Goal: Task Accomplishment & Management: Use online tool/utility

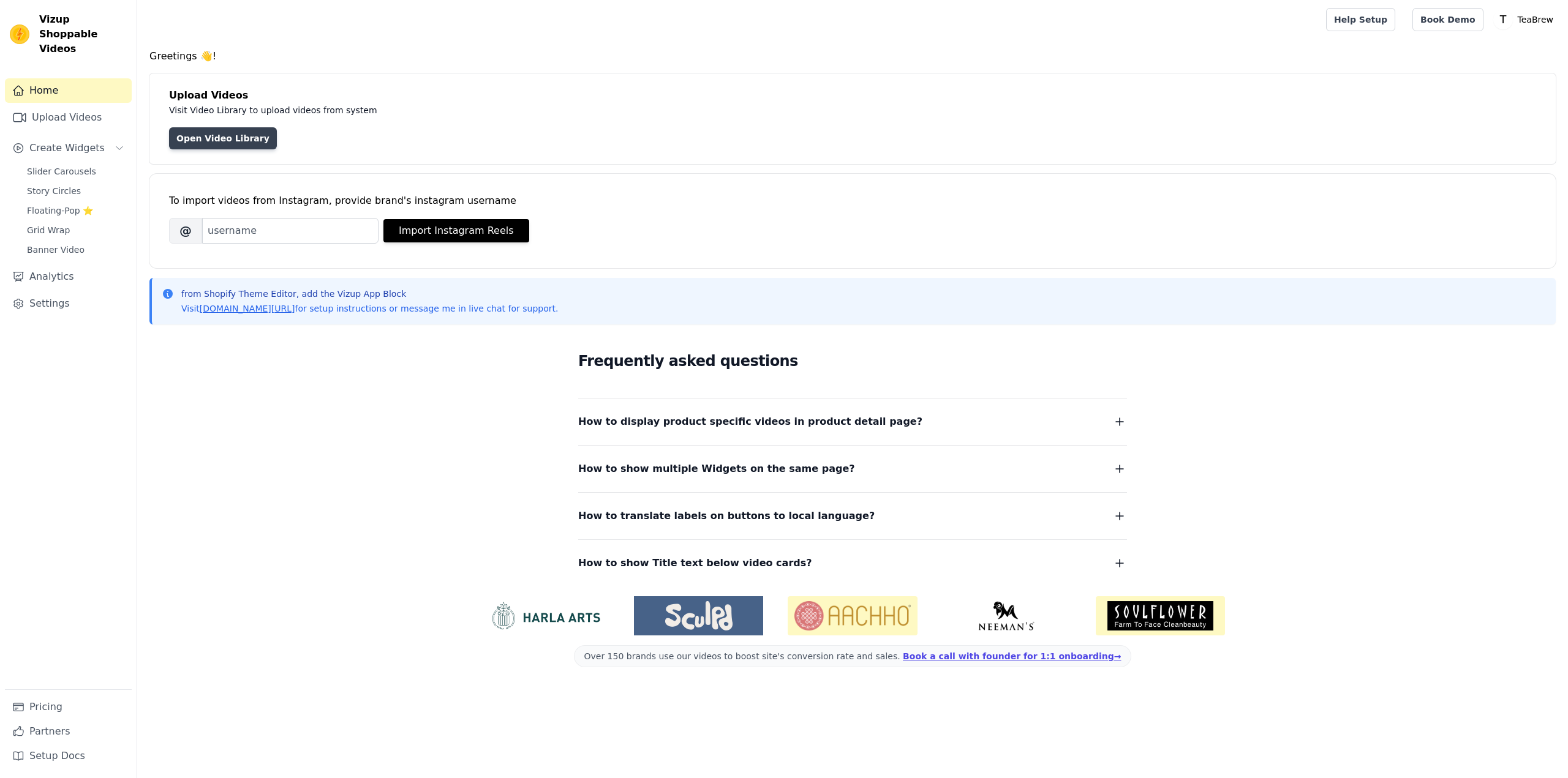
click at [213, 134] on link "Open Video Library" at bounding box center [223, 139] width 108 height 22
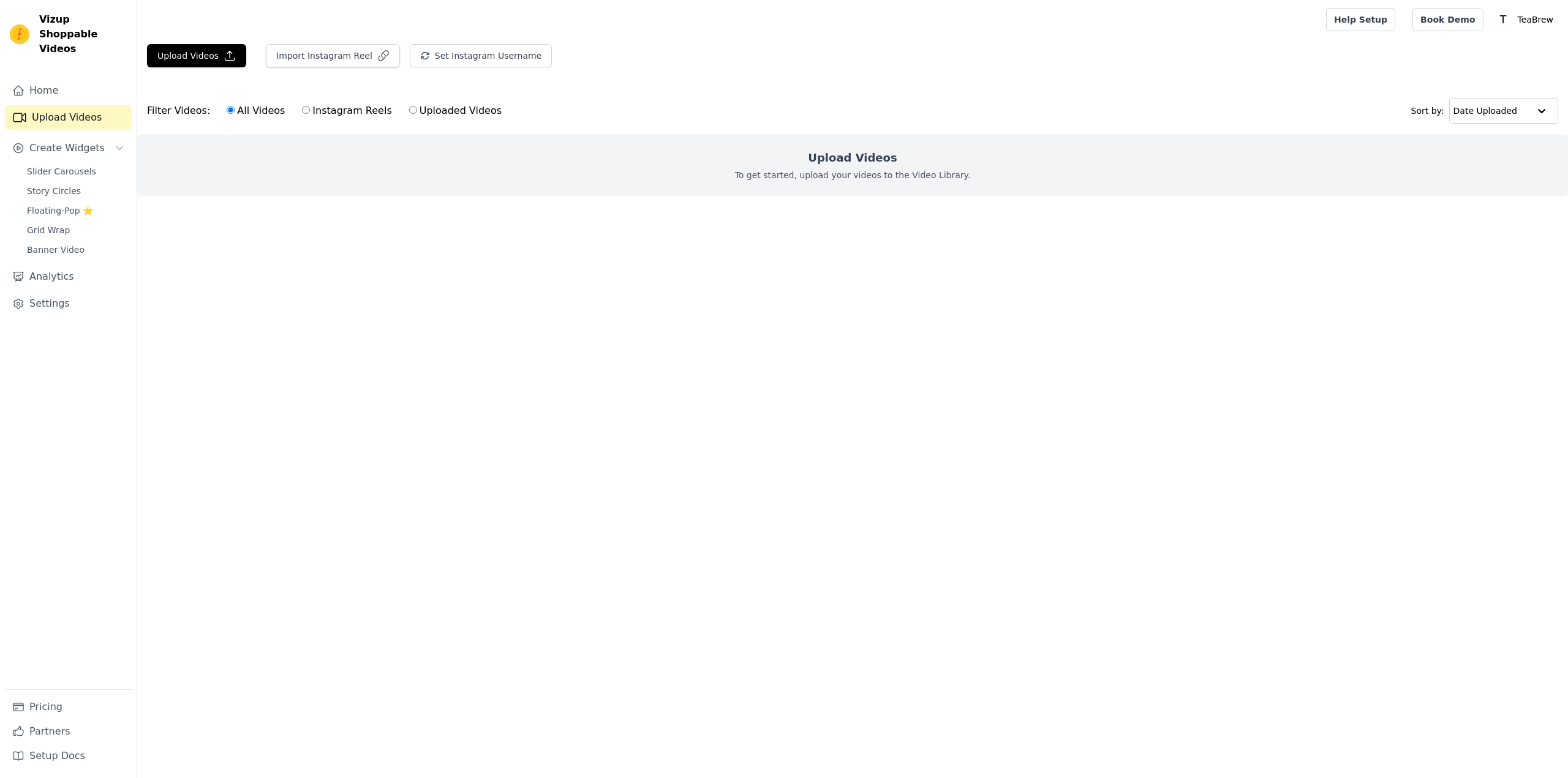
click at [887, 171] on p "To get started, upload your videos to the Video Library." at bounding box center [852, 176] width 235 height 13
click at [825, 167] on div "Upload Videos To get started, upload your videos to the Video Library." at bounding box center [852, 165] width 1431 height 61
click at [825, 150] on h2 "Upload Videos" at bounding box center [852, 158] width 89 height 17
click at [215, 57] on button "Upload Videos" at bounding box center [197, 56] width 99 height 24
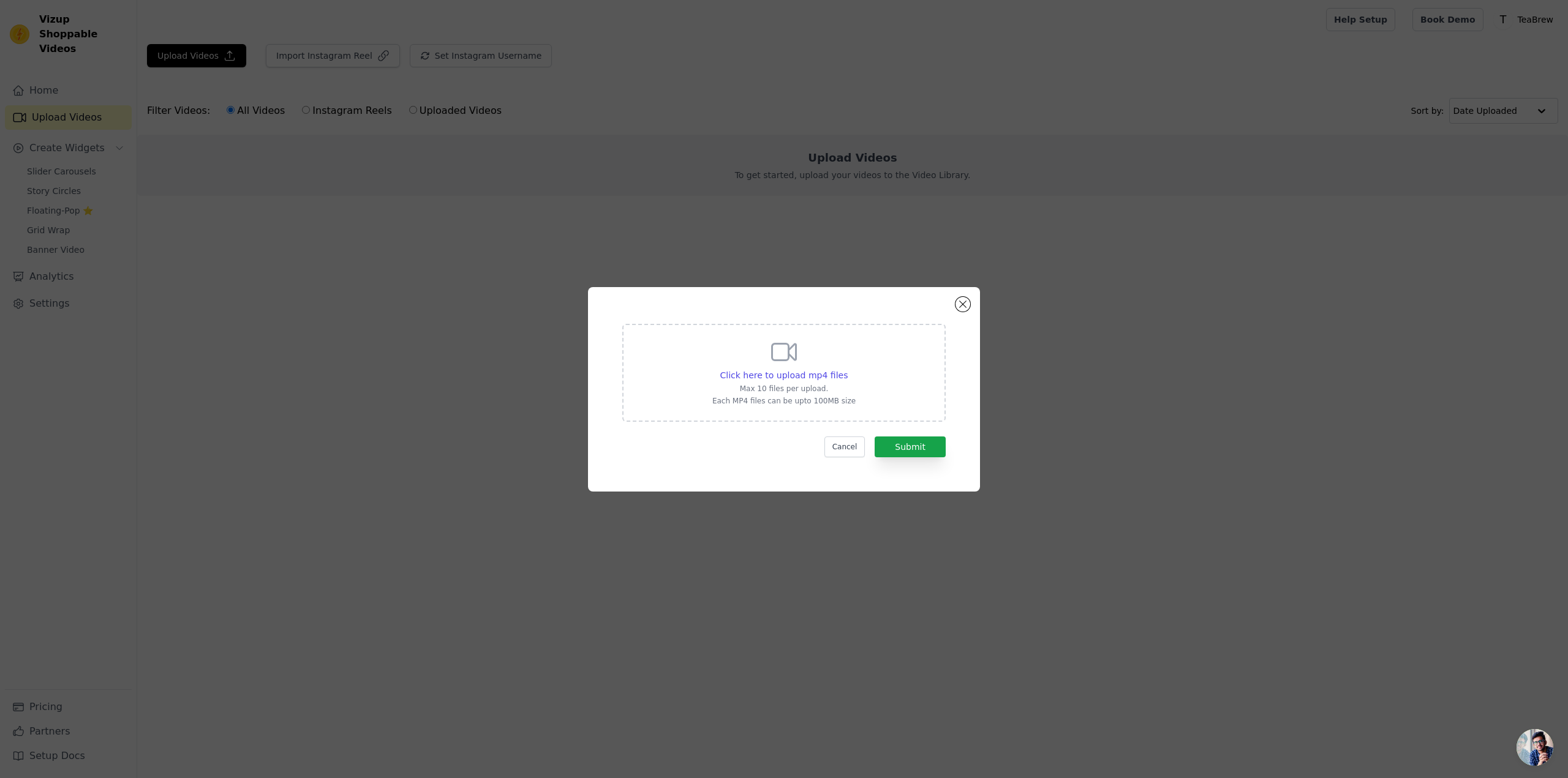
click at [858, 391] on div "Click here to upload mp4 files Max 10 files per upload. Each MP4 files can be u…" at bounding box center [784, 372] width 324 height 98
click at [847, 369] on input "Click here to upload mp4 files Max 10 files per upload. Each MP4 files can be u…" at bounding box center [847, 369] width 1 height 1
type input "C:\fakepath\Savetik_1758554262.mp4"
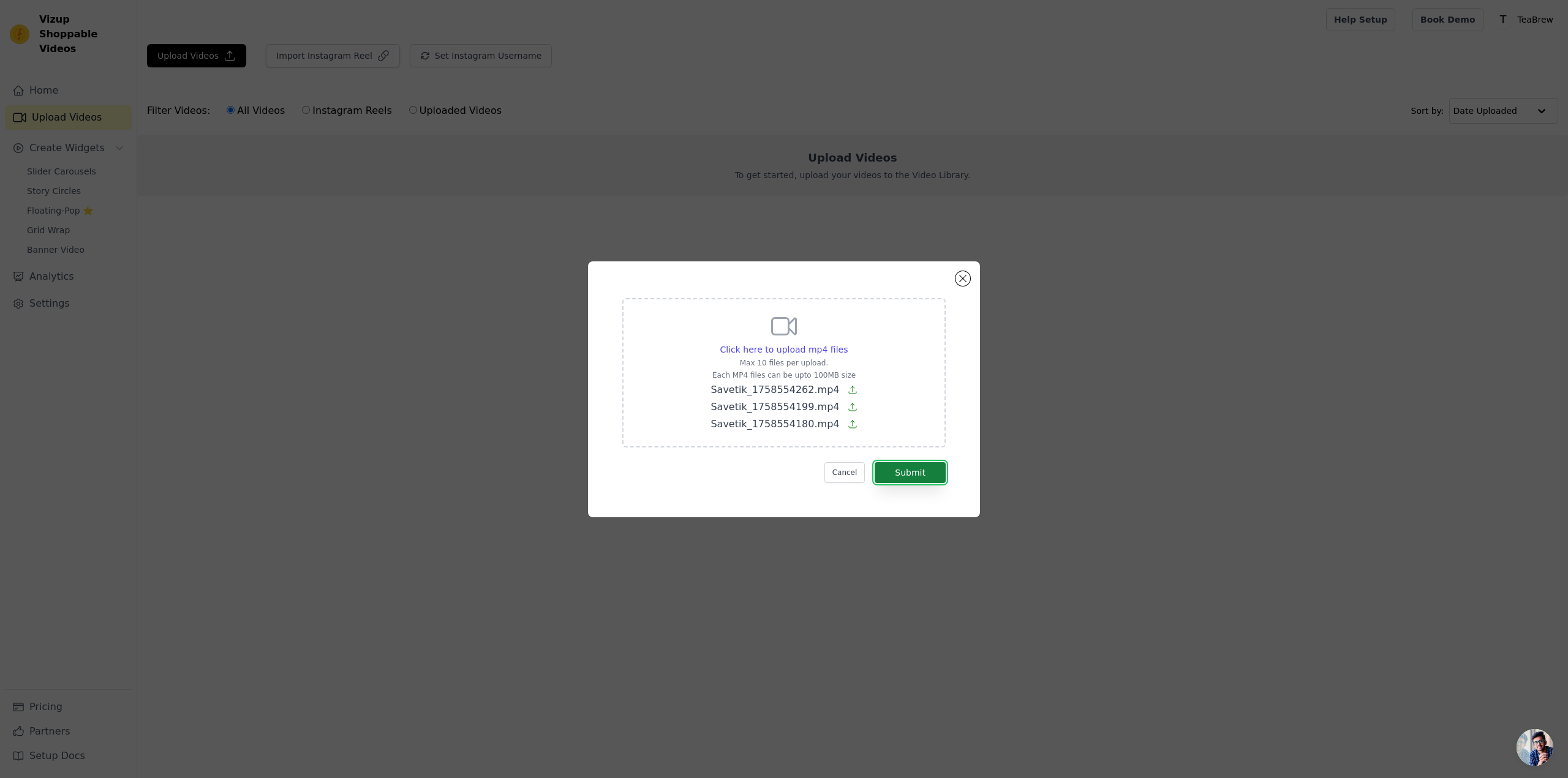
click at [927, 474] on button "Submit" at bounding box center [910, 472] width 71 height 20
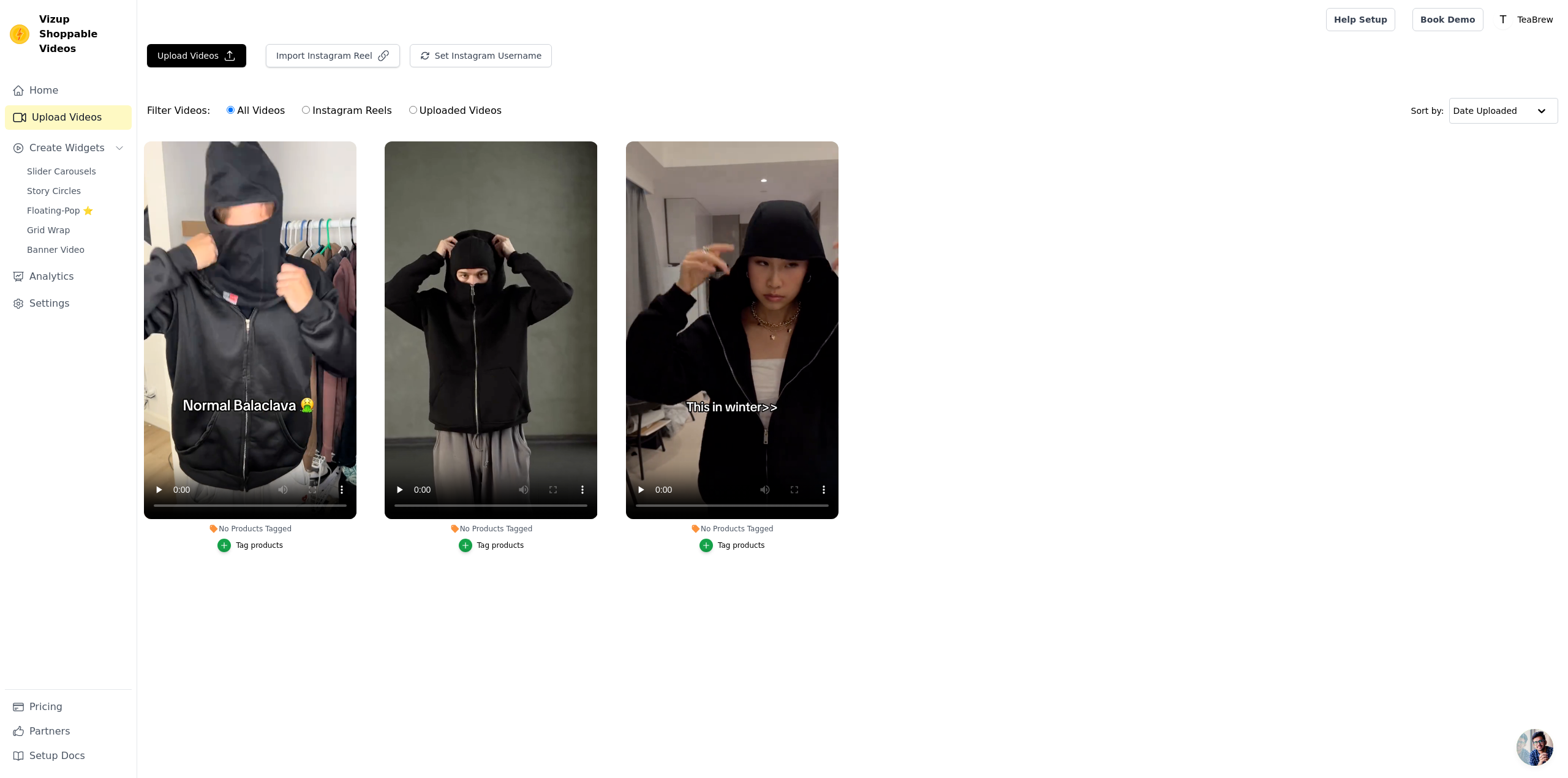
drag, startPoint x: 1092, startPoint y: 294, endPoint x: 1063, endPoint y: 230, distance: 70.3
click at [1063, 230] on ul "No Products Tagged Tag products No Products Tagged Tag products No Products Tag…" at bounding box center [852, 359] width 1431 height 449
click at [252, 343] on video at bounding box center [250, 331] width 213 height 378
click at [91, 141] on span "Create Widgets" at bounding box center [67, 148] width 76 height 15
click at [64, 141] on span "Create Widgets" at bounding box center [67, 148] width 76 height 15
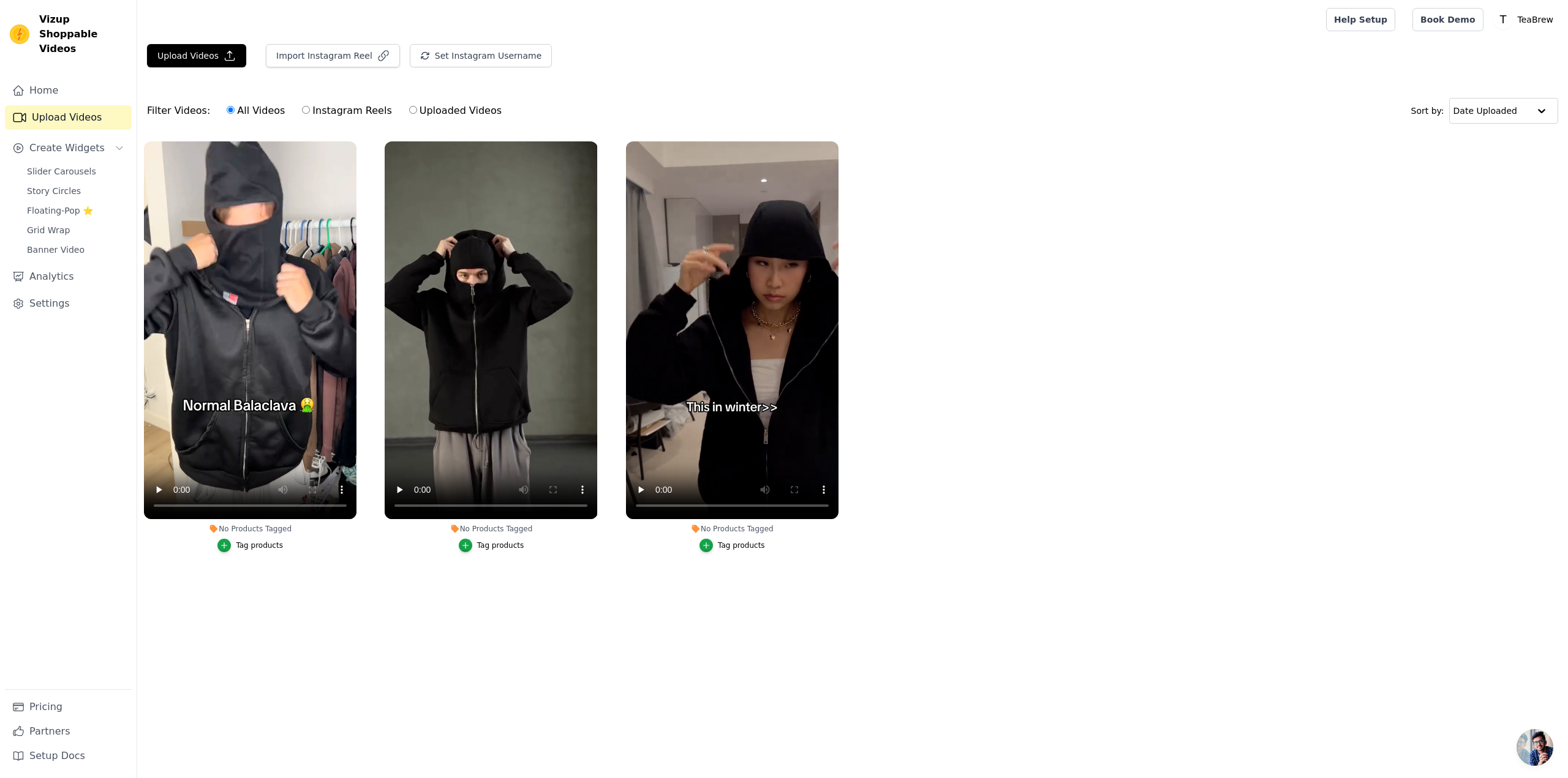
click at [76, 113] on link "Upload Videos" at bounding box center [68, 117] width 127 height 24
click at [70, 81] on link "Home" at bounding box center [68, 91] width 127 height 24
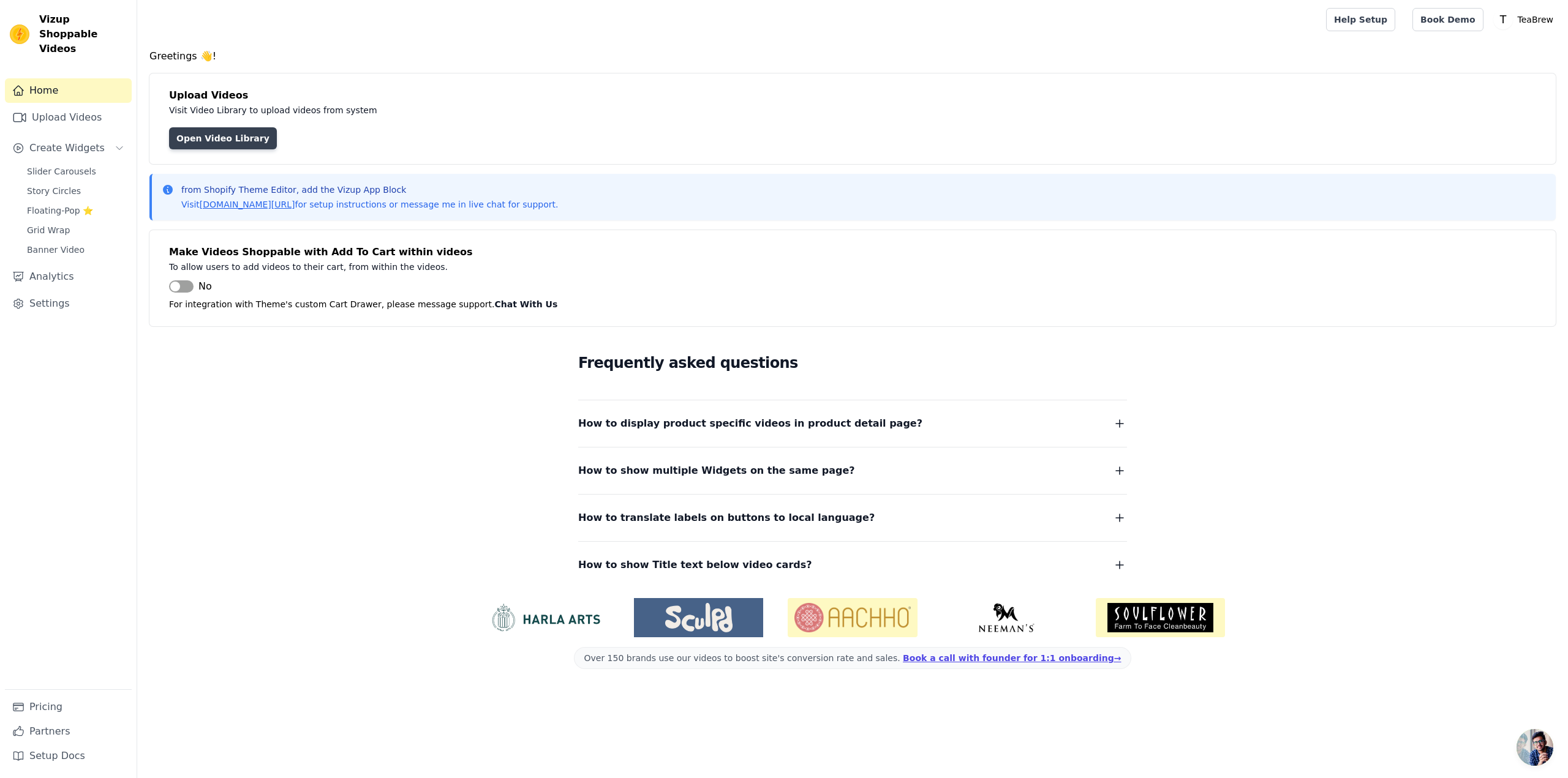
click at [206, 139] on link "Open Video Library" at bounding box center [223, 139] width 108 height 22
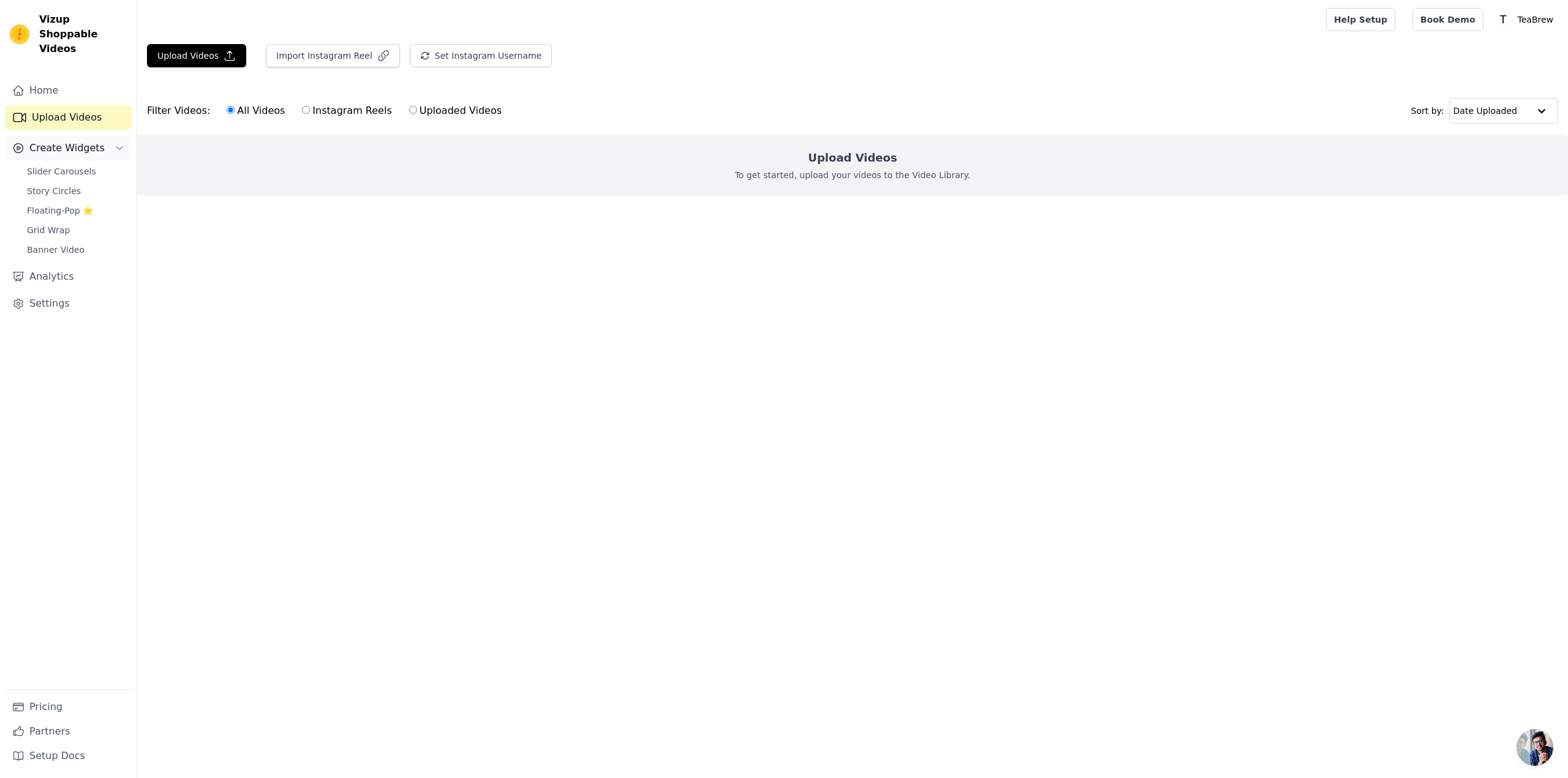
click at [75, 141] on span "Create Widgets" at bounding box center [67, 148] width 76 height 15
click at [92, 141] on span "Create Widgets" at bounding box center [67, 148] width 76 height 15
click at [77, 165] on span "Slider Carousels" at bounding box center [61, 172] width 69 height 13
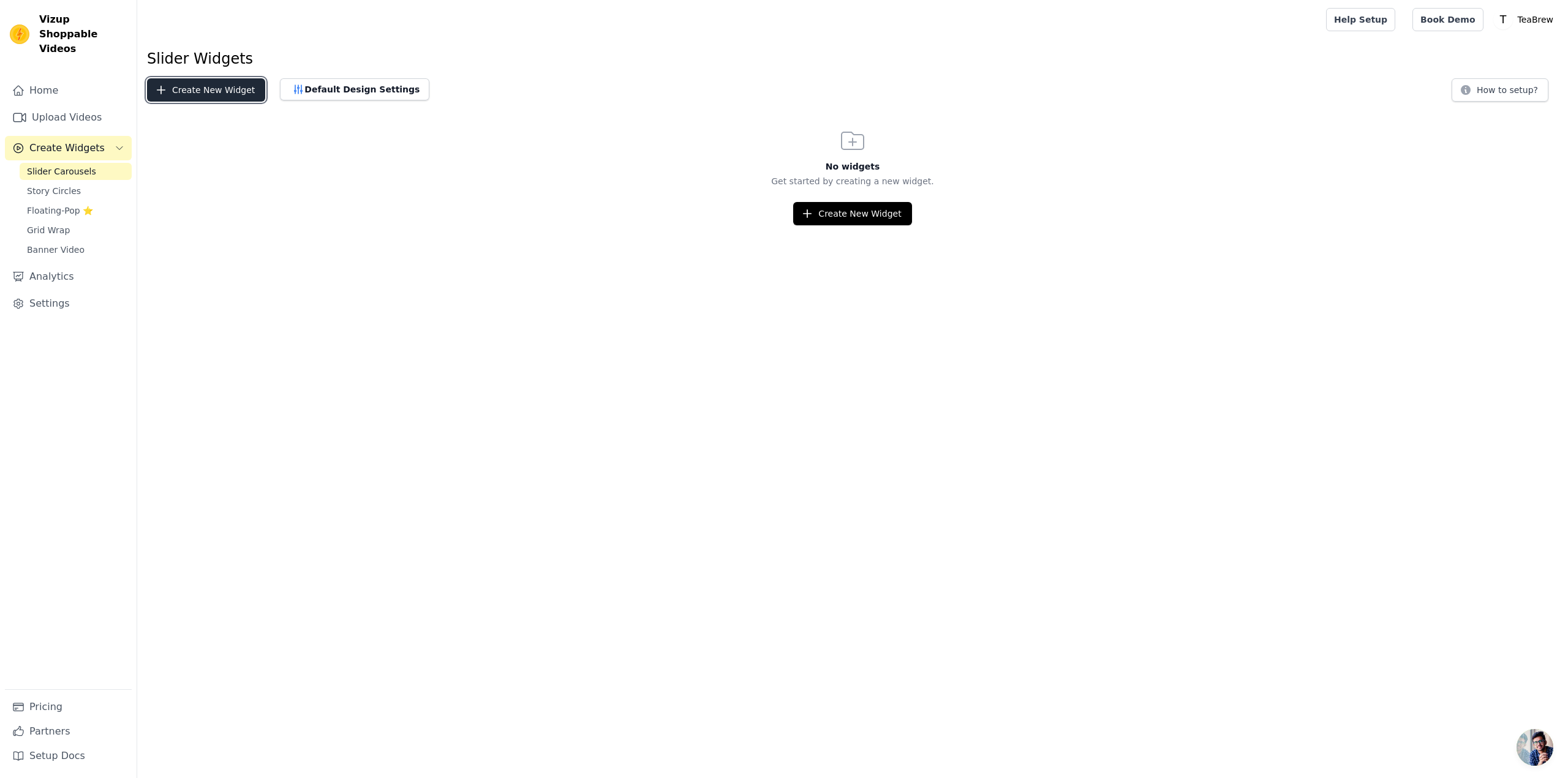
click at [202, 81] on button "Create New Widget" at bounding box center [206, 91] width 118 height 24
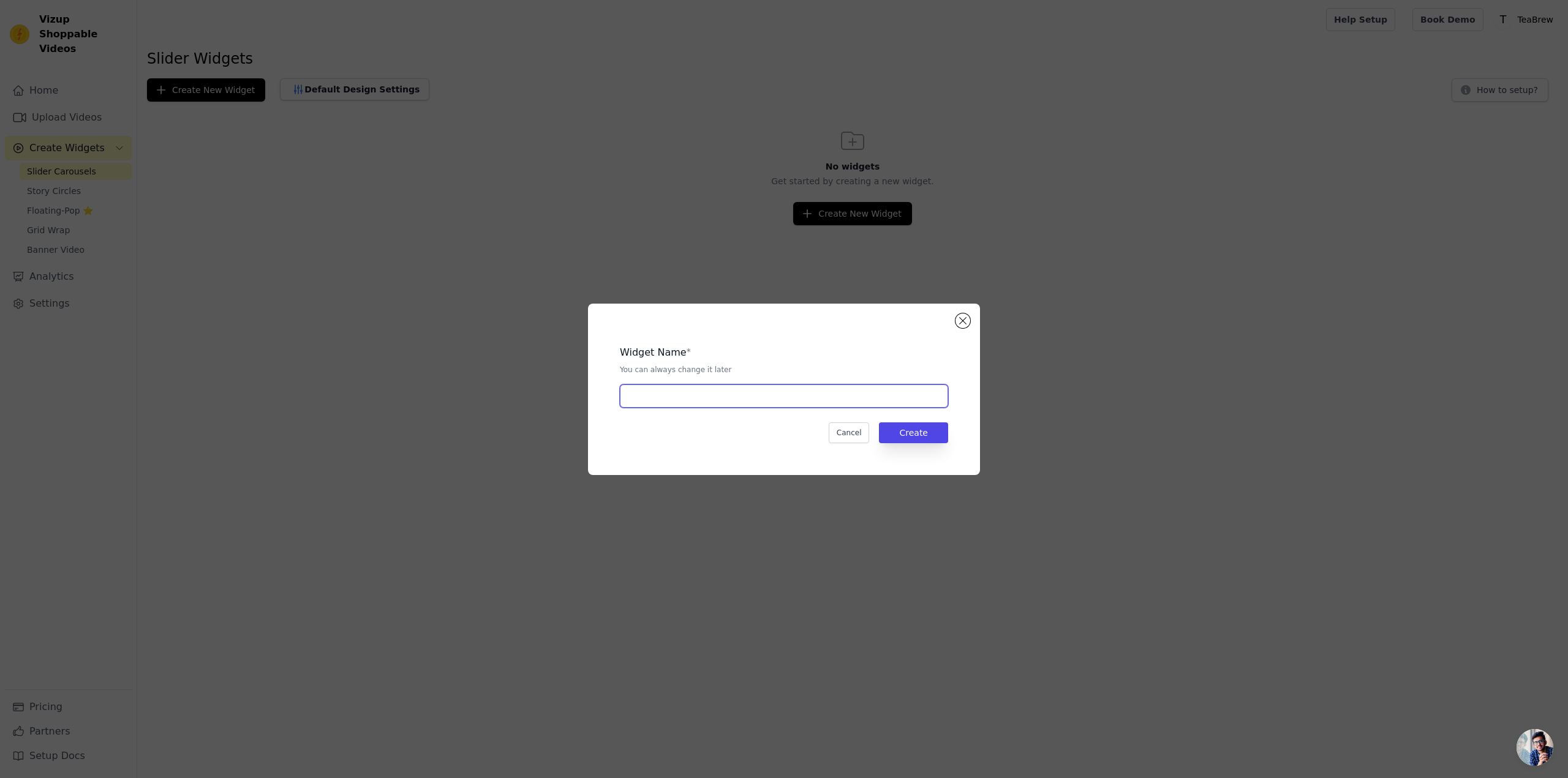
click at [732, 401] on input "text" at bounding box center [784, 396] width 328 height 24
click at [936, 435] on button "Create" at bounding box center [914, 433] width 69 height 20
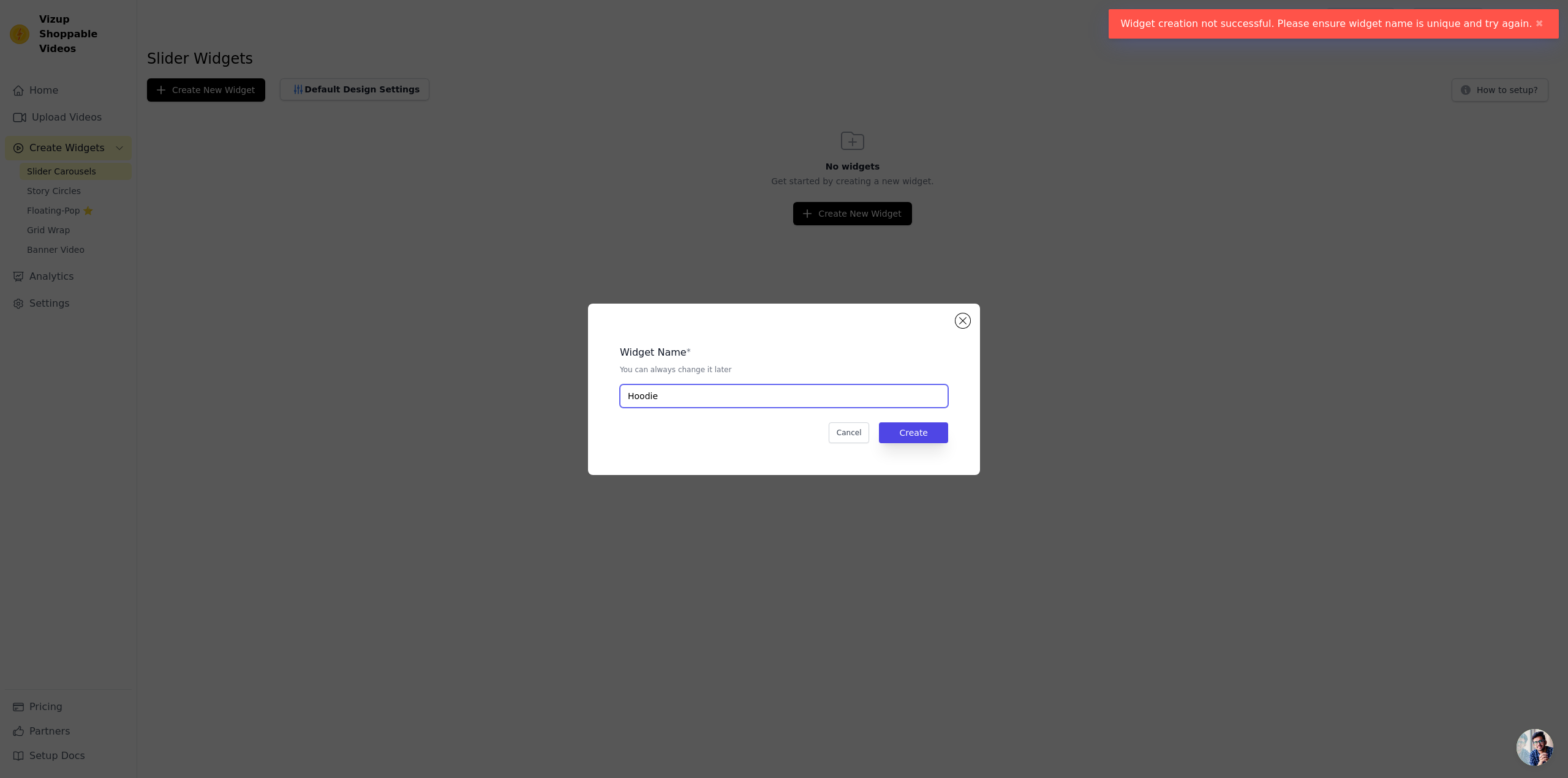
click at [658, 397] on input "Hoodie" at bounding box center [784, 396] width 328 height 24
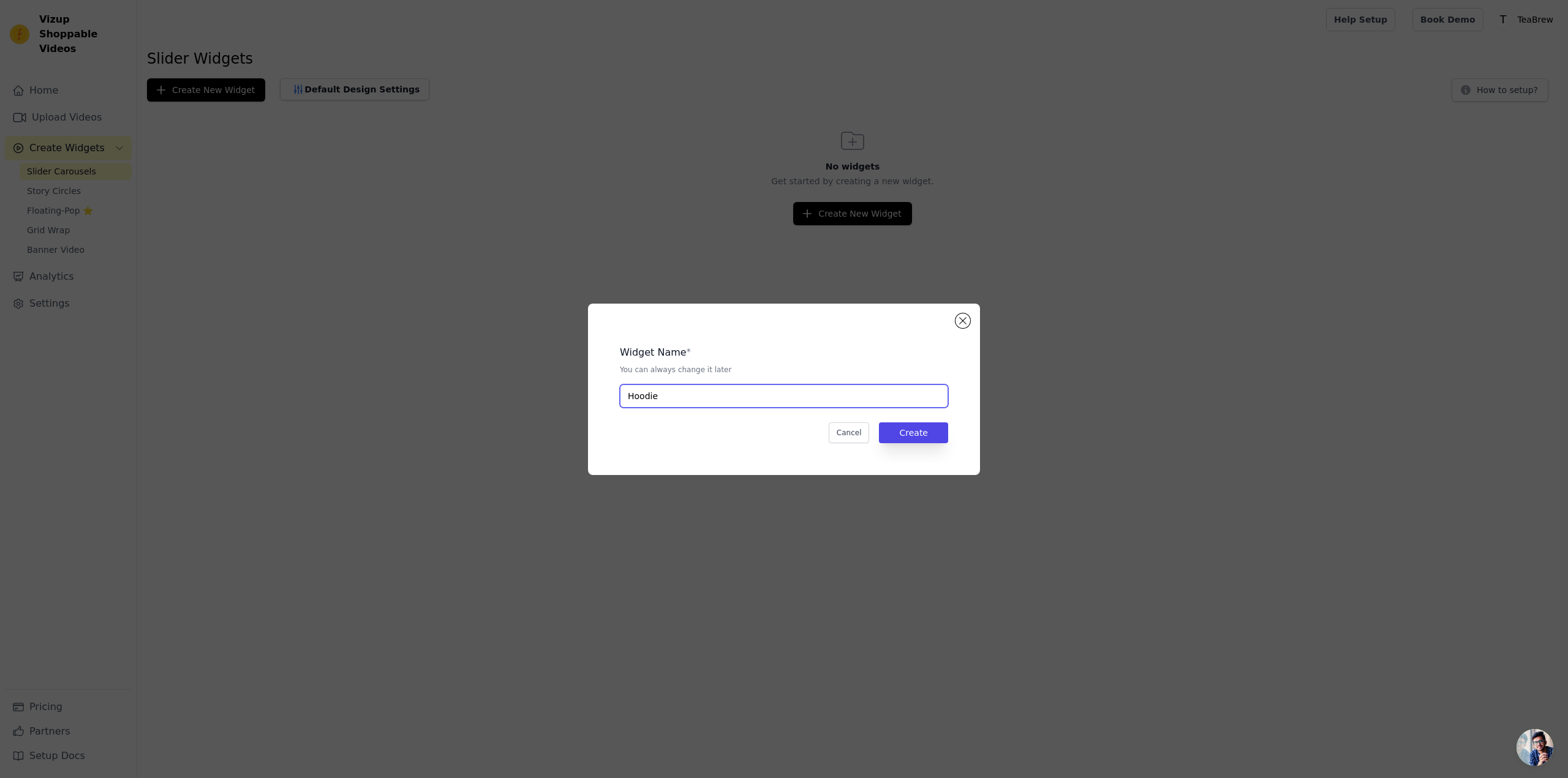
paste input "LaunchYourStore-Ninja"
type input "LaunchYourStore-Ninja Hoodie"
click at [916, 430] on button "Create" at bounding box center [914, 433] width 69 height 20
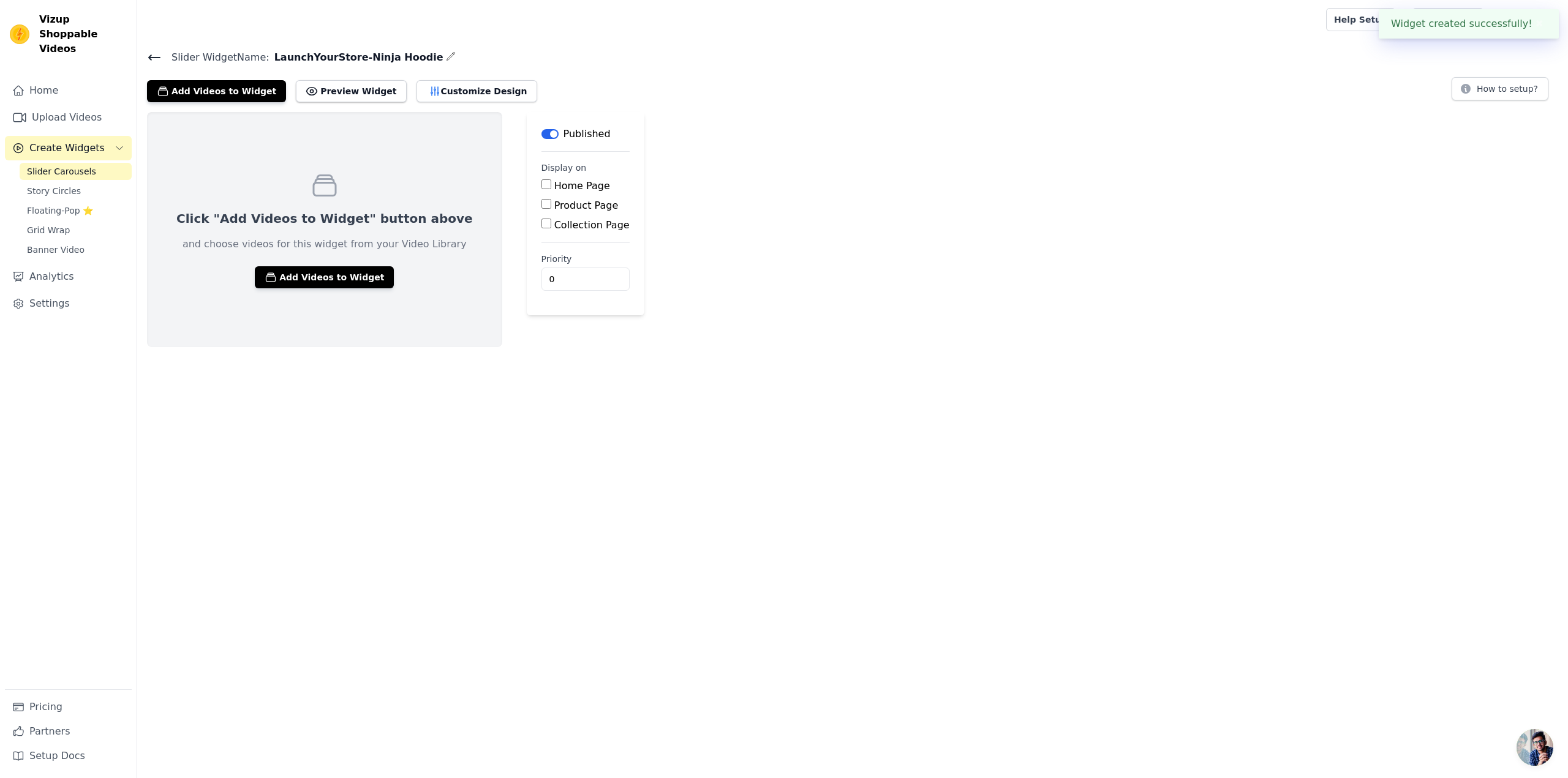
click at [554, 207] on label "Product Page" at bounding box center [587, 206] width 65 height 12
click at [541, 207] on input "Product Page" at bounding box center [546, 204] width 9 height 9
checkbox input "true"
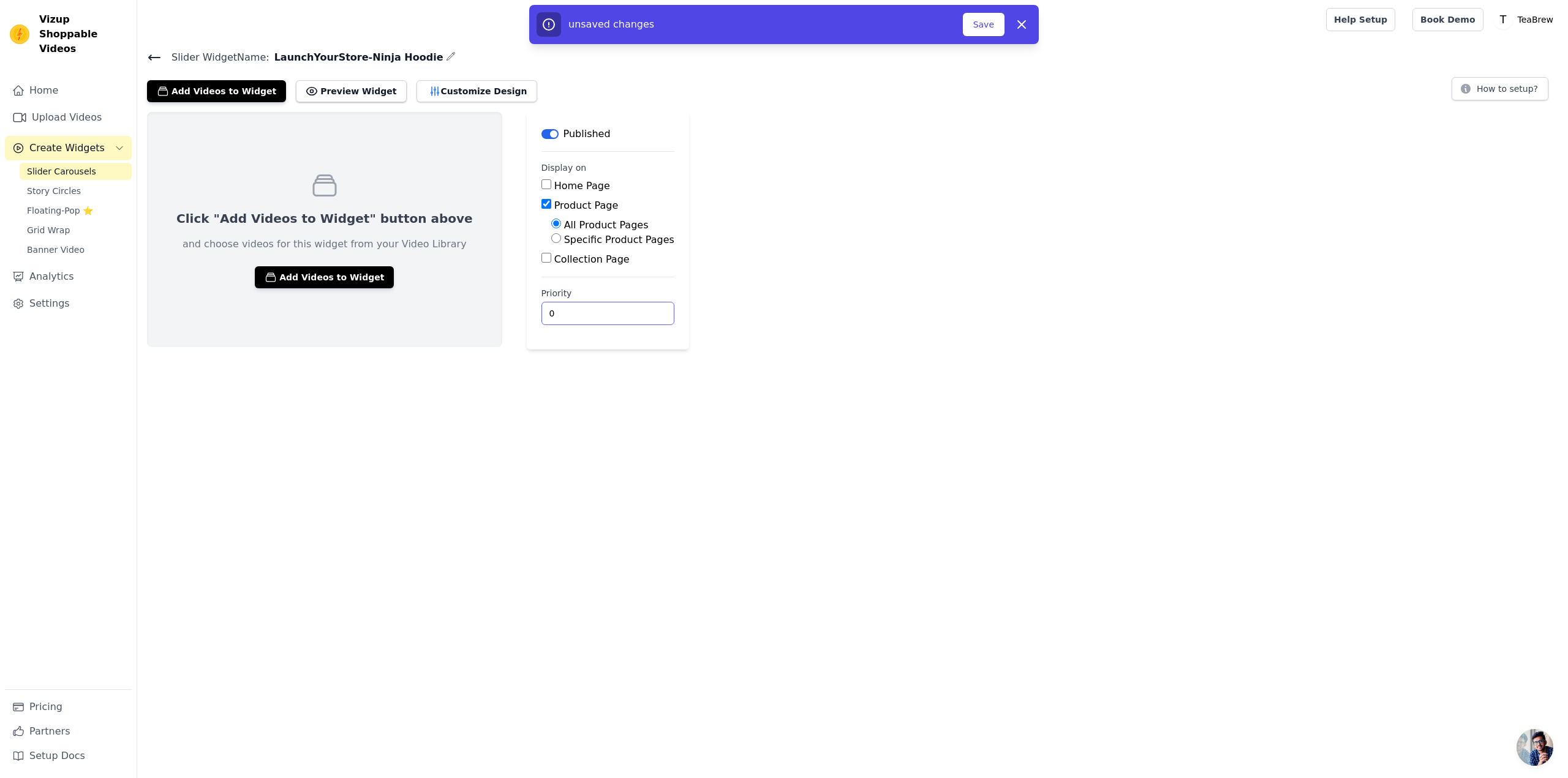
click at [544, 311] on input "0" at bounding box center [607, 313] width 133 height 24
click at [543, 311] on input "0" at bounding box center [607, 313] width 133 height 24
type input "3"
click at [684, 343] on div "Click "Add Videos to Widget" button above and choose videos for this widget fro…" at bounding box center [852, 231] width 1431 height 238
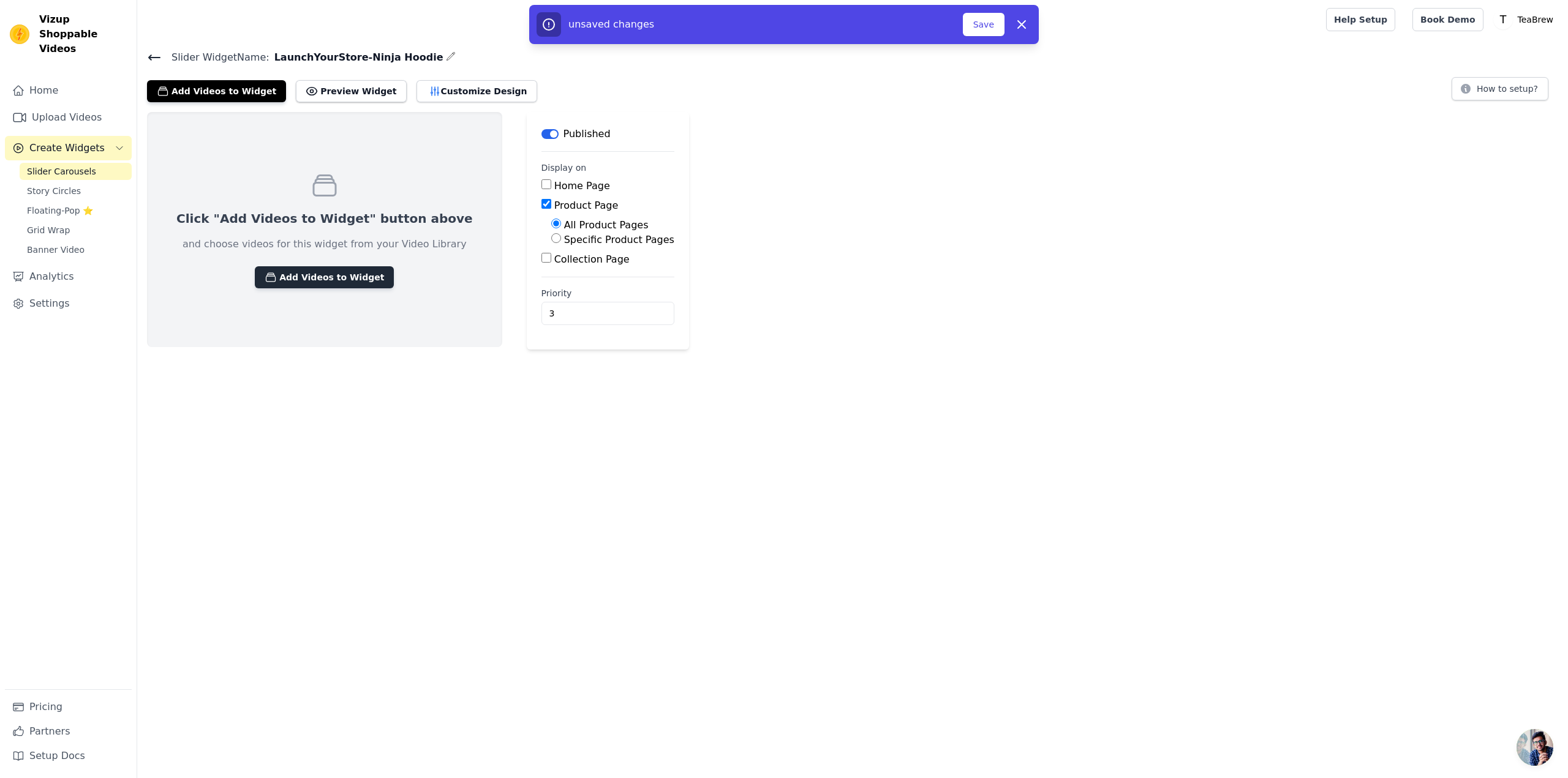
click at [316, 274] on button "Add Videos to Widget" at bounding box center [324, 277] width 139 height 22
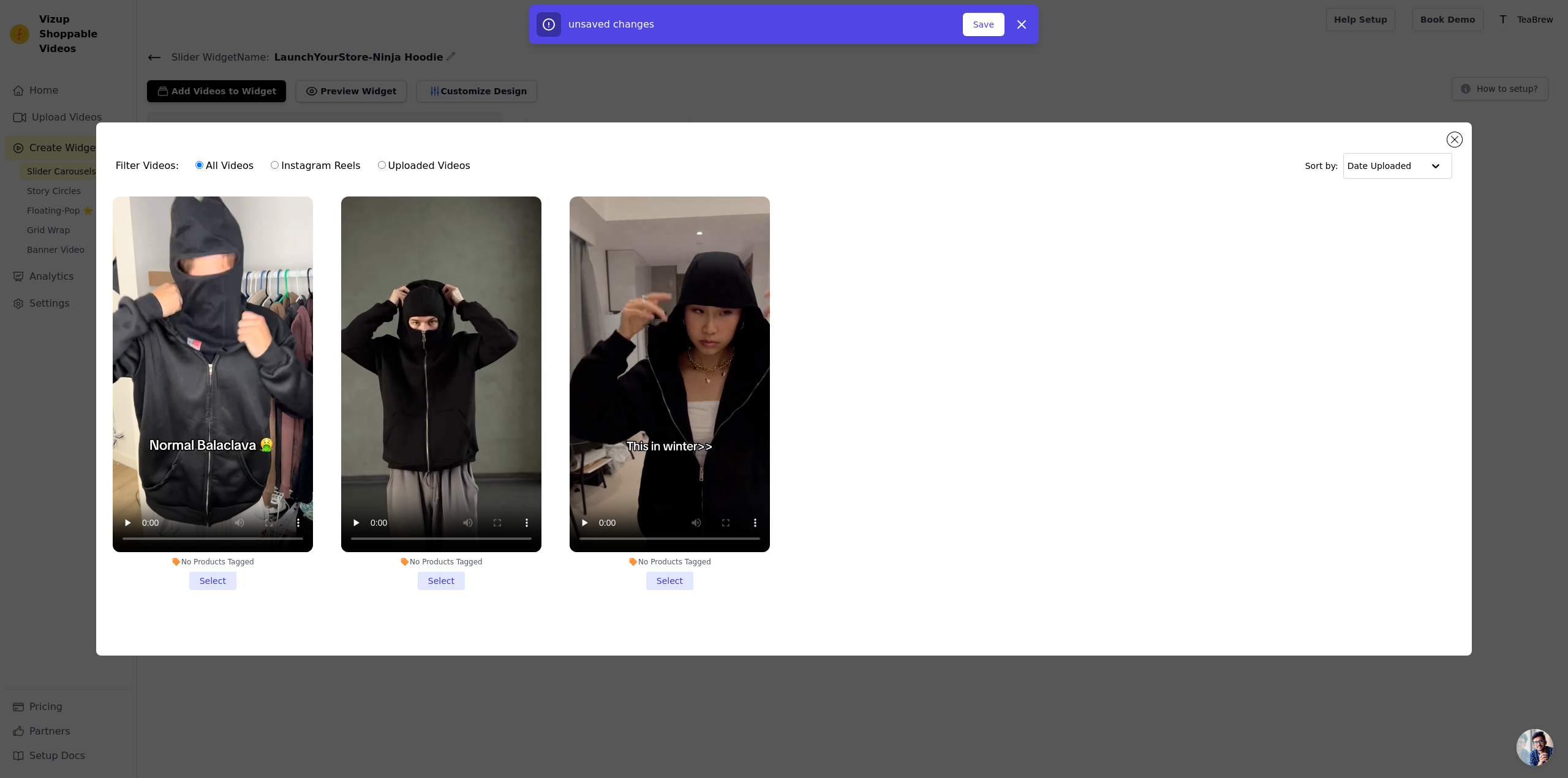
click at [213, 581] on li "No Products Tagged Select" at bounding box center [213, 394] width 200 height 394
click at [0, 0] on input "No Products Tagged Select" at bounding box center [0, 0] width 0 height 0
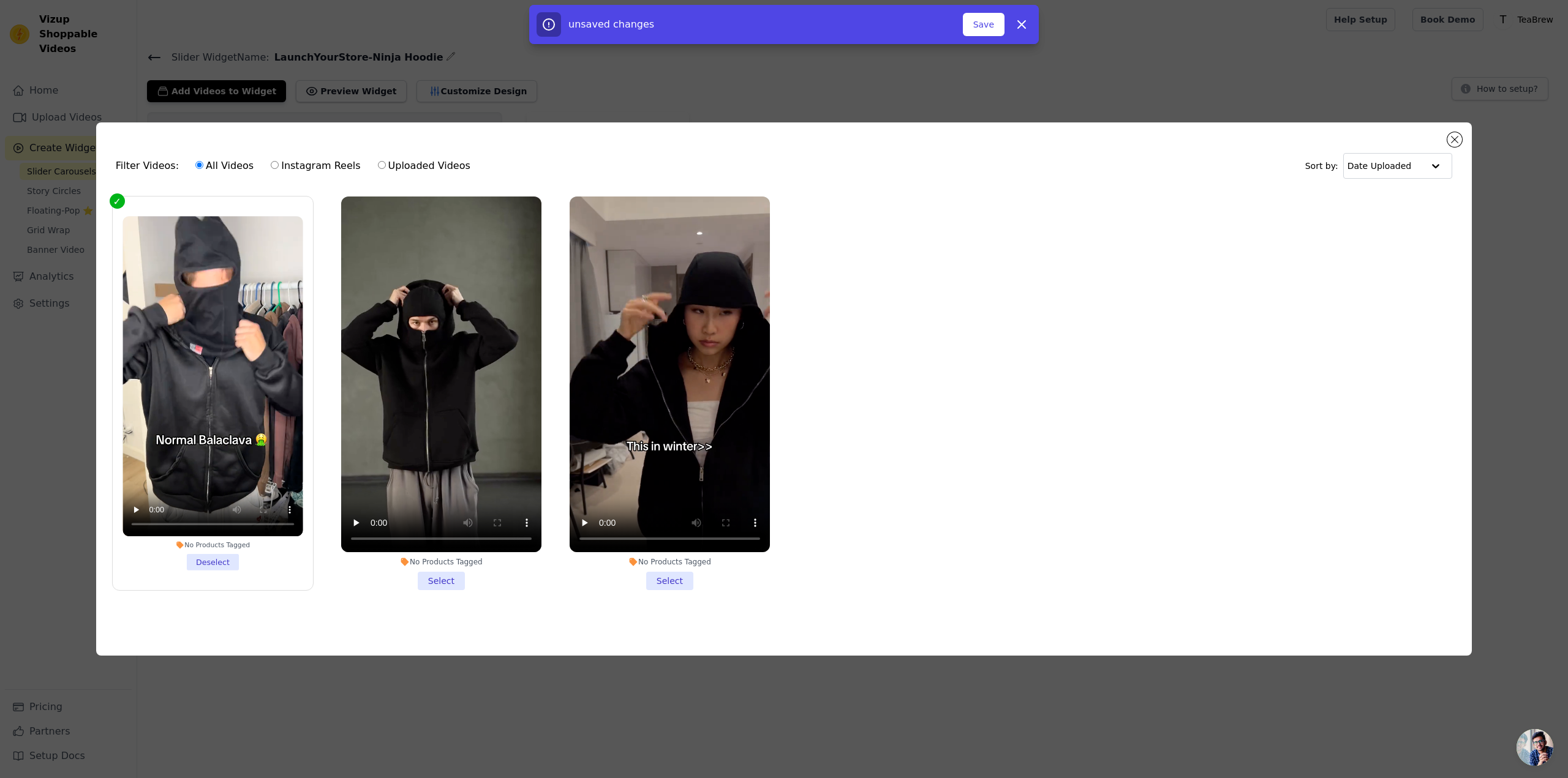
click at [451, 580] on li "No Products Tagged Select" at bounding box center [441, 394] width 200 height 394
click at [0, 0] on input "No Products Tagged Select" at bounding box center [0, 0] width 0 height 0
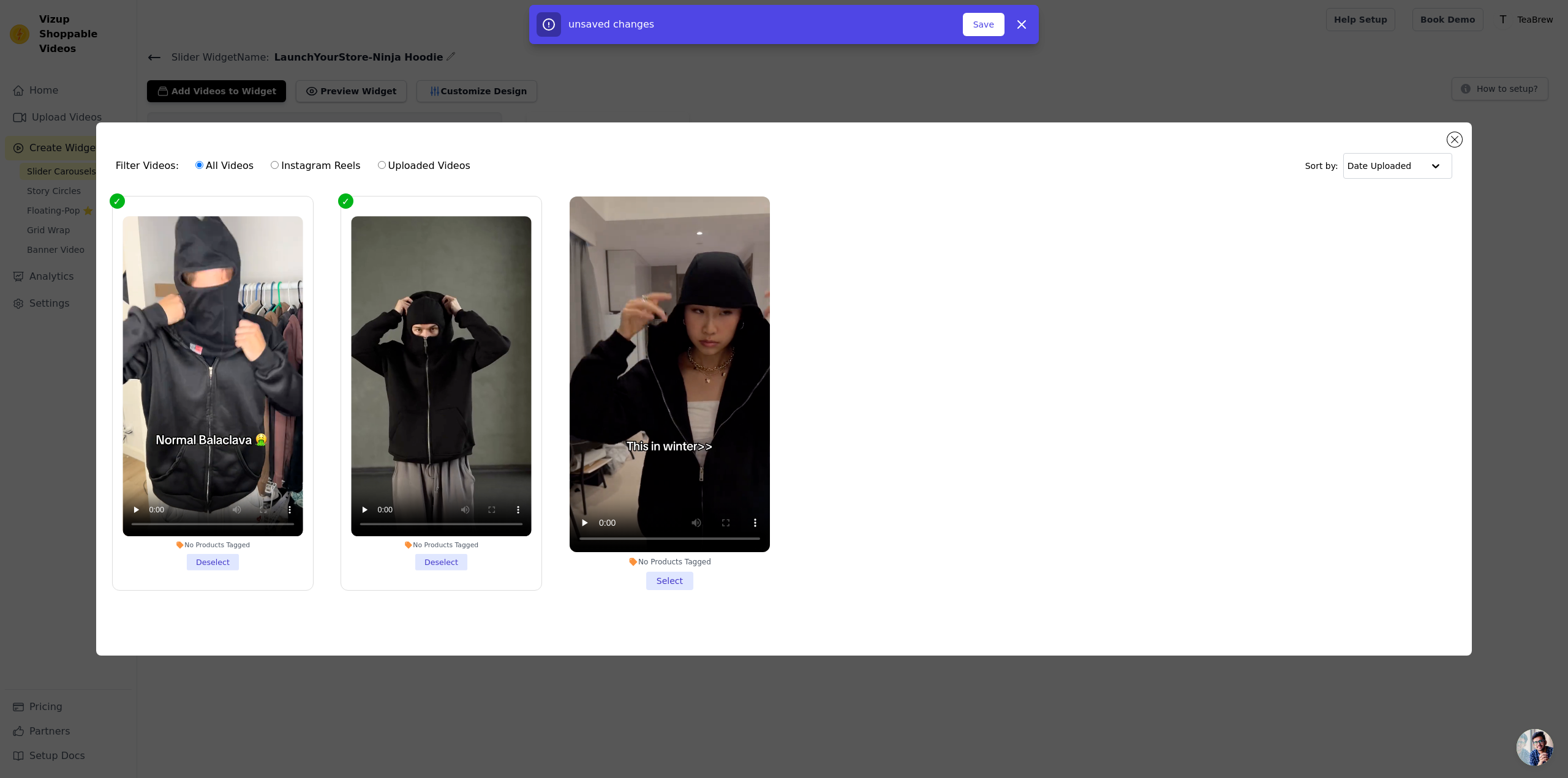
click at [671, 575] on li "No Products Tagged Select" at bounding box center [669, 394] width 200 height 394
click at [0, 0] on input "No Products Tagged Select" at bounding box center [0, 0] width 0 height 0
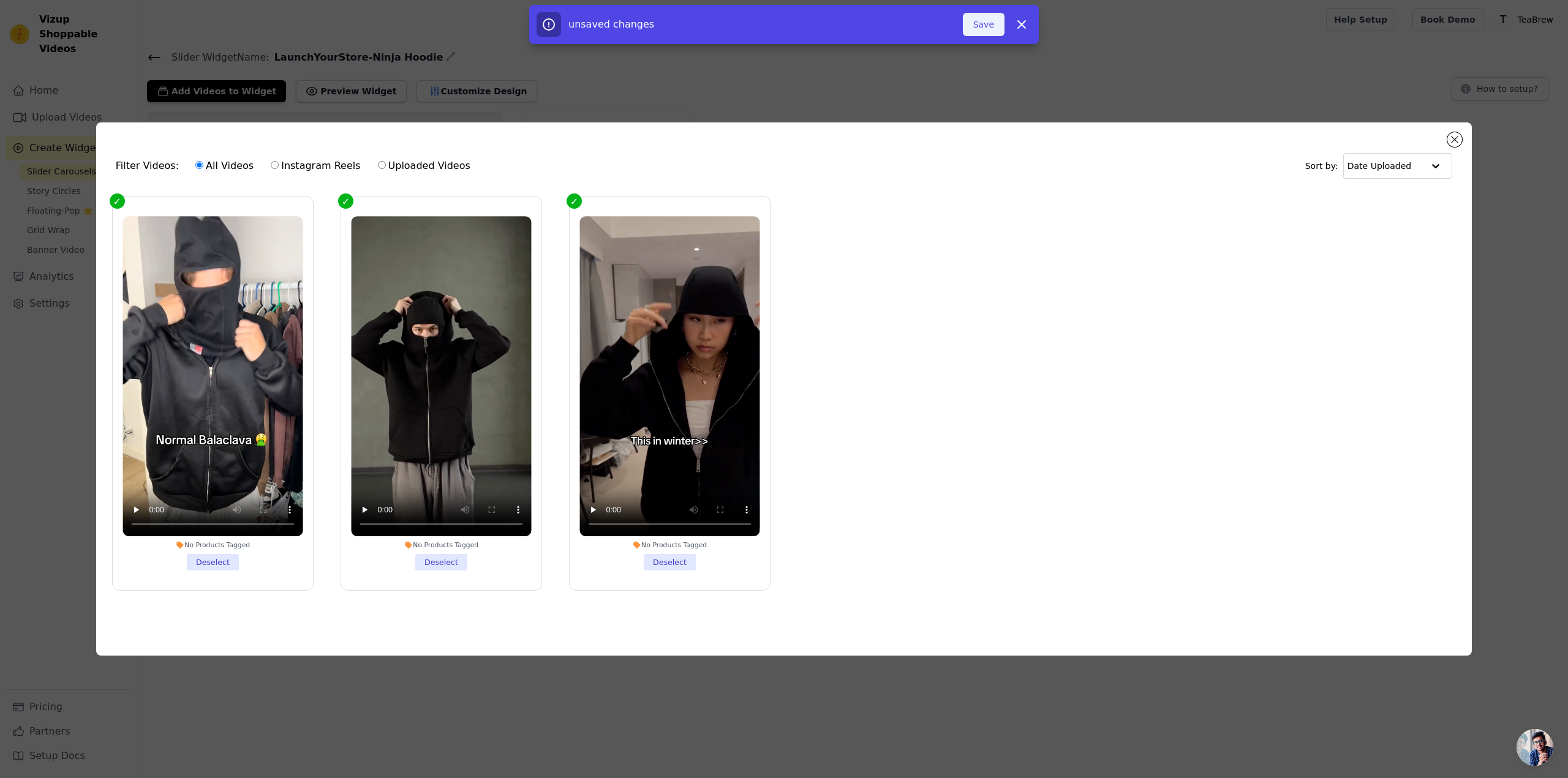
click at [995, 24] on button "Save" at bounding box center [984, 24] width 42 height 24
click at [1456, 135] on button "Close modal" at bounding box center [1455, 139] width 15 height 15
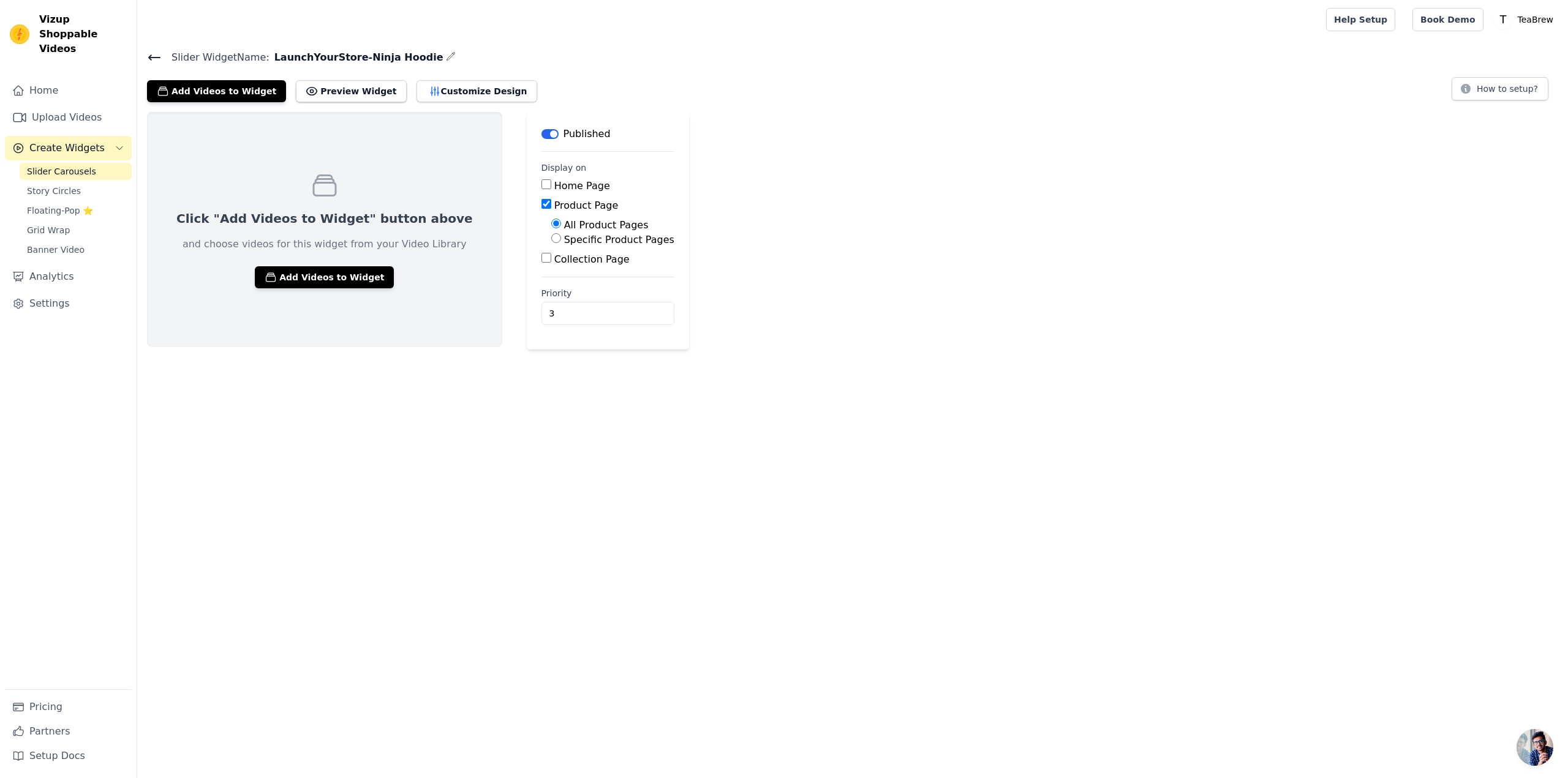
click at [75, 165] on span "Slider Carousels" at bounding box center [61, 172] width 69 height 13
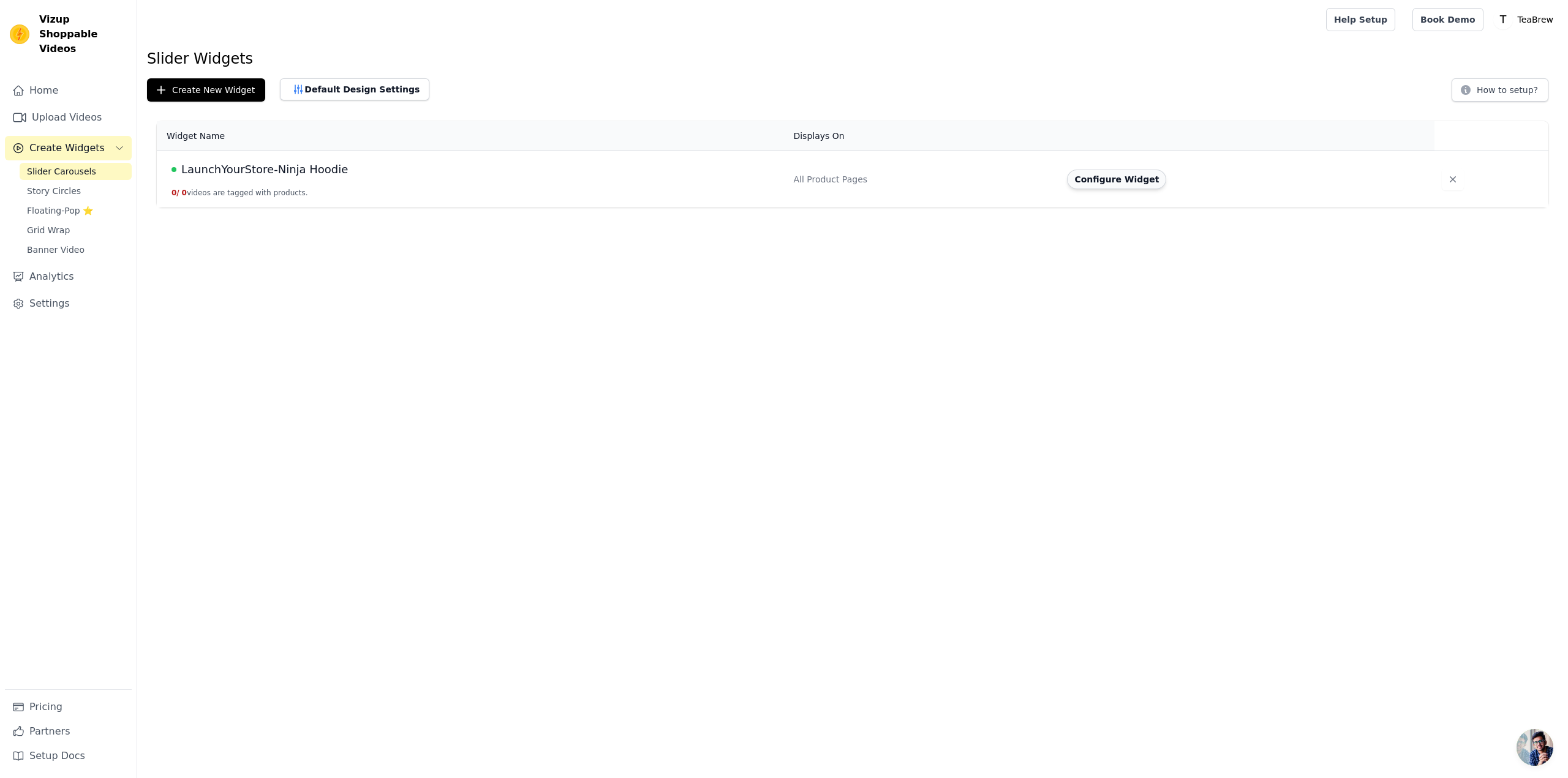
click at [1147, 180] on button "Configure Widget" at bounding box center [1117, 179] width 99 height 20
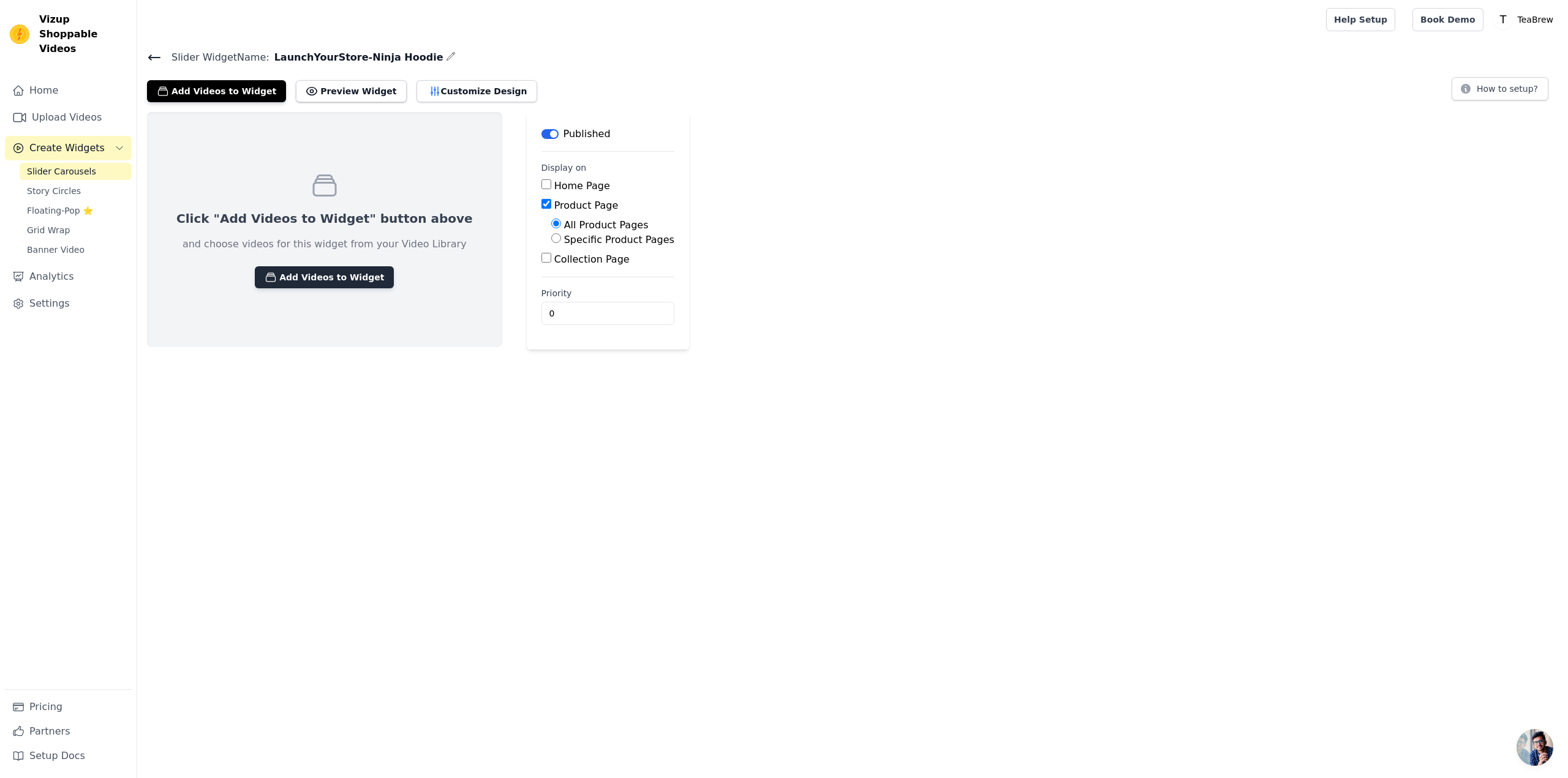
click at [332, 270] on button "Add Videos to Widget" at bounding box center [324, 277] width 139 height 22
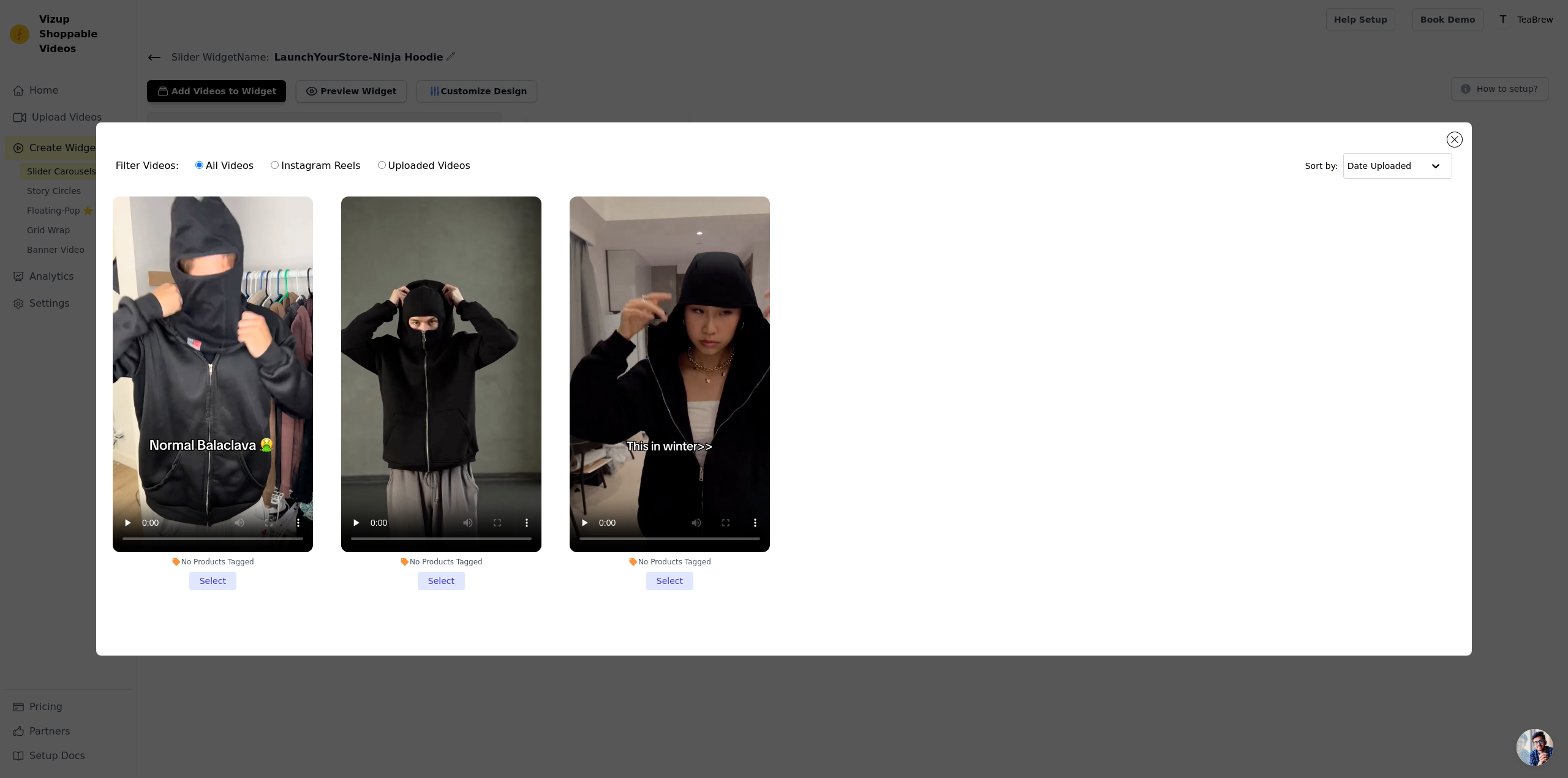
click at [208, 587] on li "No Products Tagged Select" at bounding box center [213, 394] width 200 height 394
click at [0, 0] on input "No Products Tagged Select" at bounding box center [0, 0] width 0 height 0
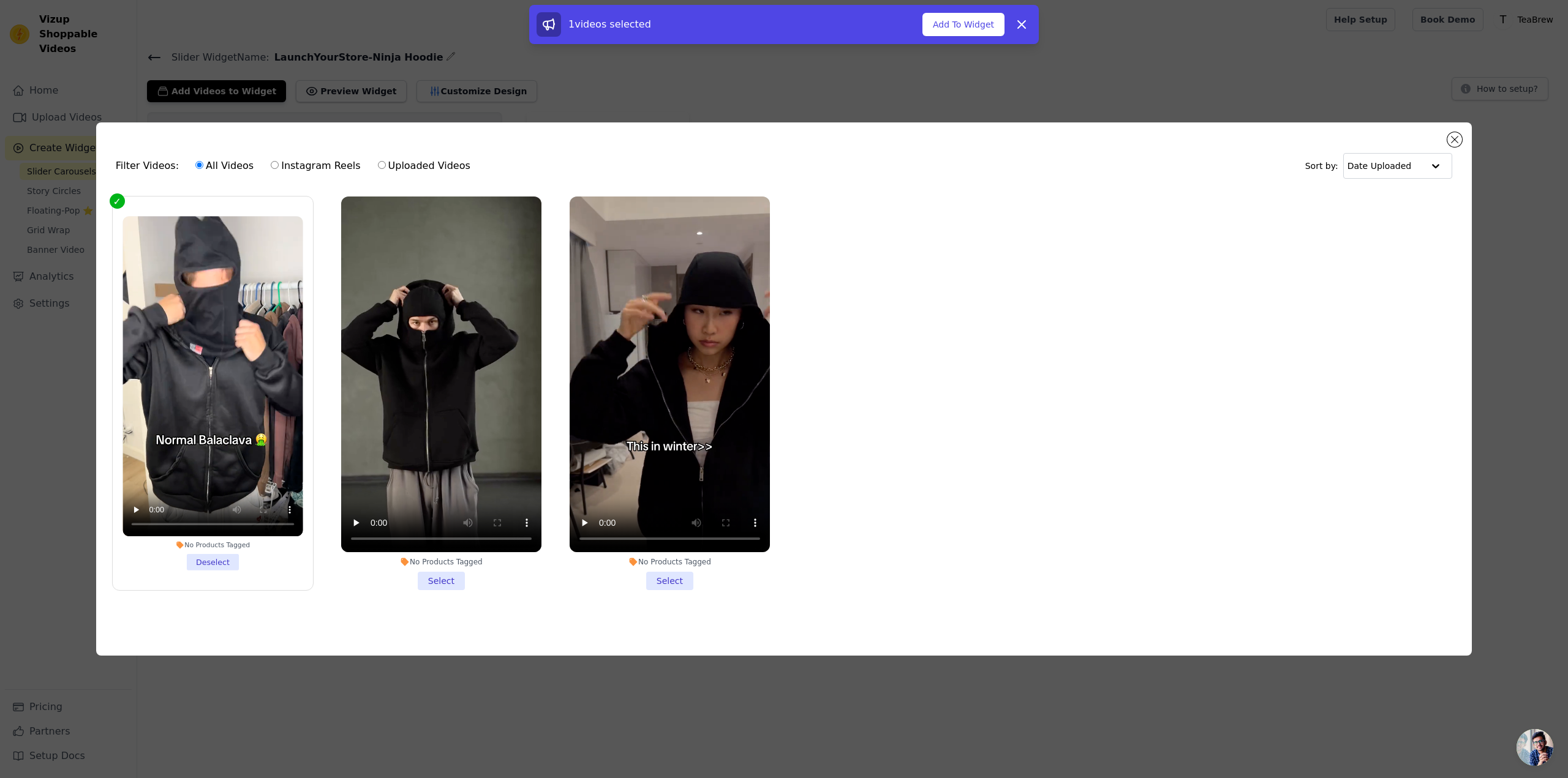
click at [431, 586] on li "No Products Tagged Select" at bounding box center [441, 394] width 200 height 394
click at [0, 0] on input "No Products Tagged Select" at bounding box center [0, 0] width 0 height 0
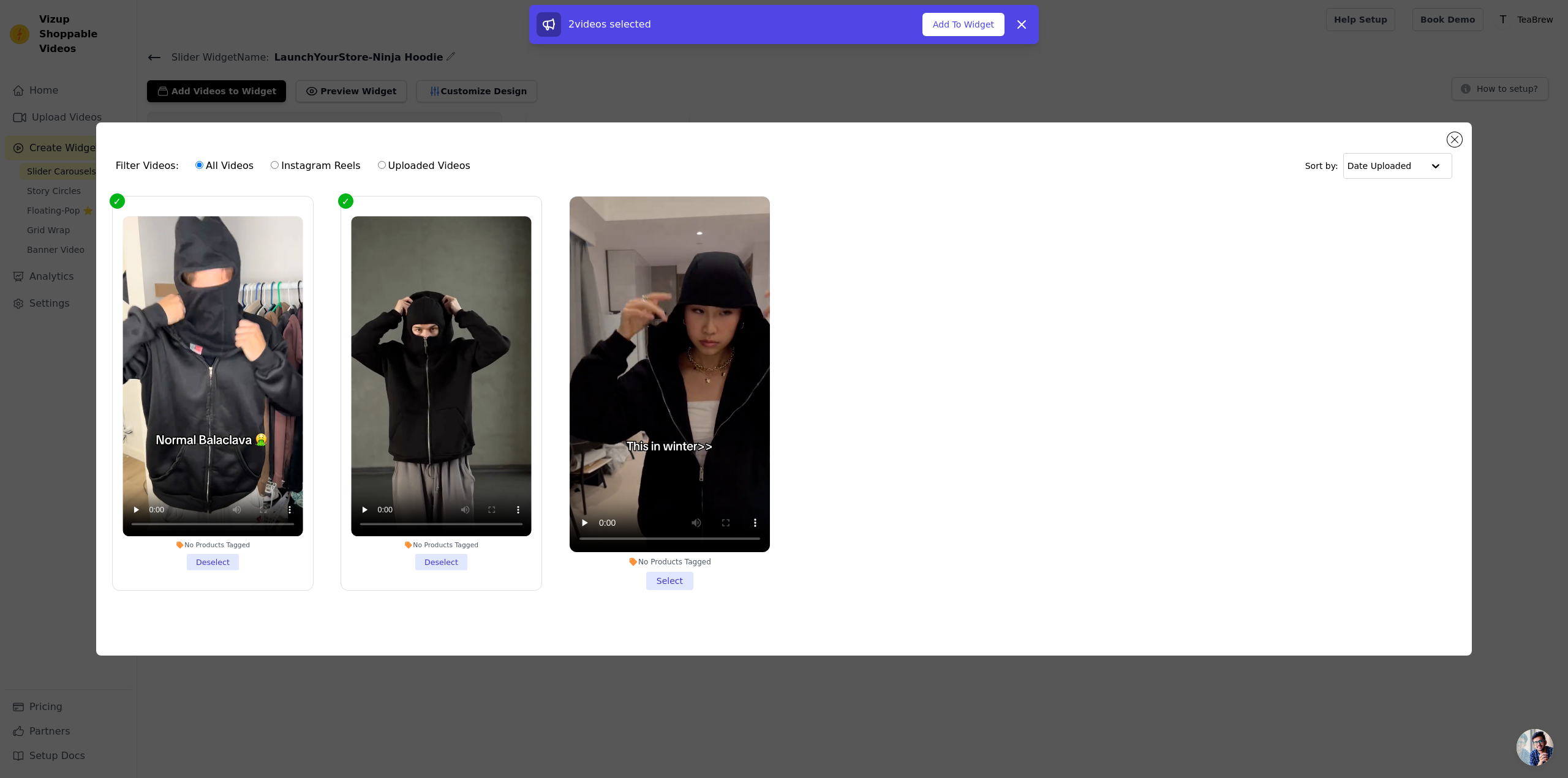
click at [683, 580] on li "No Products Tagged Select" at bounding box center [669, 394] width 200 height 394
click at [0, 0] on input "No Products Tagged Select" at bounding box center [0, 0] width 0 height 0
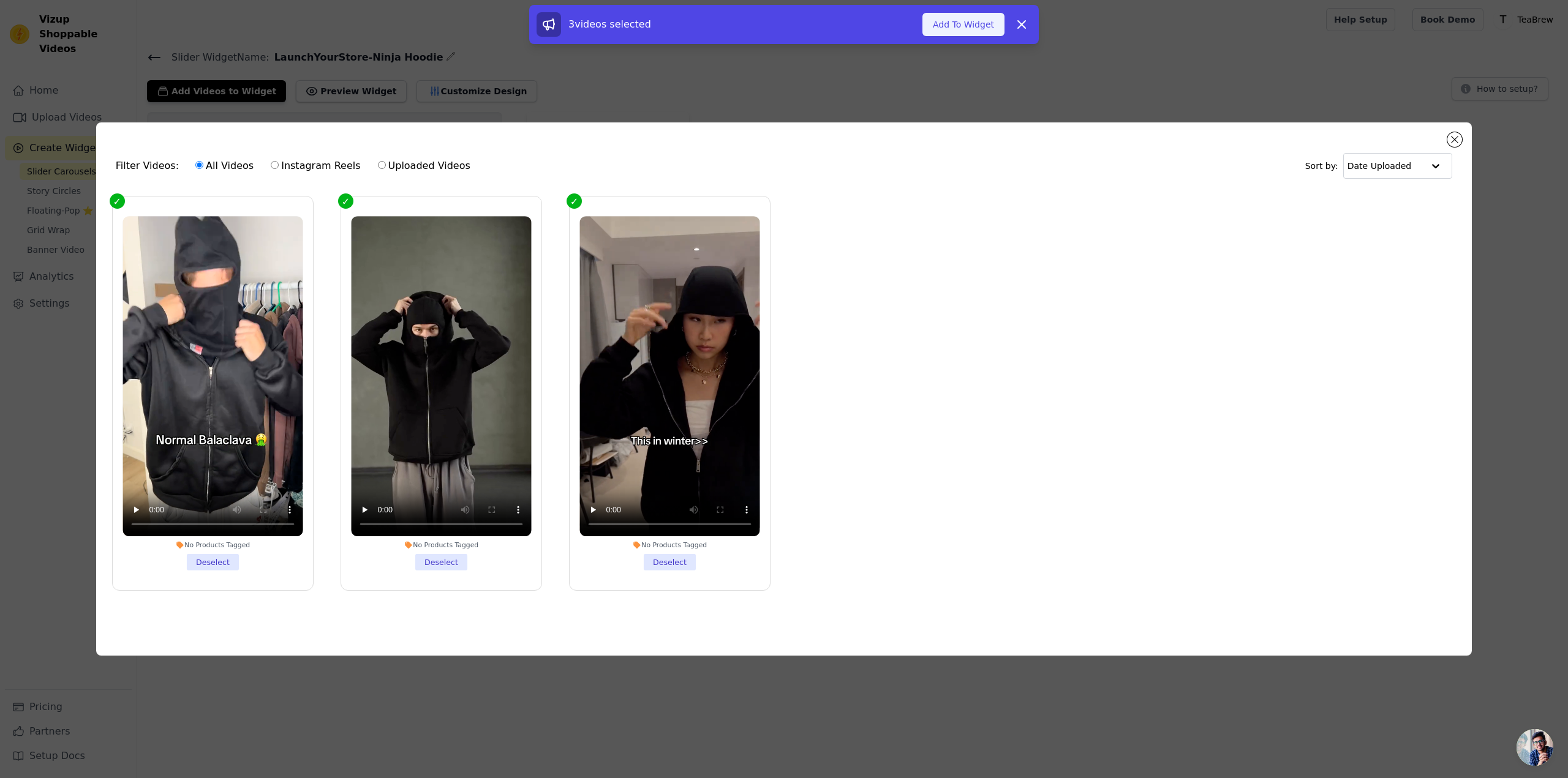
click at [979, 18] on button "Add To Widget" at bounding box center [963, 24] width 82 height 24
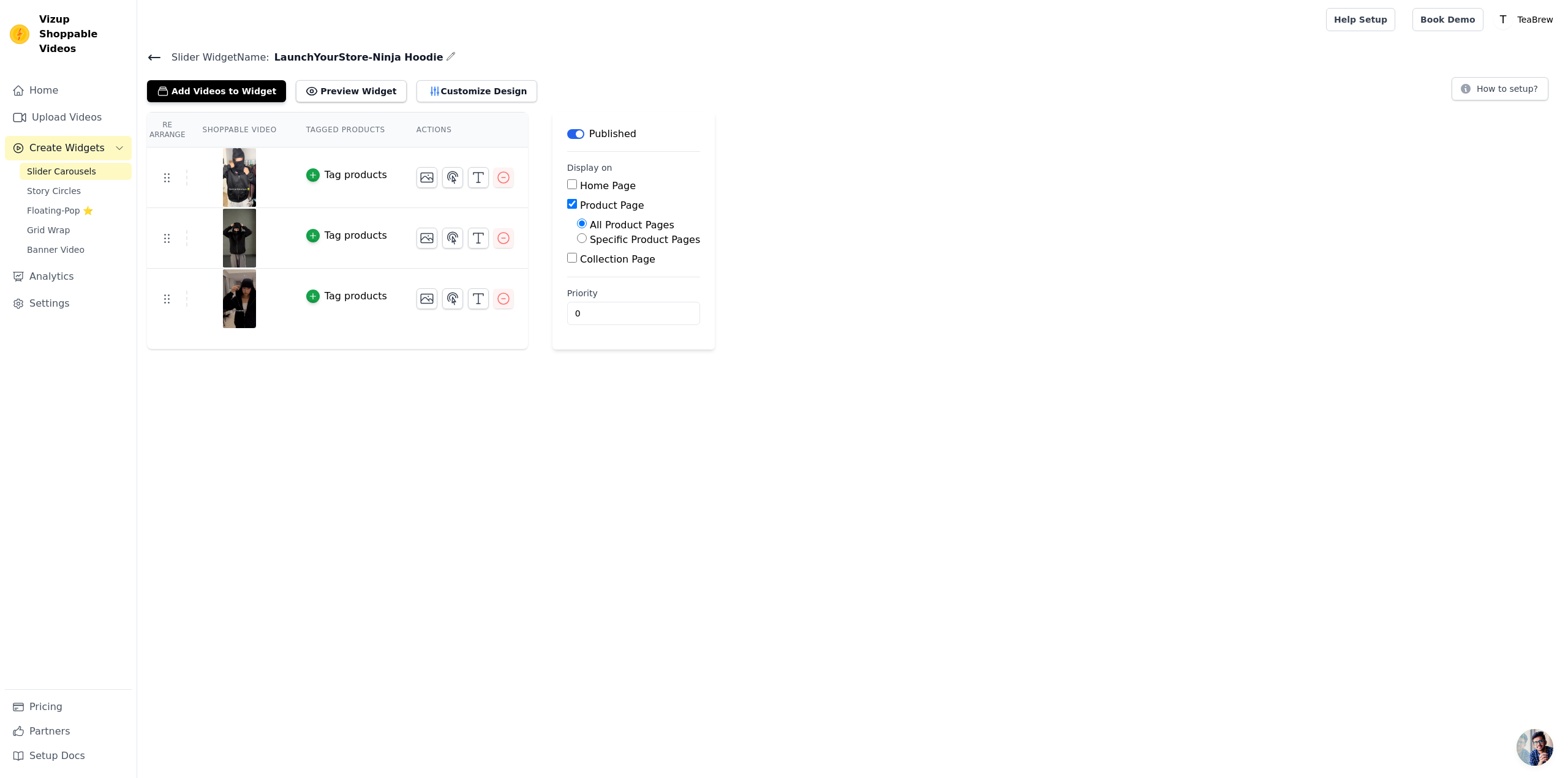
click at [665, 76] on div "Add Videos to Widget Preview Widget Customize Design How to setup?" at bounding box center [853, 89] width 1411 height 27
click at [340, 99] on button "Preview Widget" at bounding box center [351, 91] width 110 height 22
click at [71, 79] on link "Home" at bounding box center [68, 91] width 127 height 24
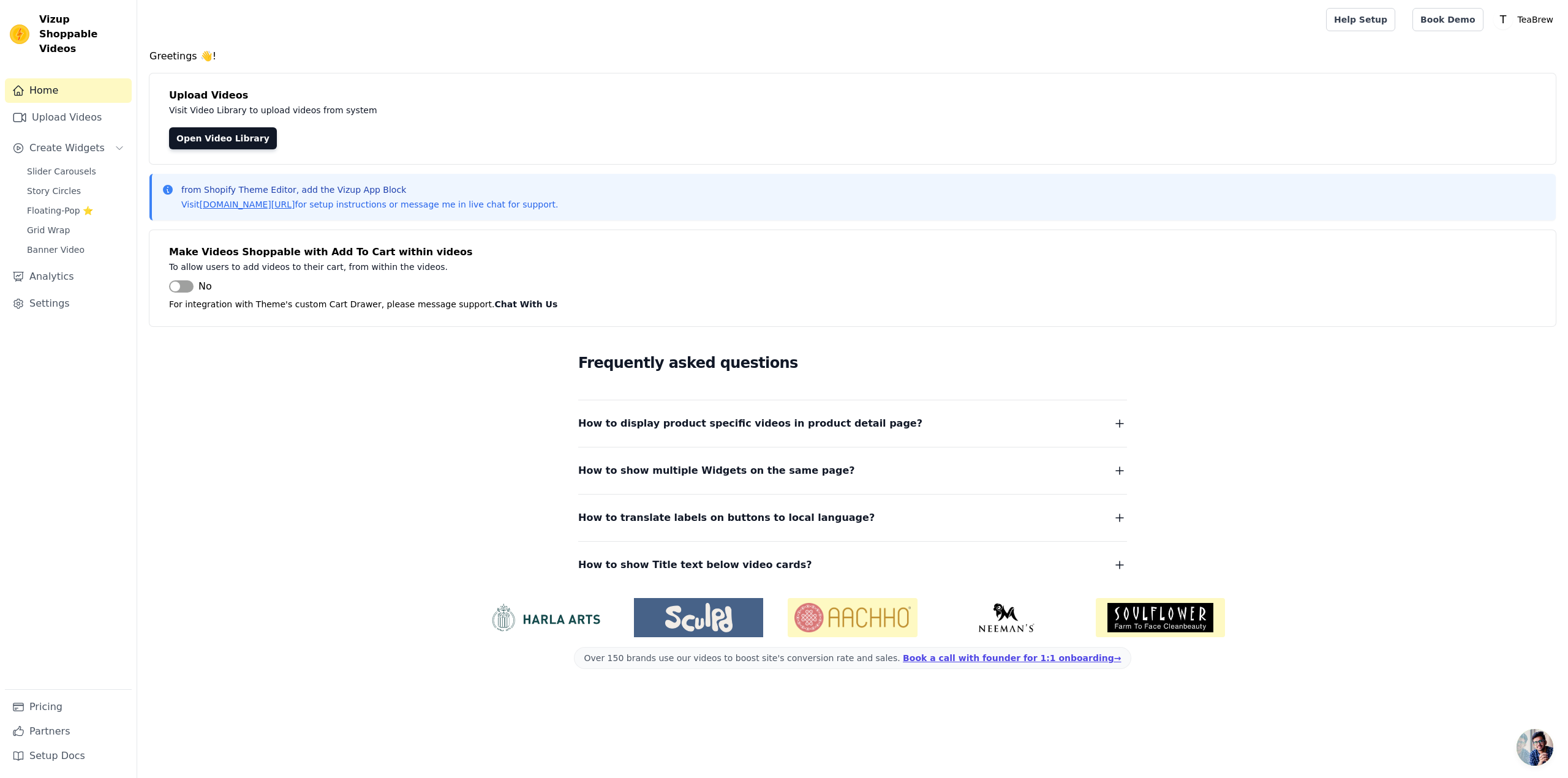
click at [71, 79] on link "Home" at bounding box center [68, 91] width 127 height 24
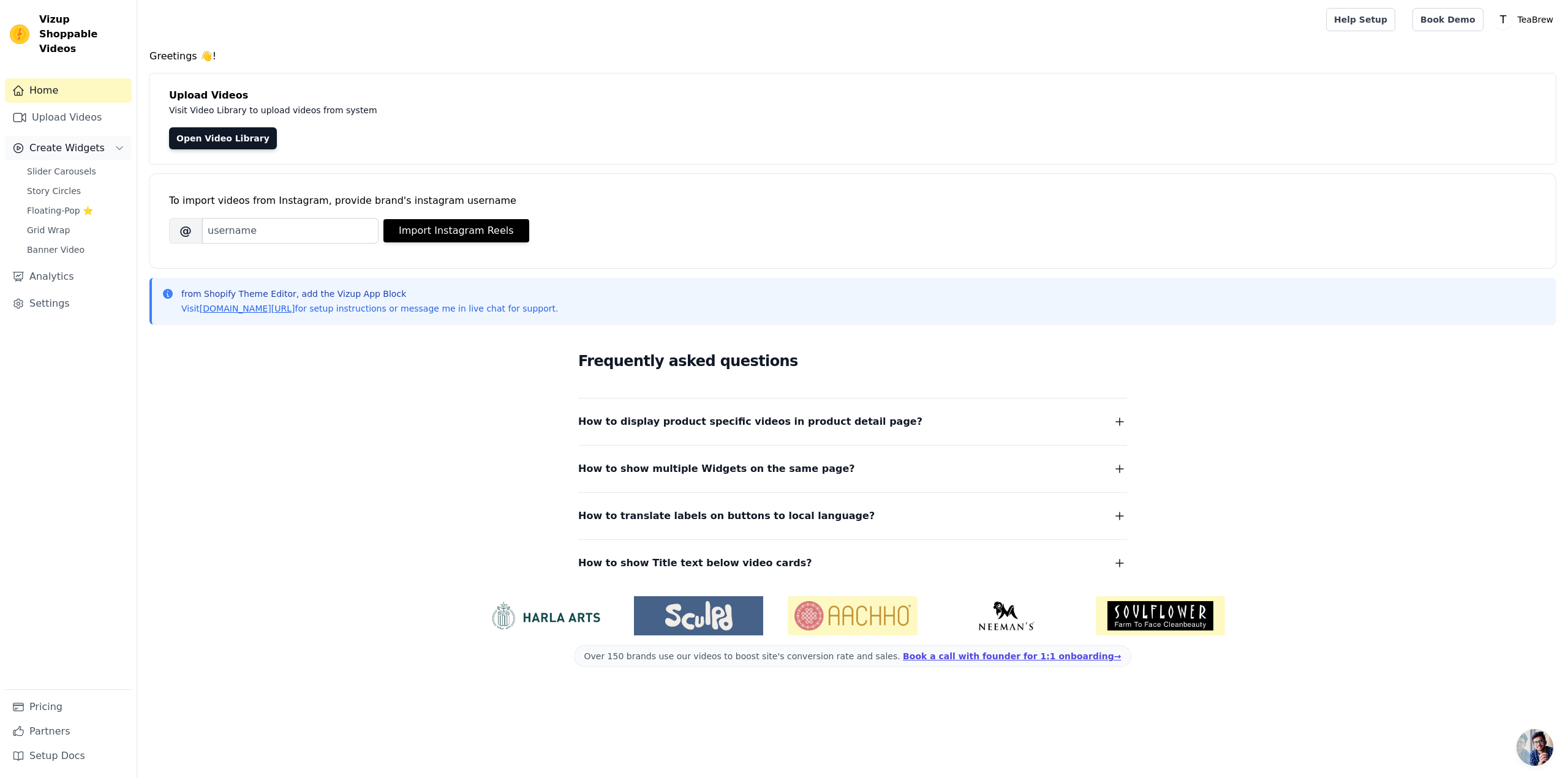
click at [76, 141] on span "Create Widgets" at bounding box center [67, 148] width 76 height 15
click at [76, 167] on link "Analytics" at bounding box center [68, 179] width 127 height 24
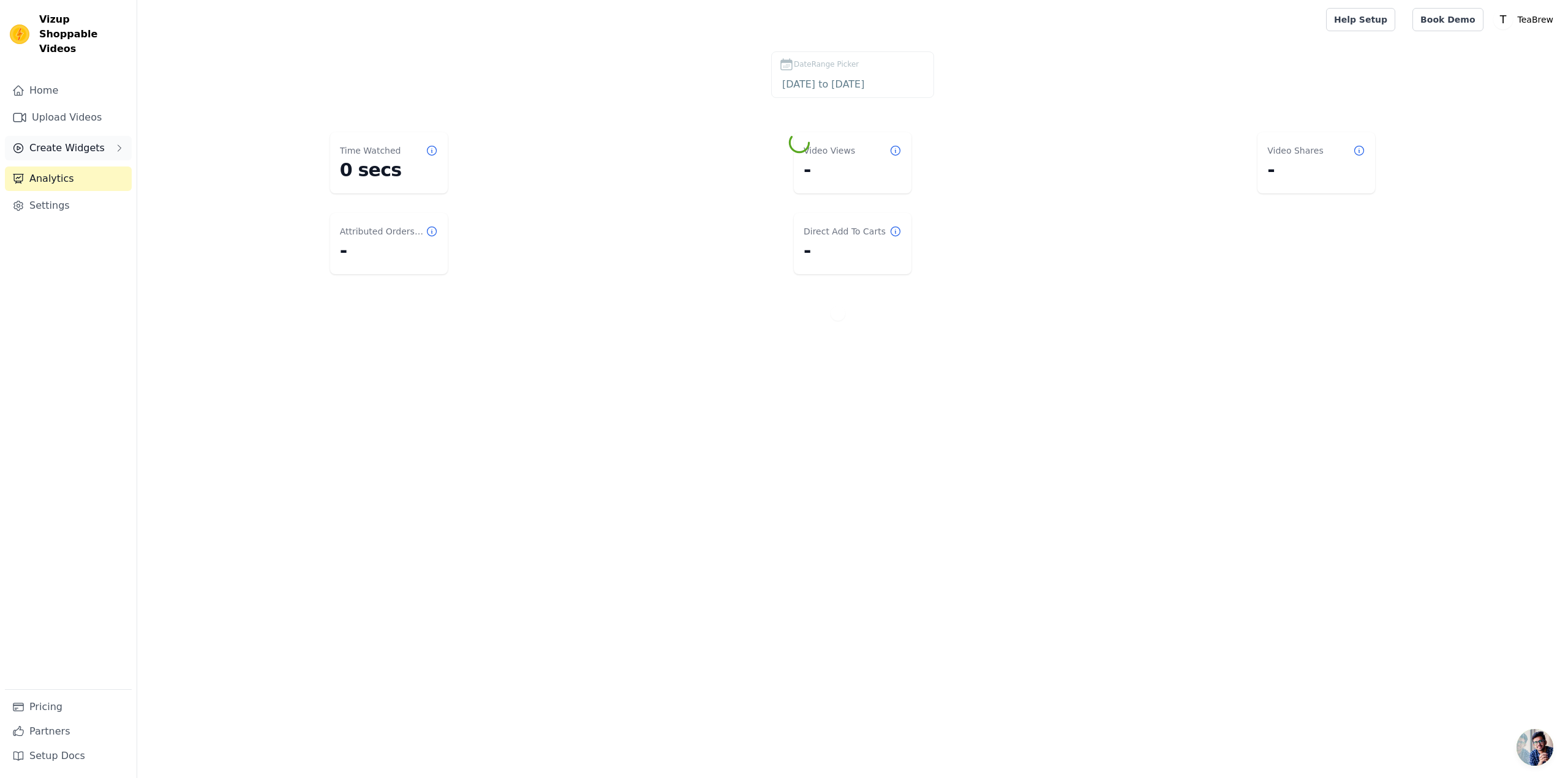
click at [79, 141] on span "Create Widgets" at bounding box center [67, 148] width 76 height 15
click at [75, 165] on span "Slider Carousels" at bounding box center [61, 172] width 69 height 13
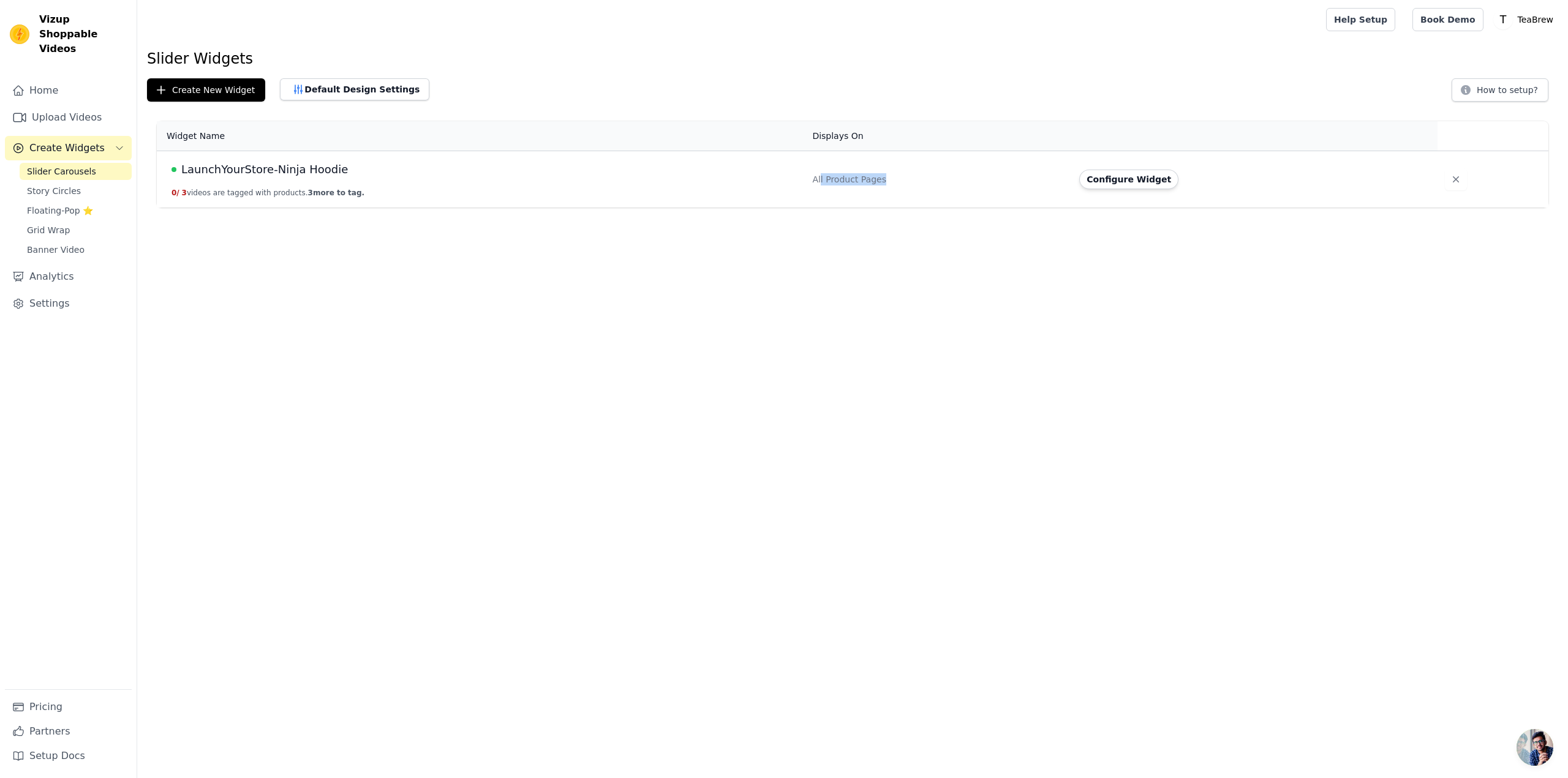
drag, startPoint x: 819, startPoint y: 181, endPoint x: 905, endPoint y: 189, distance: 86.4
click at [905, 189] on td "All Product Pages" at bounding box center [938, 180] width 267 height 57
click at [972, 208] on html "Vizup Shoppable Videos Home Upload Videos Create Widgets Slider Carousels Story…" at bounding box center [784, 104] width 1568 height 208
click at [1129, 175] on button "Configure Widget" at bounding box center [1129, 179] width 99 height 20
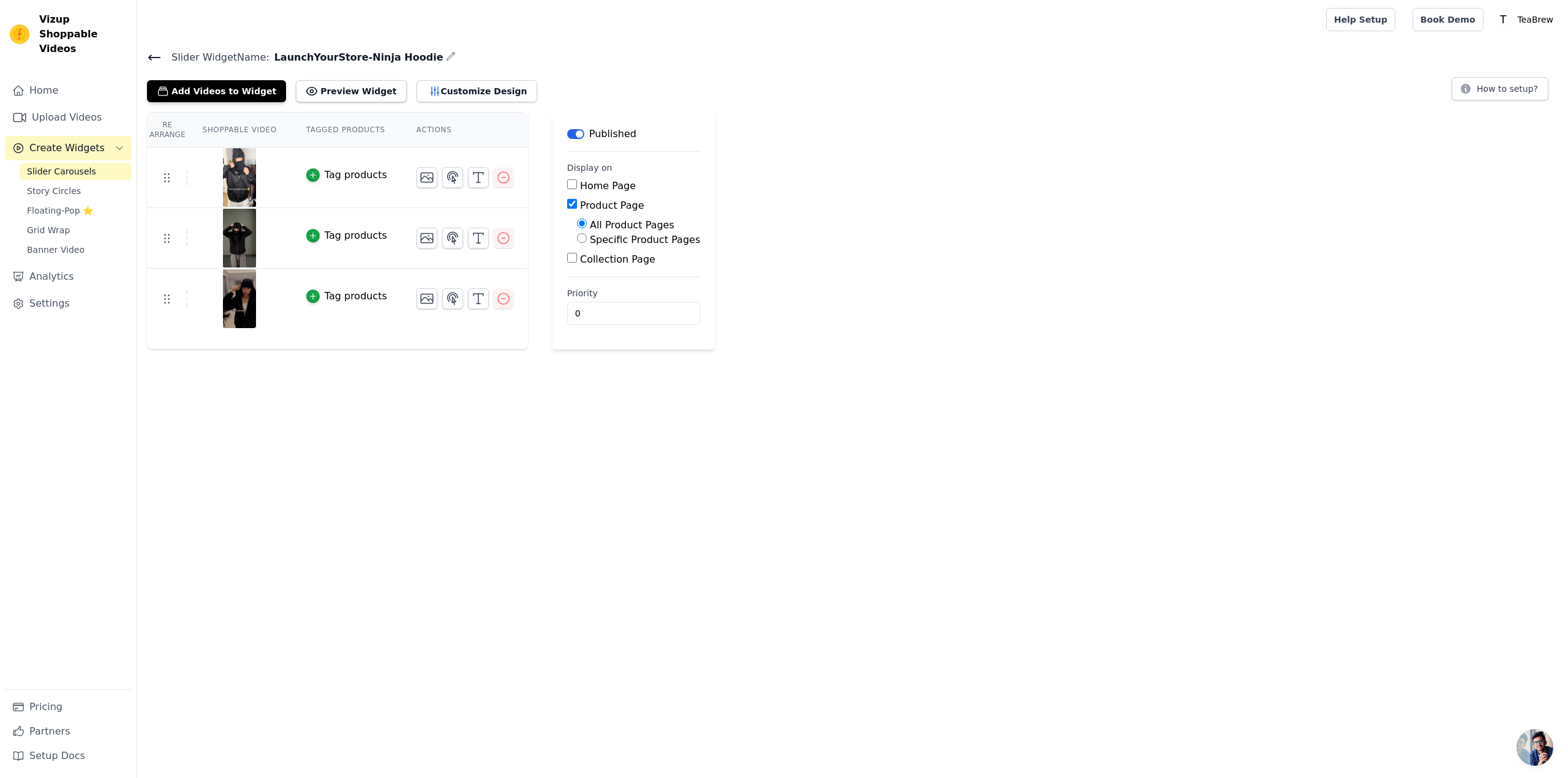
click at [577, 239] on input "Specific Product Pages" at bounding box center [582, 238] width 9 height 9
radio input "true"
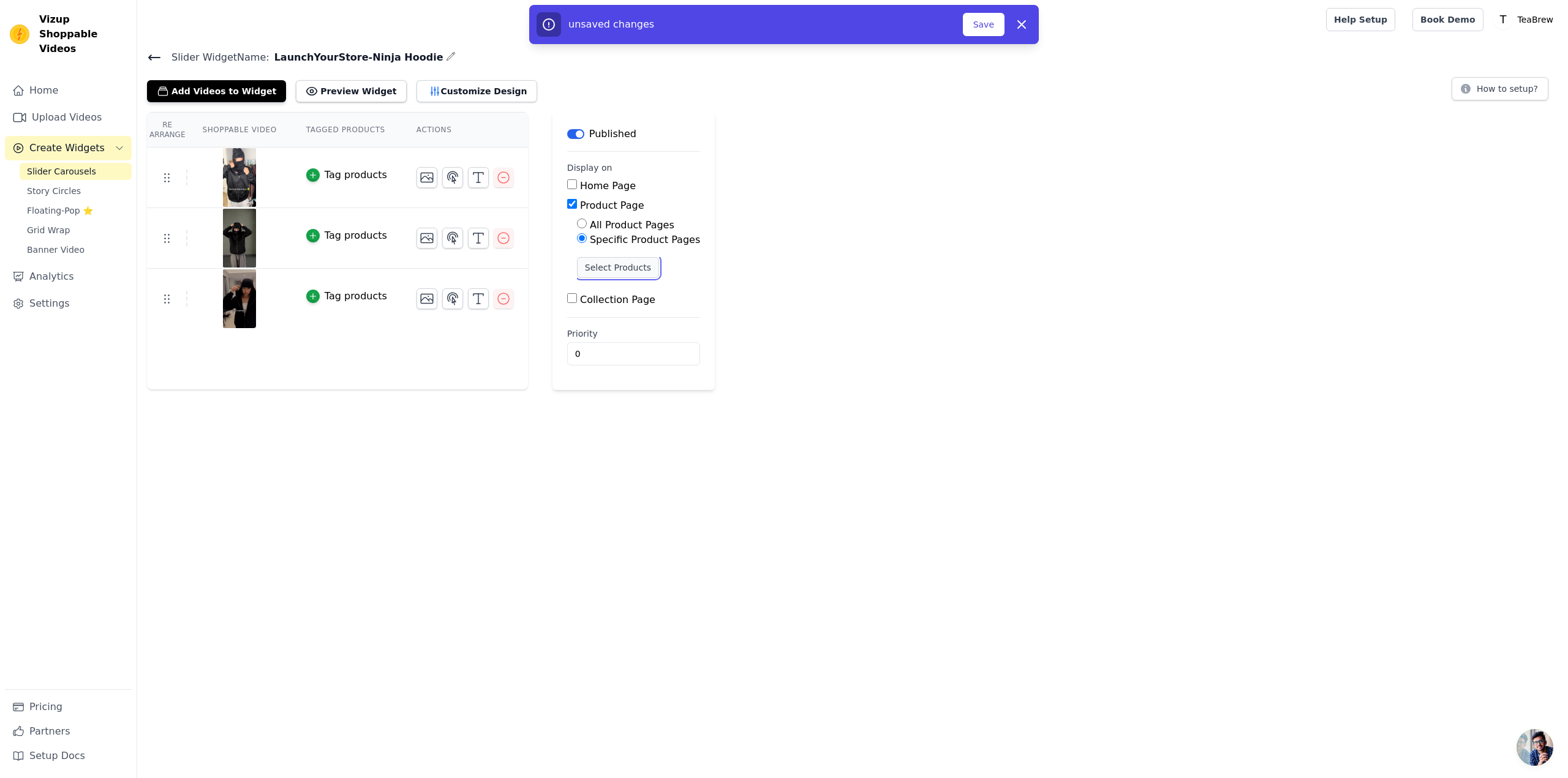
click at [582, 269] on button "Select Products" at bounding box center [618, 268] width 82 height 20
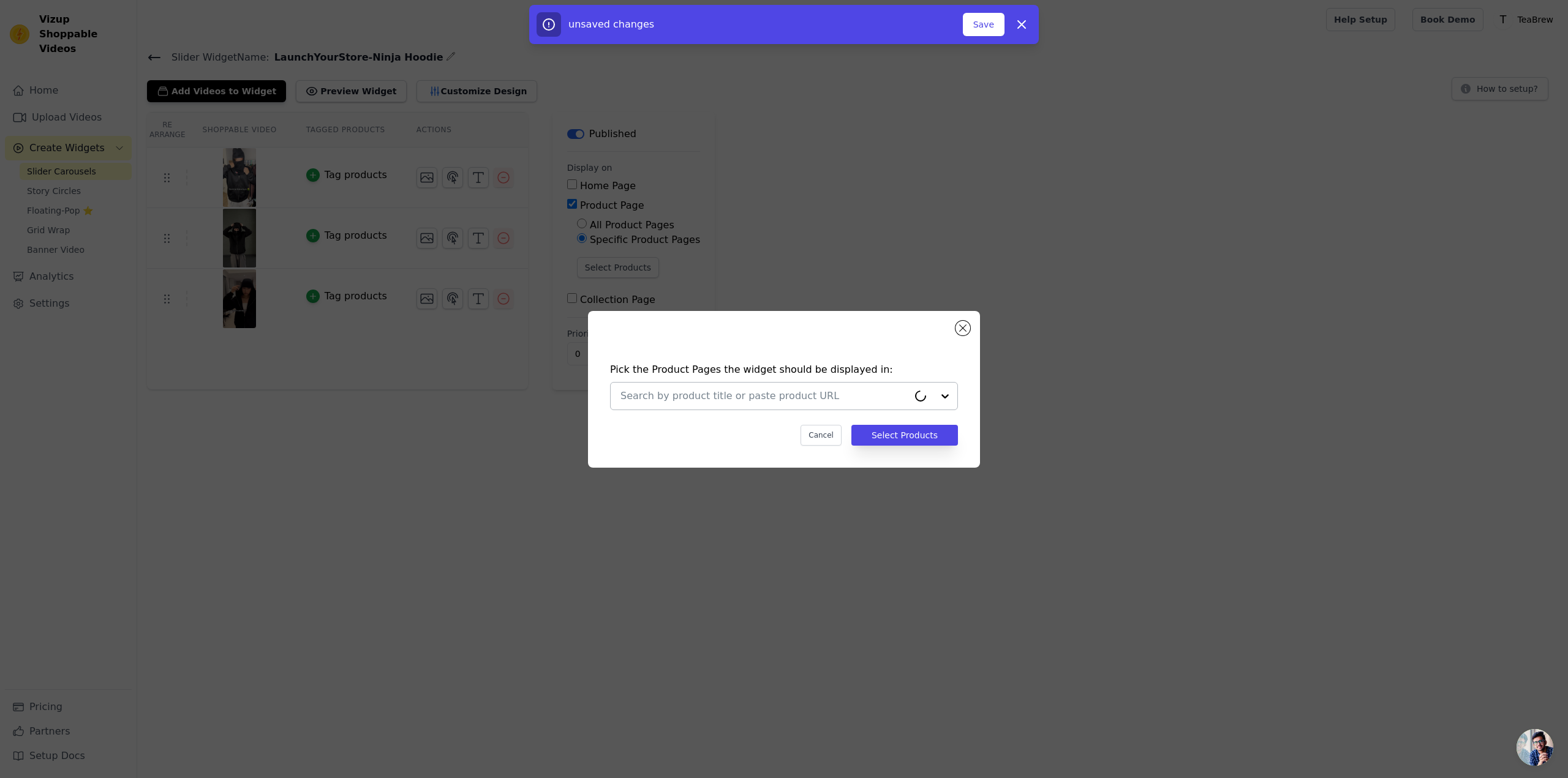
click at [833, 406] on div at bounding box center [765, 396] width 288 height 27
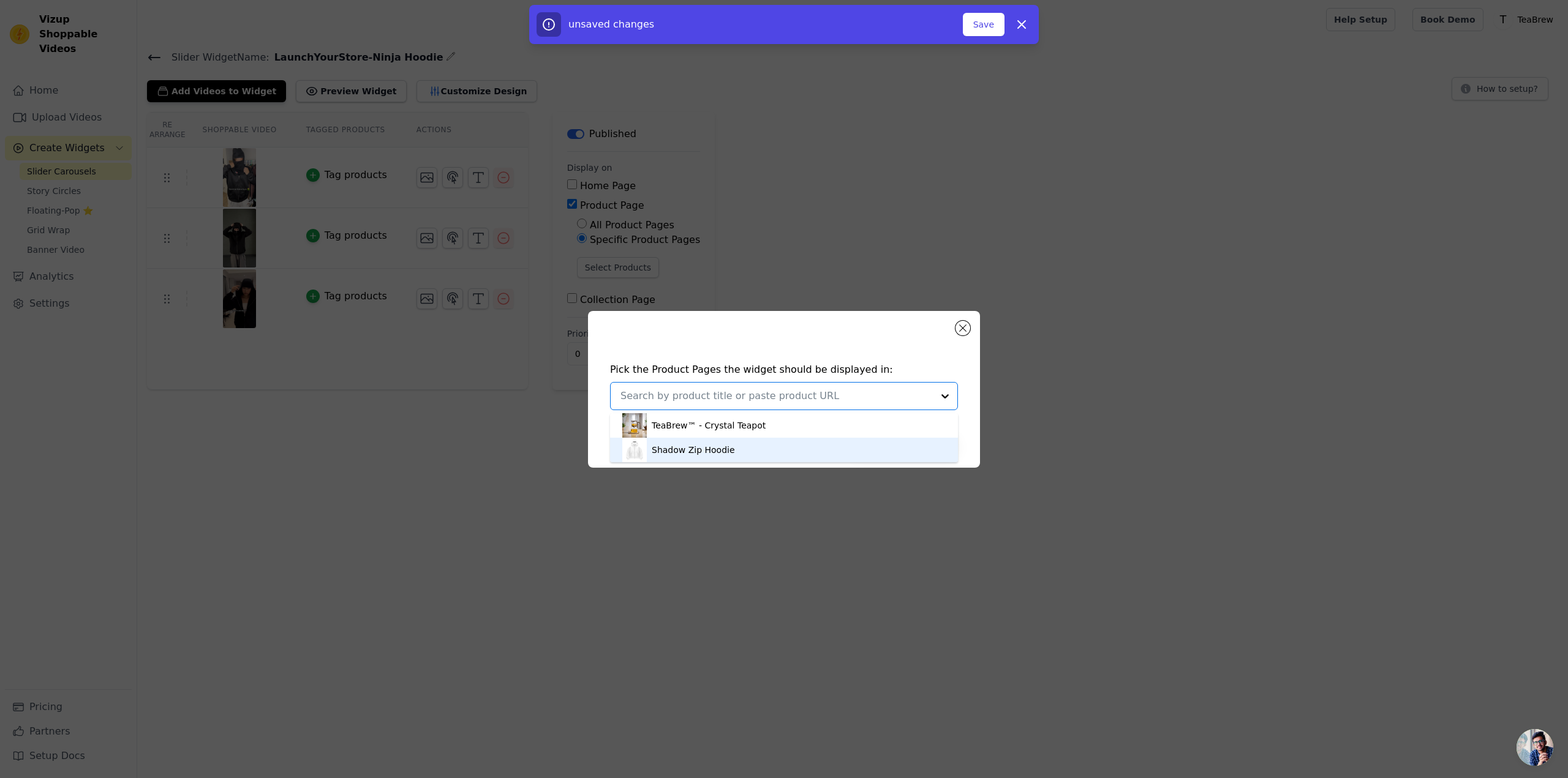
click at [748, 444] on div "Shadow Zip Hoodie" at bounding box center [784, 450] width 324 height 24
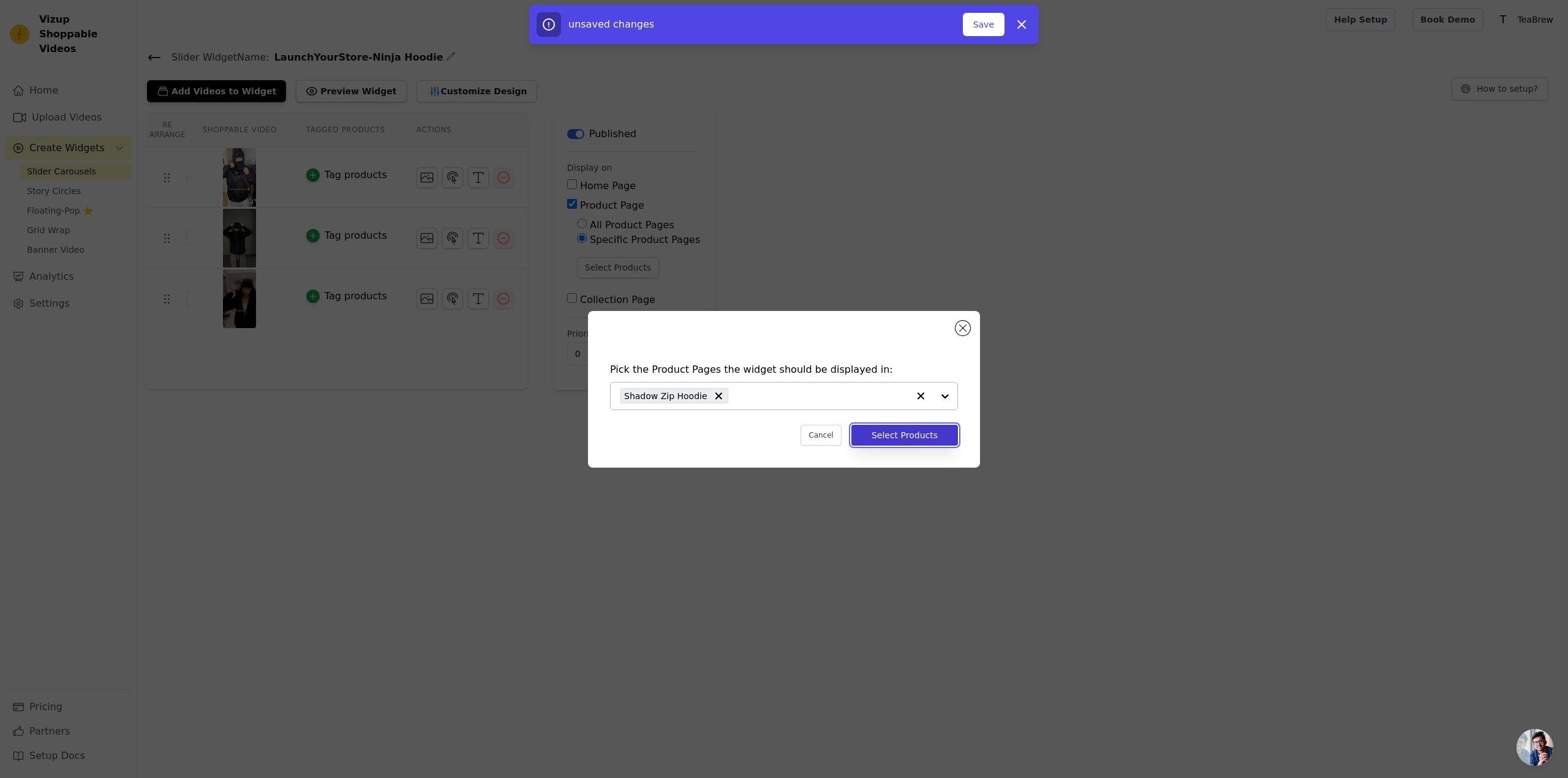
click at [898, 432] on button "Select Products" at bounding box center [904, 435] width 106 height 20
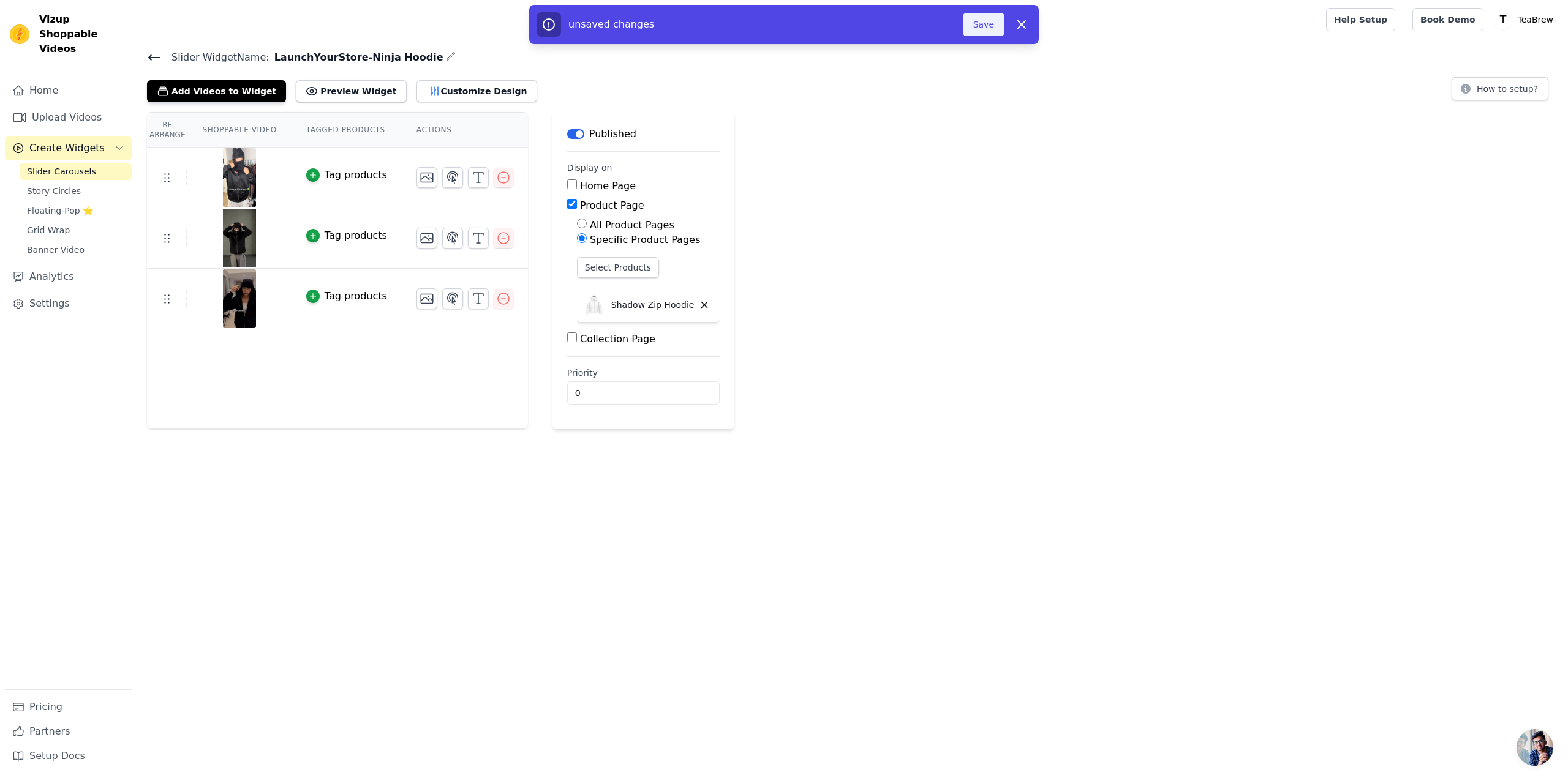
click at [988, 14] on button "Save" at bounding box center [984, 24] width 42 height 24
click at [984, 26] on button "Save" at bounding box center [984, 24] width 42 height 24
click at [928, 191] on div "Re Arrange Shoppable Video Tagged Products Actions Tag products Tag products Ta…" at bounding box center [852, 270] width 1431 height 317
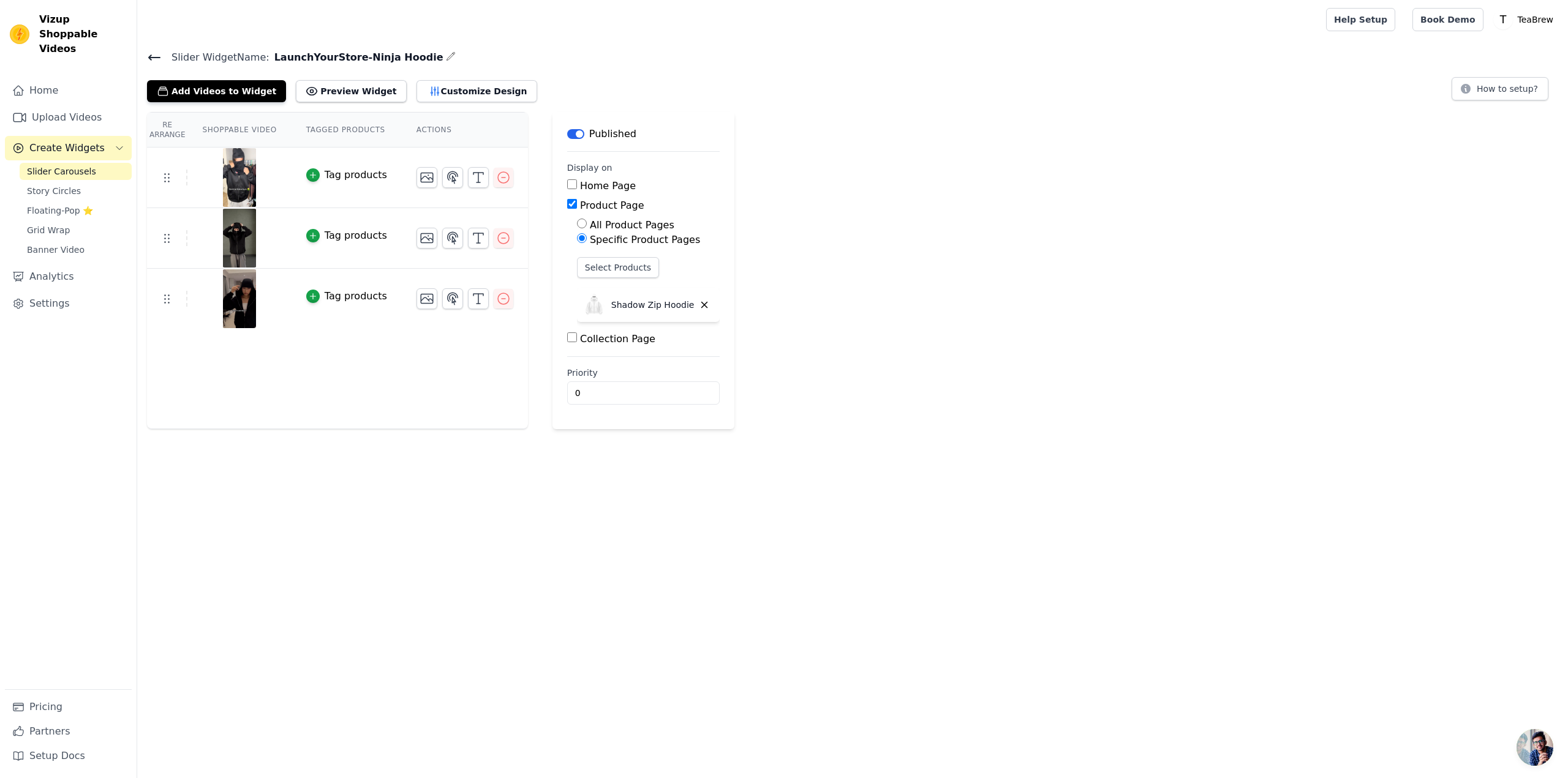
click at [154, 51] on icon at bounding box center [154, 57] width 15 height 15
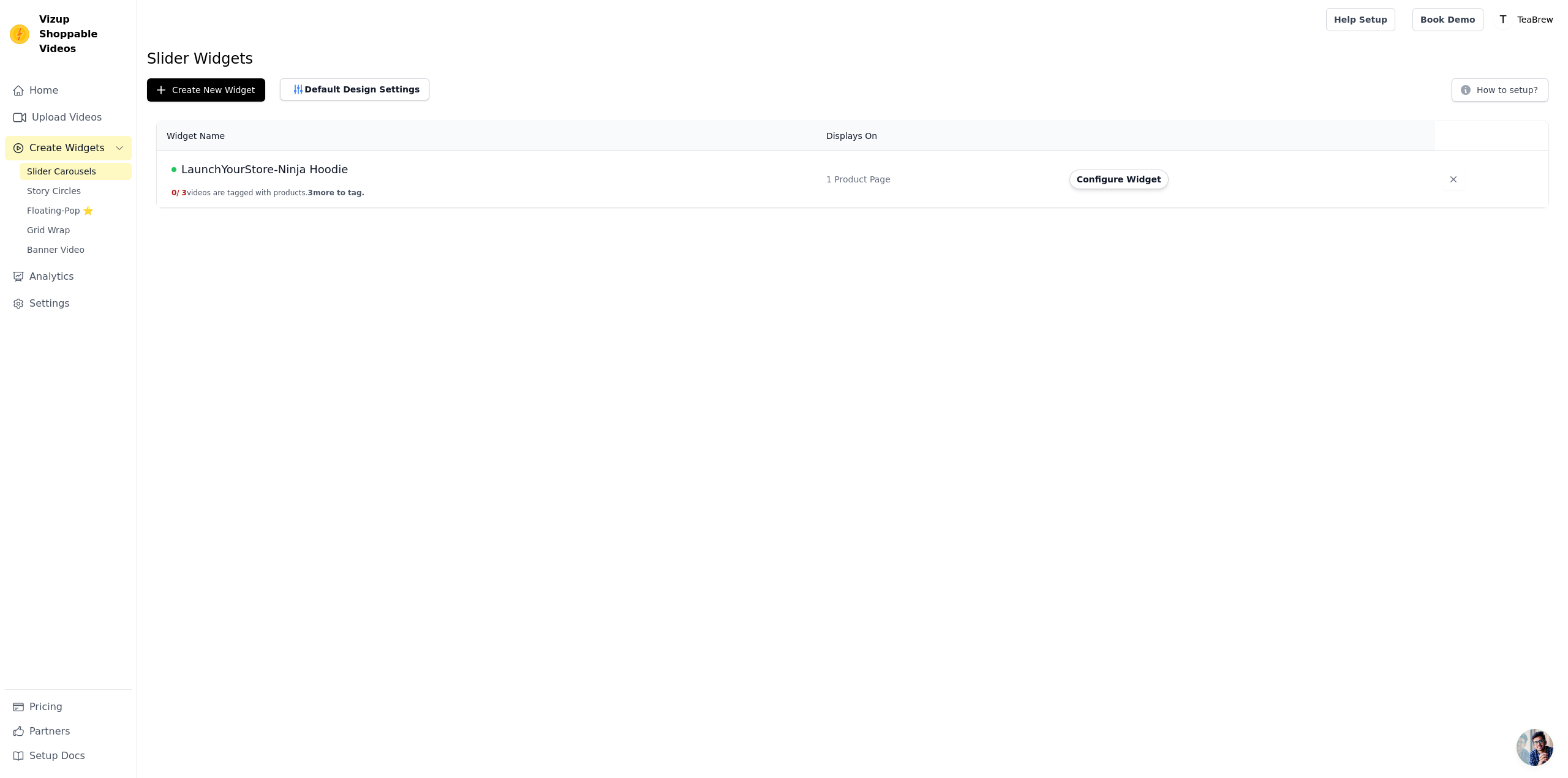
click at [342, 183] on td "LaunchYourStore-Ninja Hoodie 0 / 3 videos are tagged with products. 3 more to t…" at bounding box center [487, 180] width 662 height 57
click at [1119, 180] on button "Configure Widget" at bounding box center [1119, 179] width 99 height 20
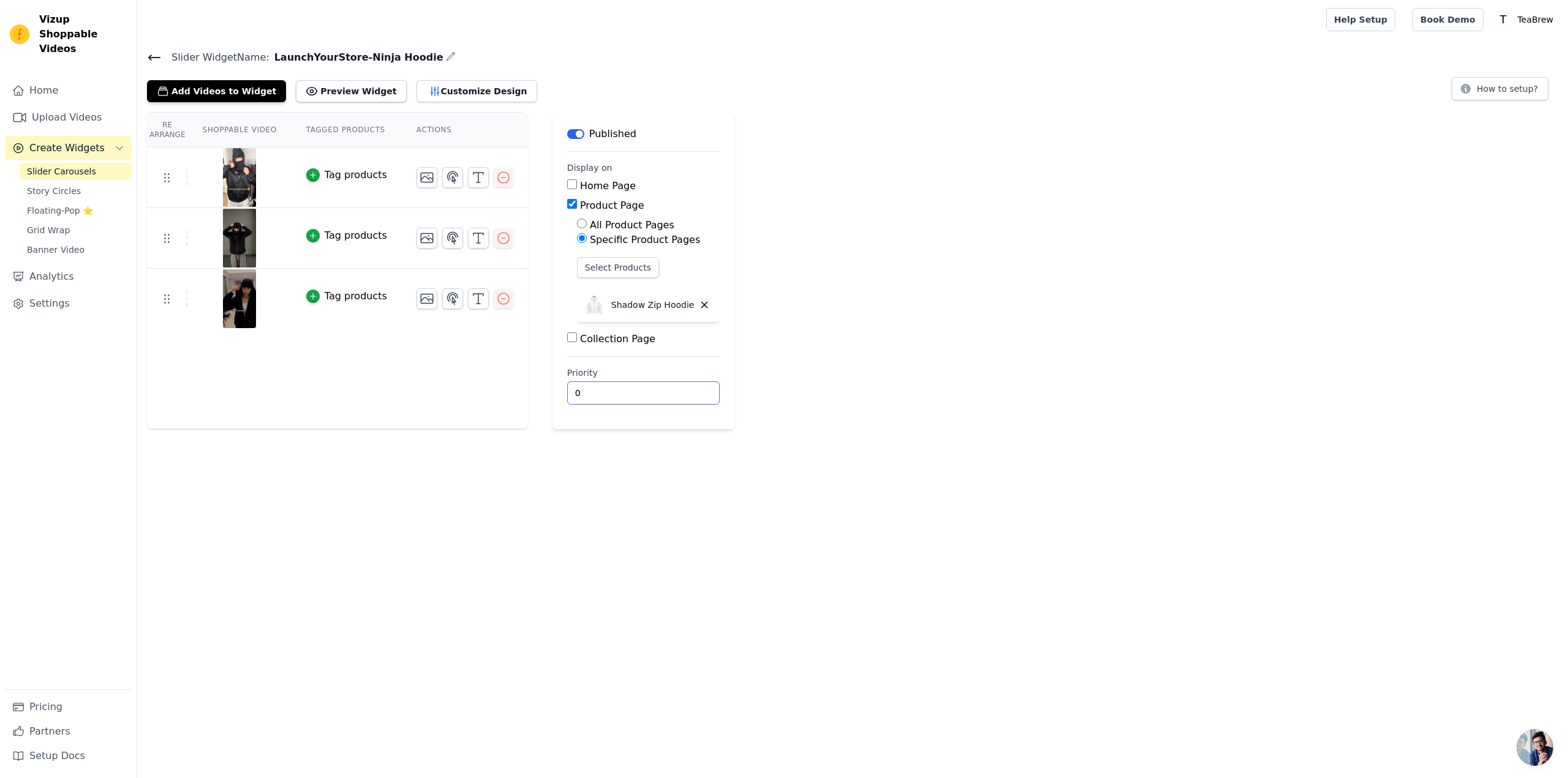
click at [593, 392] on input "0" at bounding box center [643, 394] width 153 height 24
click at [668, 389] on input "1" at bounding box center [643, 394] width 153 height 24
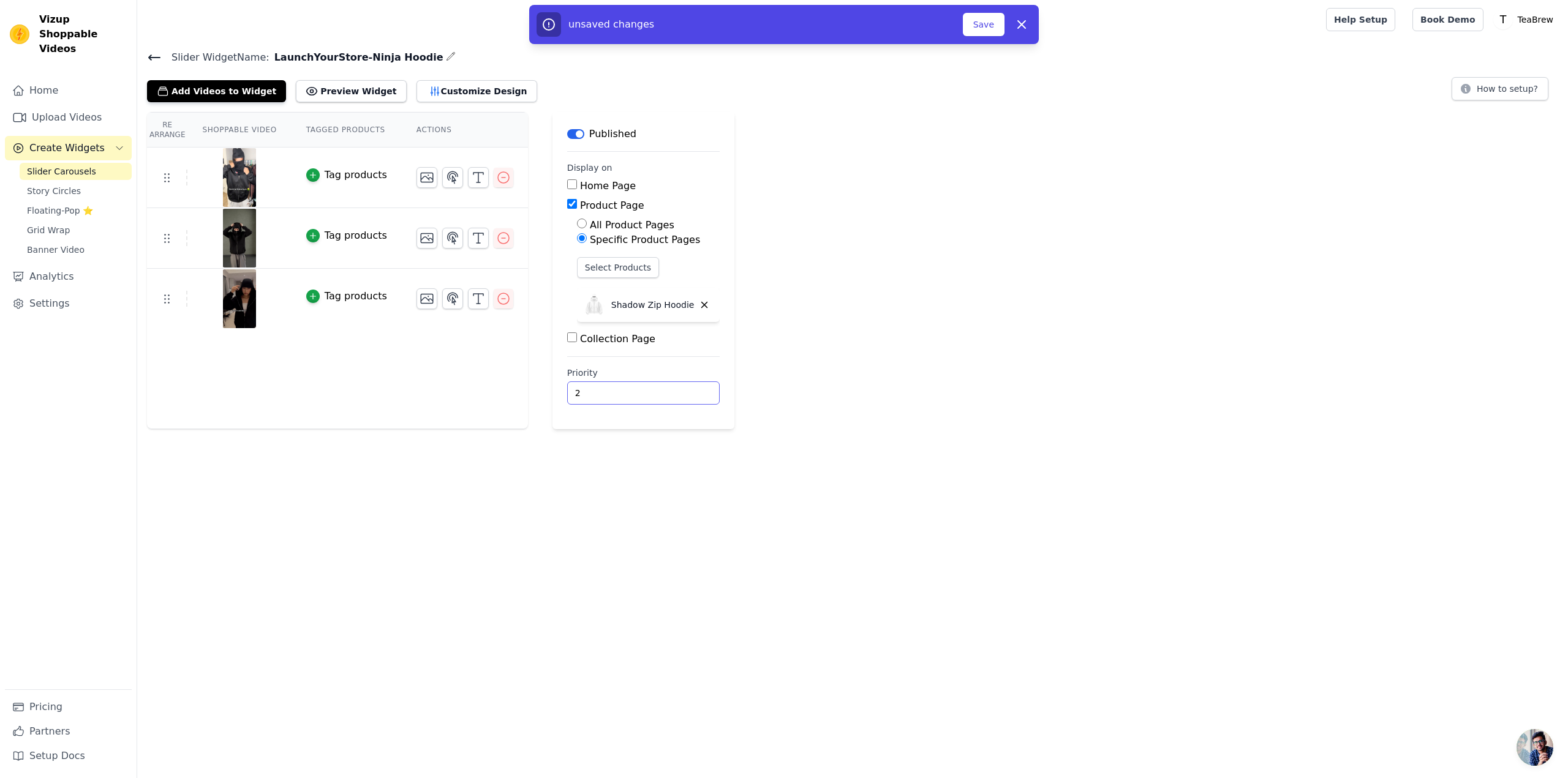
click at [668, 389] on input "2" at bounding box center [643, 394] width 153 height 24
click at [668, 398] on input "1" at bounding box center [643, 394] width 153 height 24
click at [668, 398] on input "0" at bounding box center [643, 394] width 153 height 24
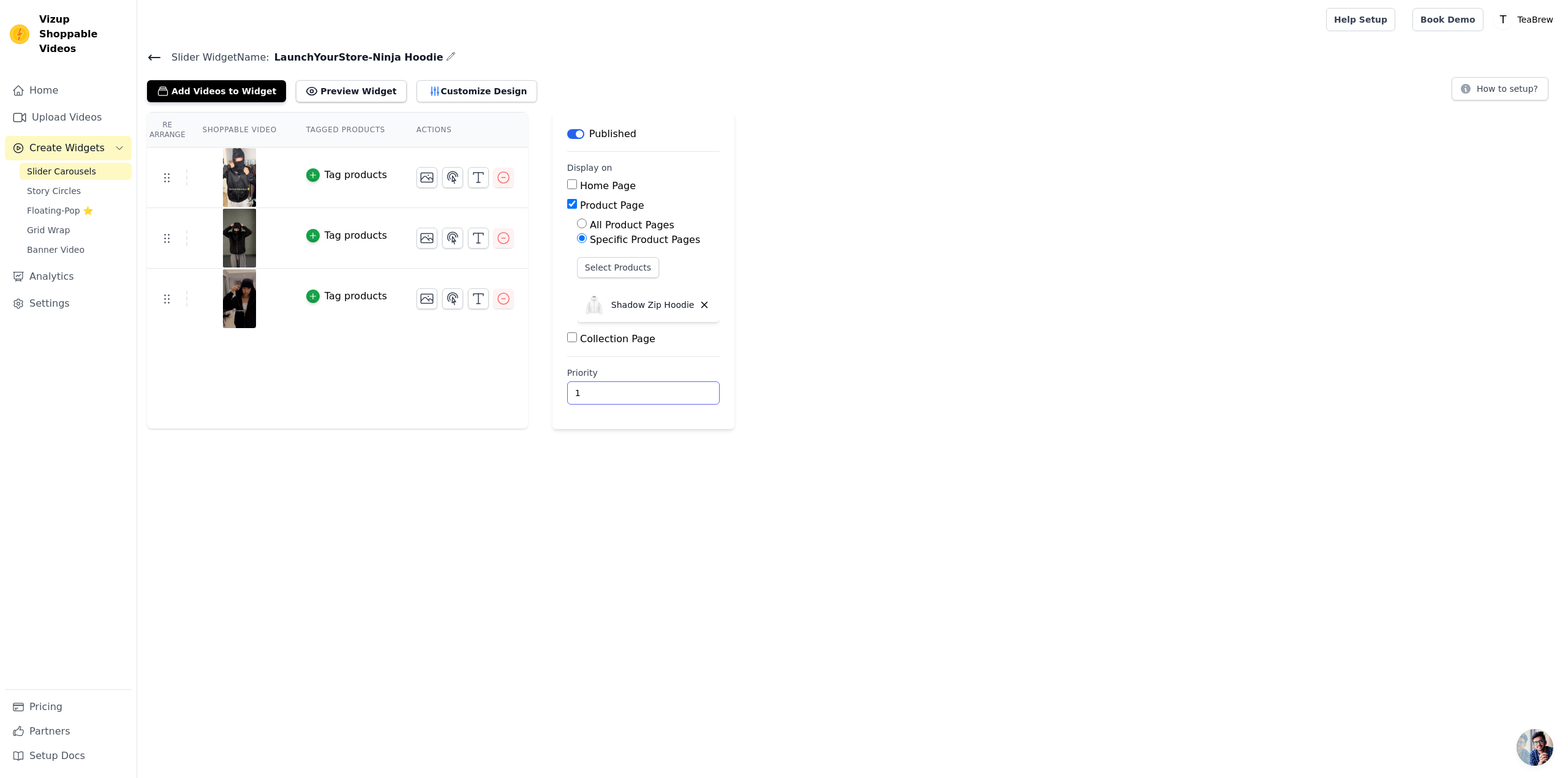
click at [668, 390] on input "1" at bounding box center [643, 394] width 153 height 24
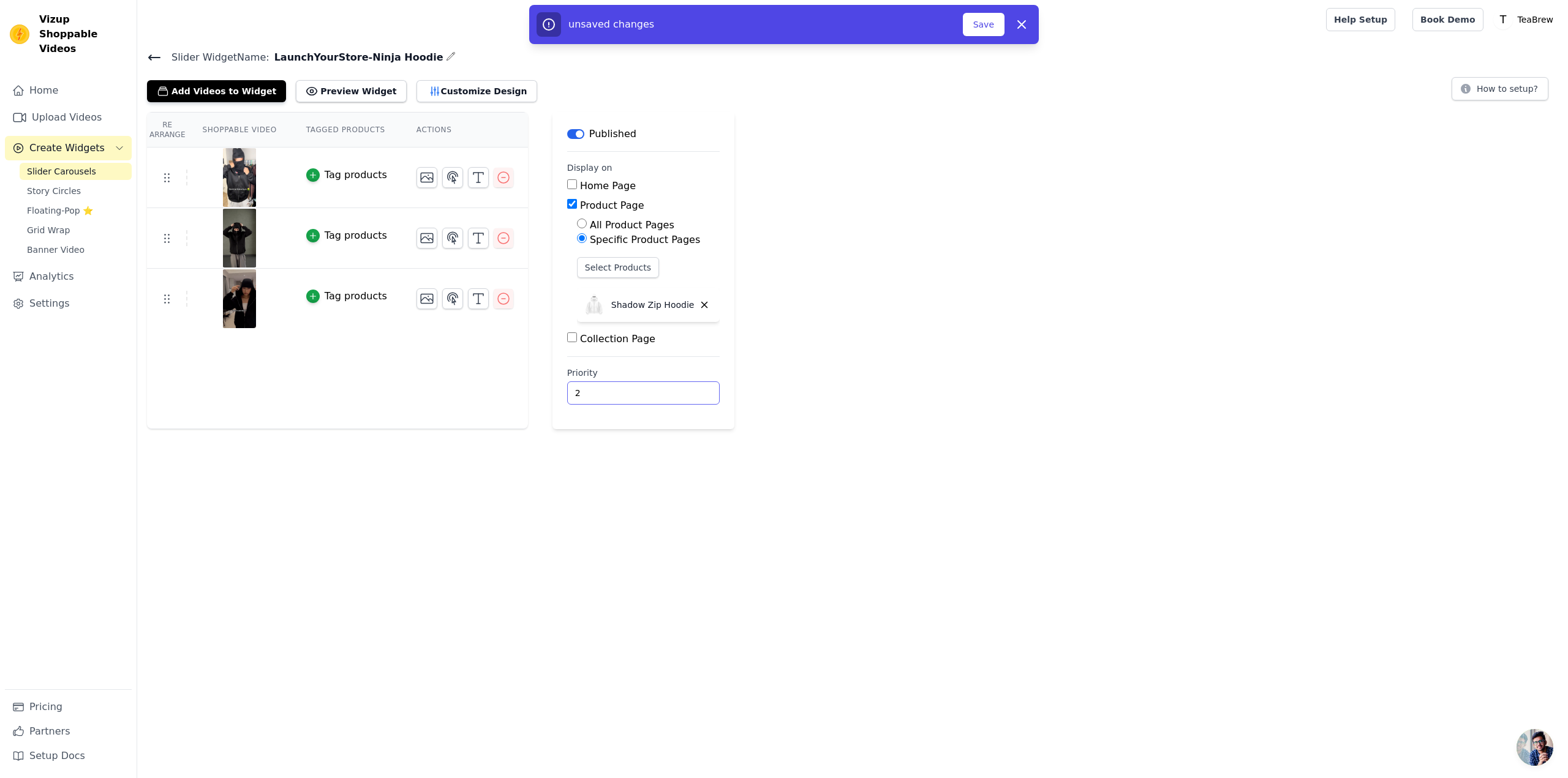
click at [668, 390] on input "2" at bounding box center [643, 394] width 153 height 24
type input "3"
click at [668, 390] on input "3" at bounding box center [643, 394] width 153 height 24
click at [982, 27] on button "Save" at bounding box center [984, 24] width 42 height 24
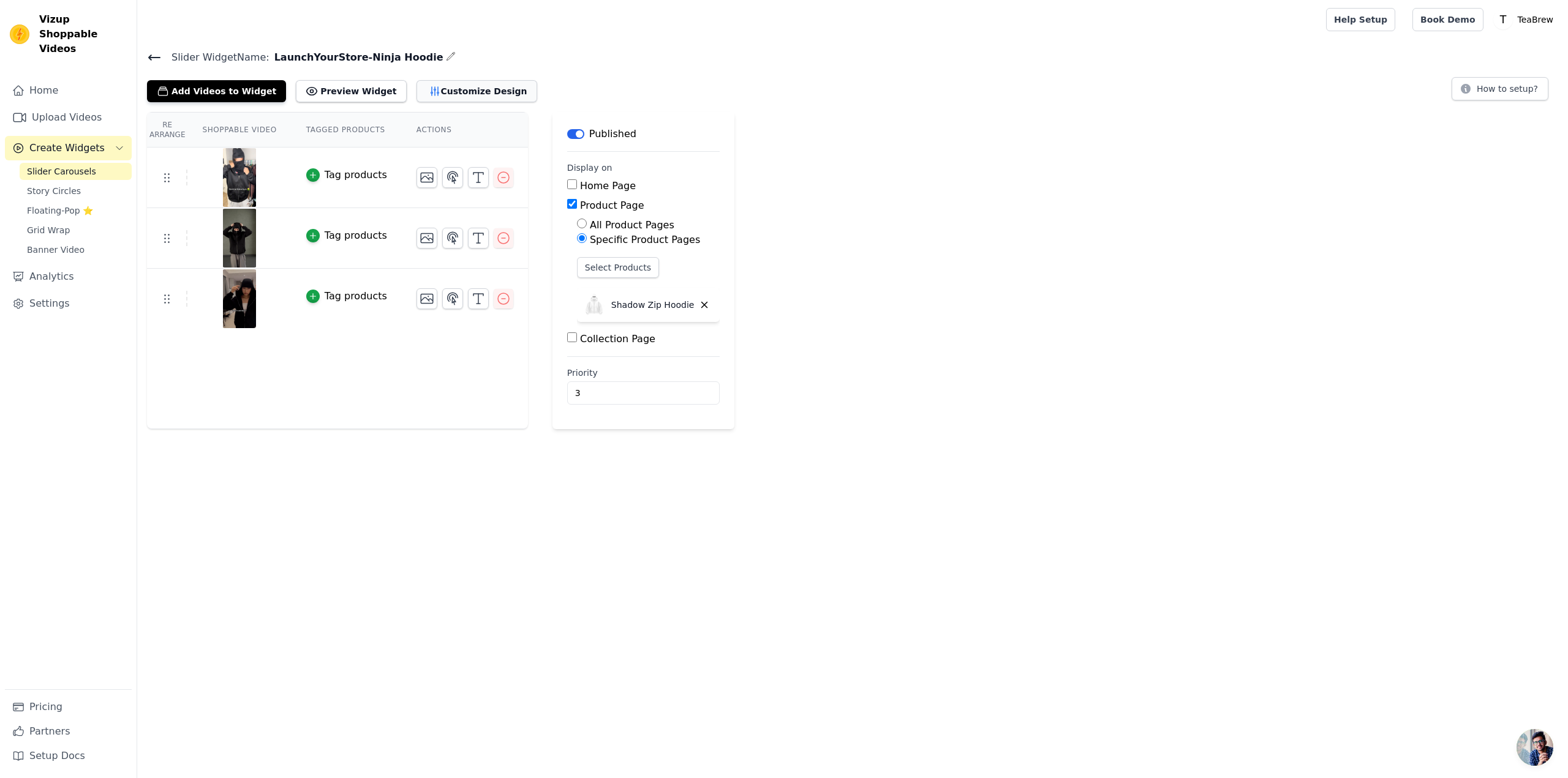
click at [435, 87] on button "Customize Design" at bounding box center [476, 91] width 120 height 22
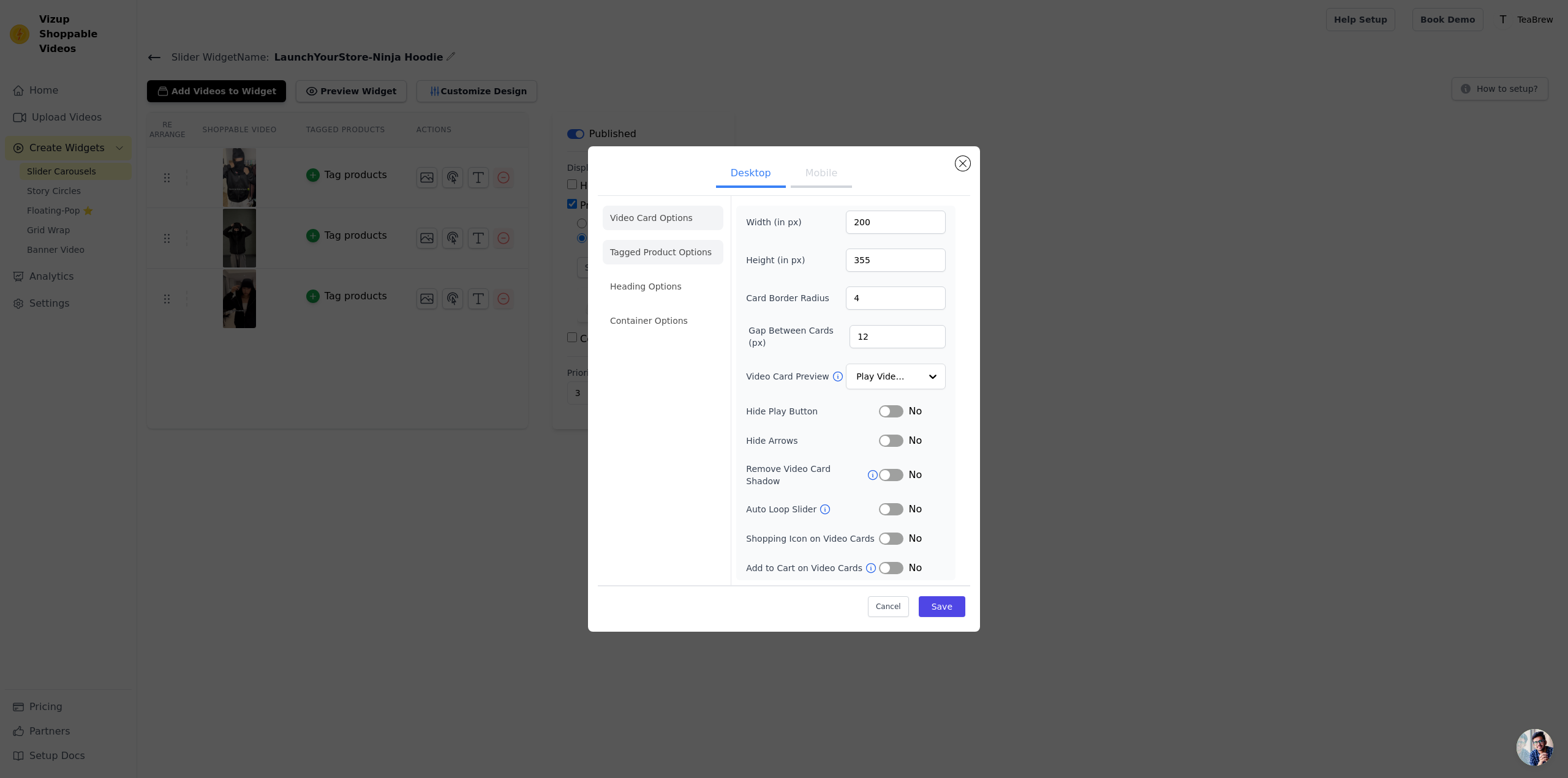
click at [640, 253] on li "Tagged Product Options" at bounding box center [662, 252] width 120 height 24
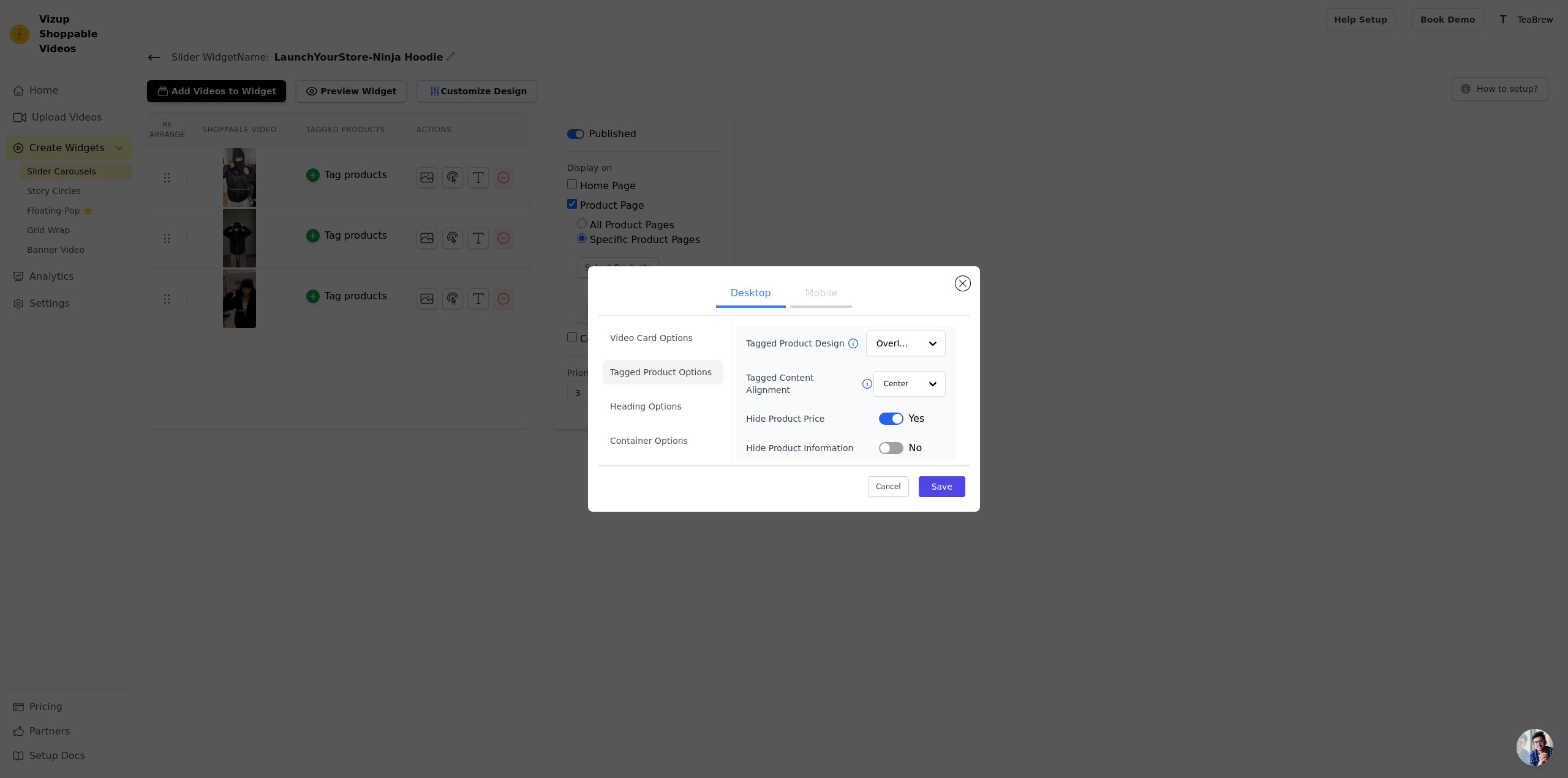
click at [891, 449] on button "Label" at bounding box center [891, 448] width 24 height 13
click at [673, 401] on li "Heading Options" at bounding box center [662, 406] width 120 height 24
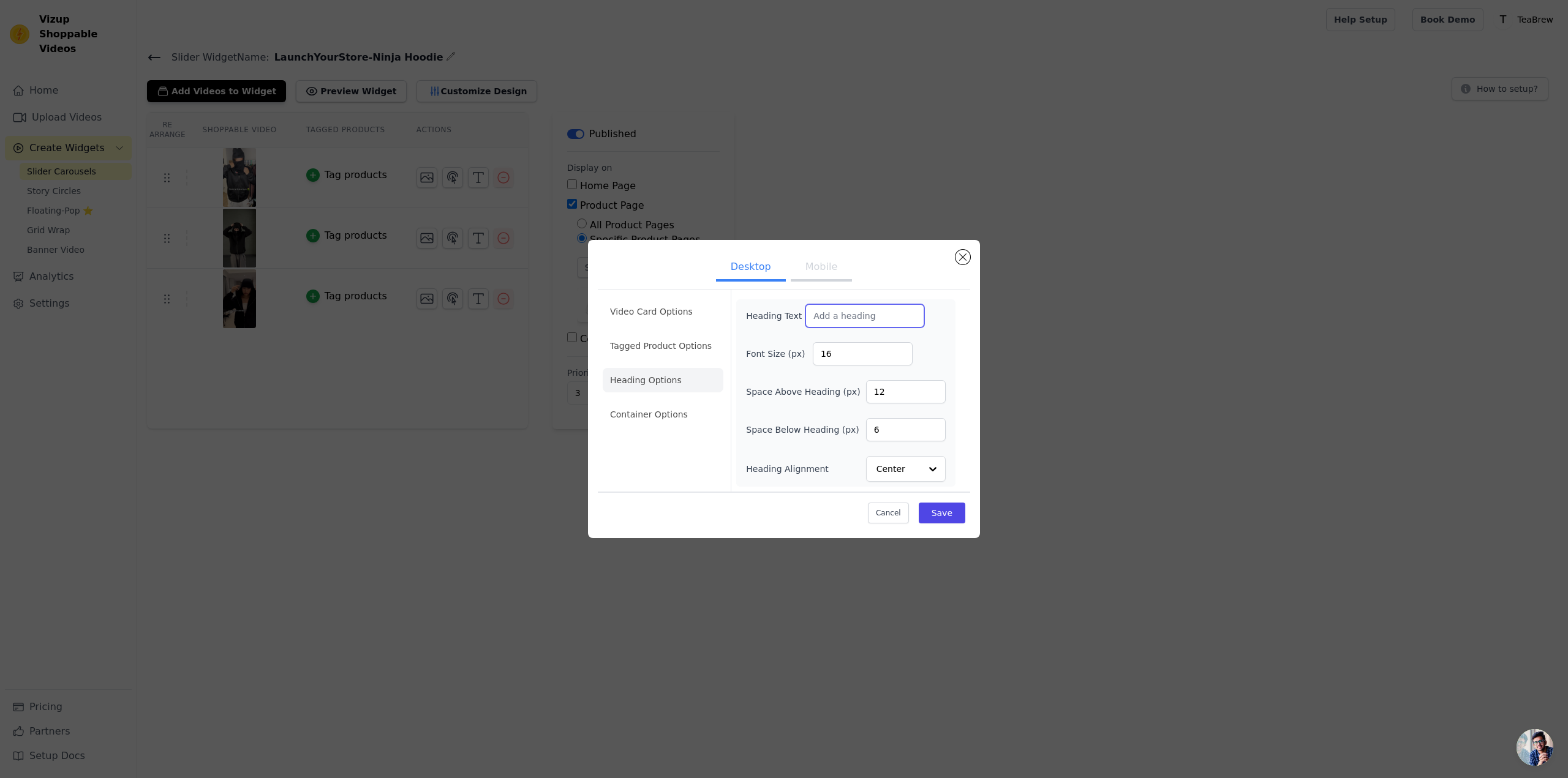
click at [844, 316] on input "Heading Text" at bounding box center [865, 317] width 119 height 24
click at [682, 395] on ul "Video Card Options Tagged Product Options Heading Options Container Options" at bounding box center [662, 363] width 120 height 137
click at [679, 407] on li "Container Options" at bounding box center [662, 414] width 120 height 24
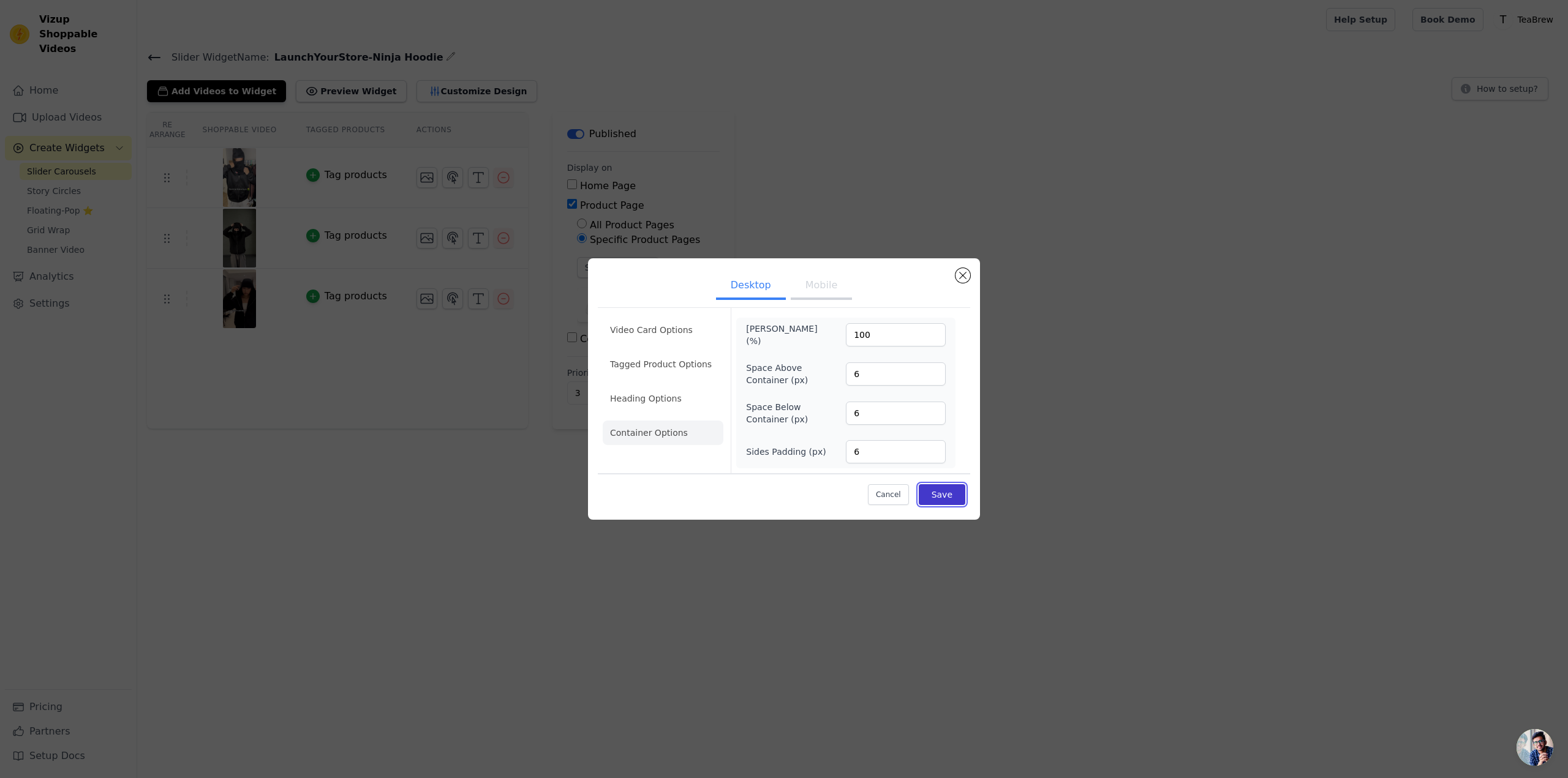
click at [947, 495] on button "Save" at bounding box center [942, 495] width 46 height 20
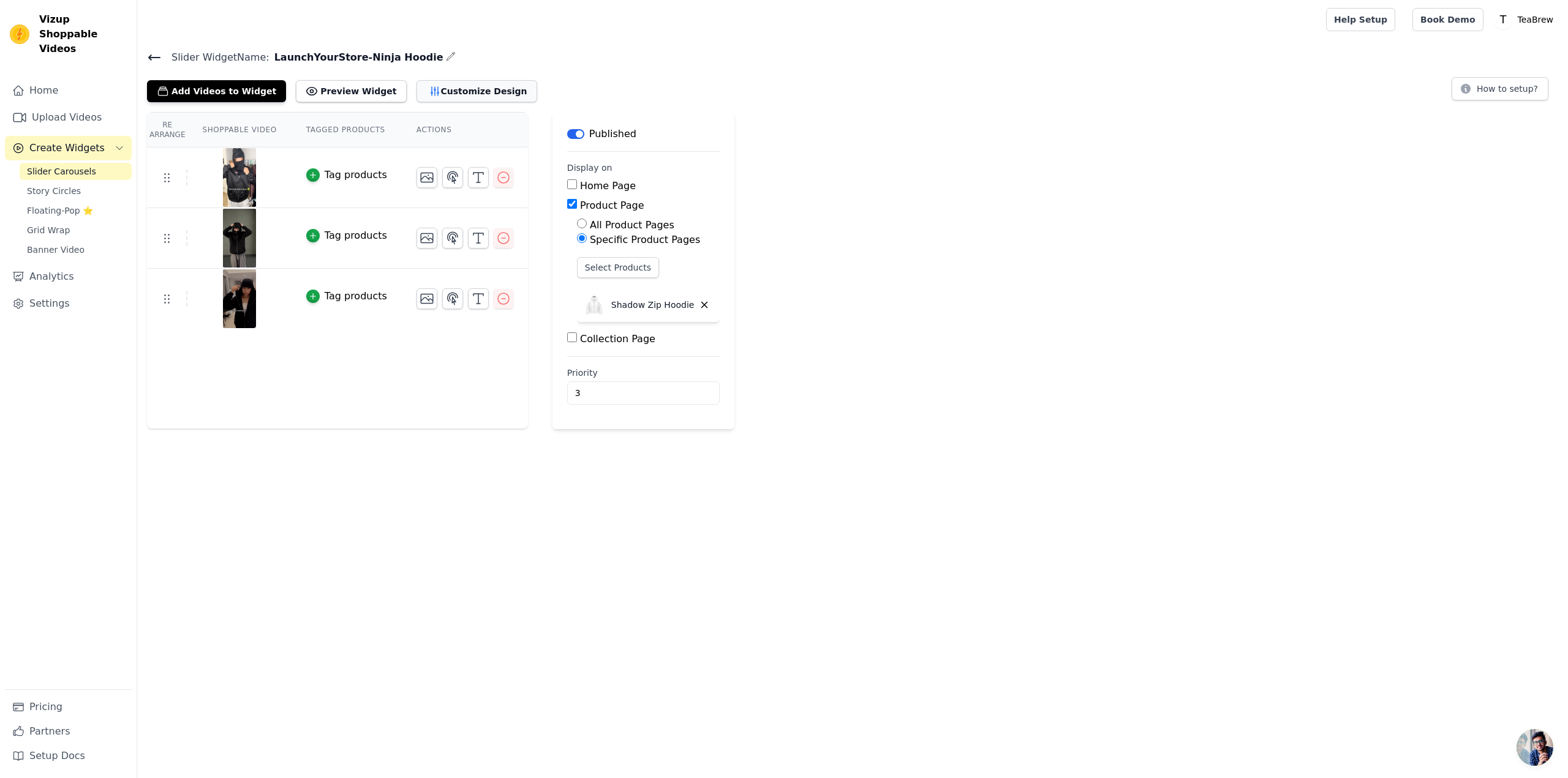
click at [417, 89] on button "Customize Design" at bounding box center [476, 91] width 120 height 22
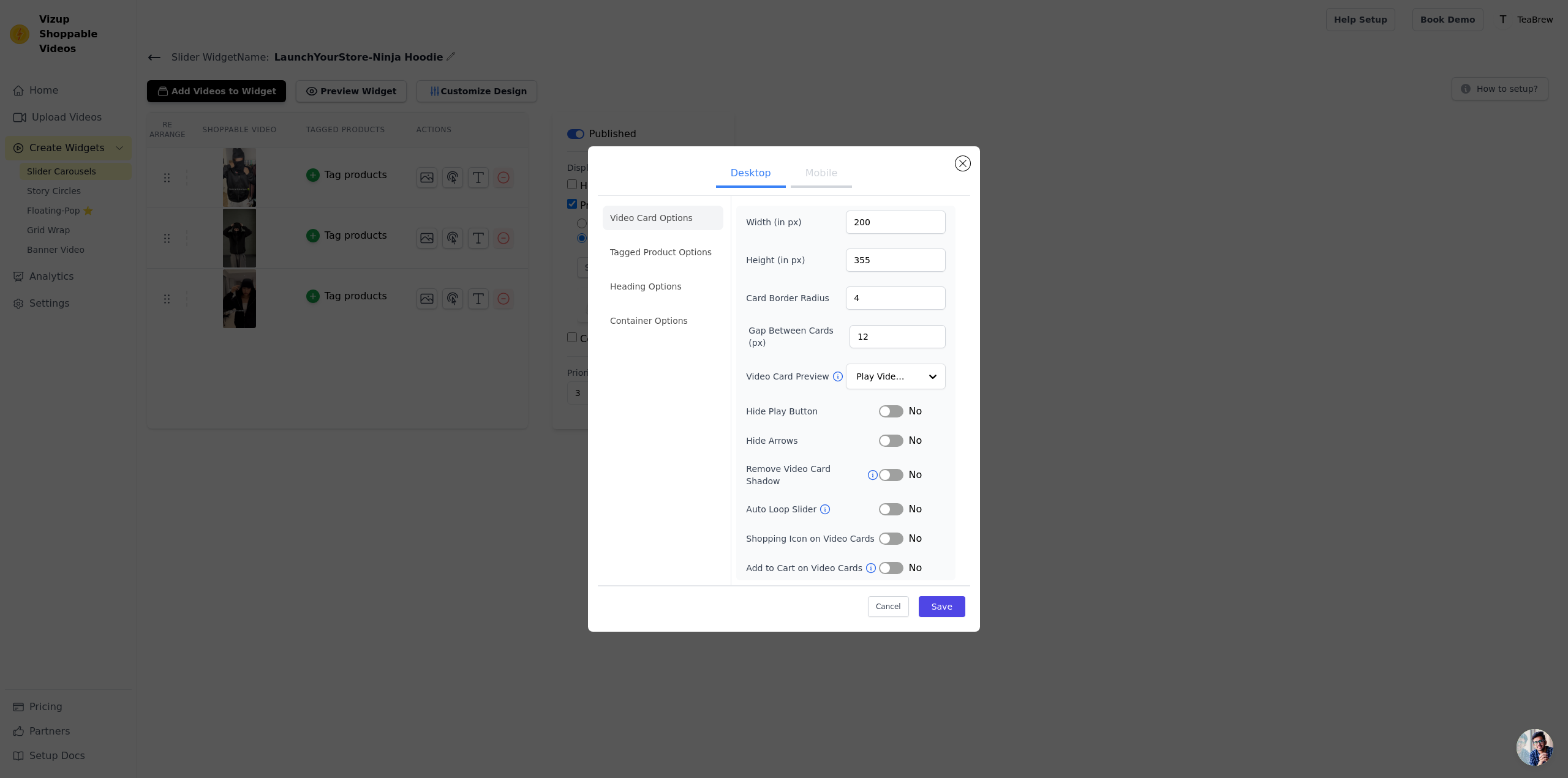
click at [889, 508] on button "Label" at bounding box center [891, 509] width 24 height 13
drag, startPoint x: 895, startPoint y: 414, endPoint x: 897, endPoint y: 438, distance: 24.1
click at [894, 414] on button "Label" at bounding box center [891, 412] width 24 height 13
click at [899, 447] on button "Label" at bounding box center [891, 441] width 24 height 13
click at [891, 475] on button "Label" at bounding box center [891, 476] width 24 height 13
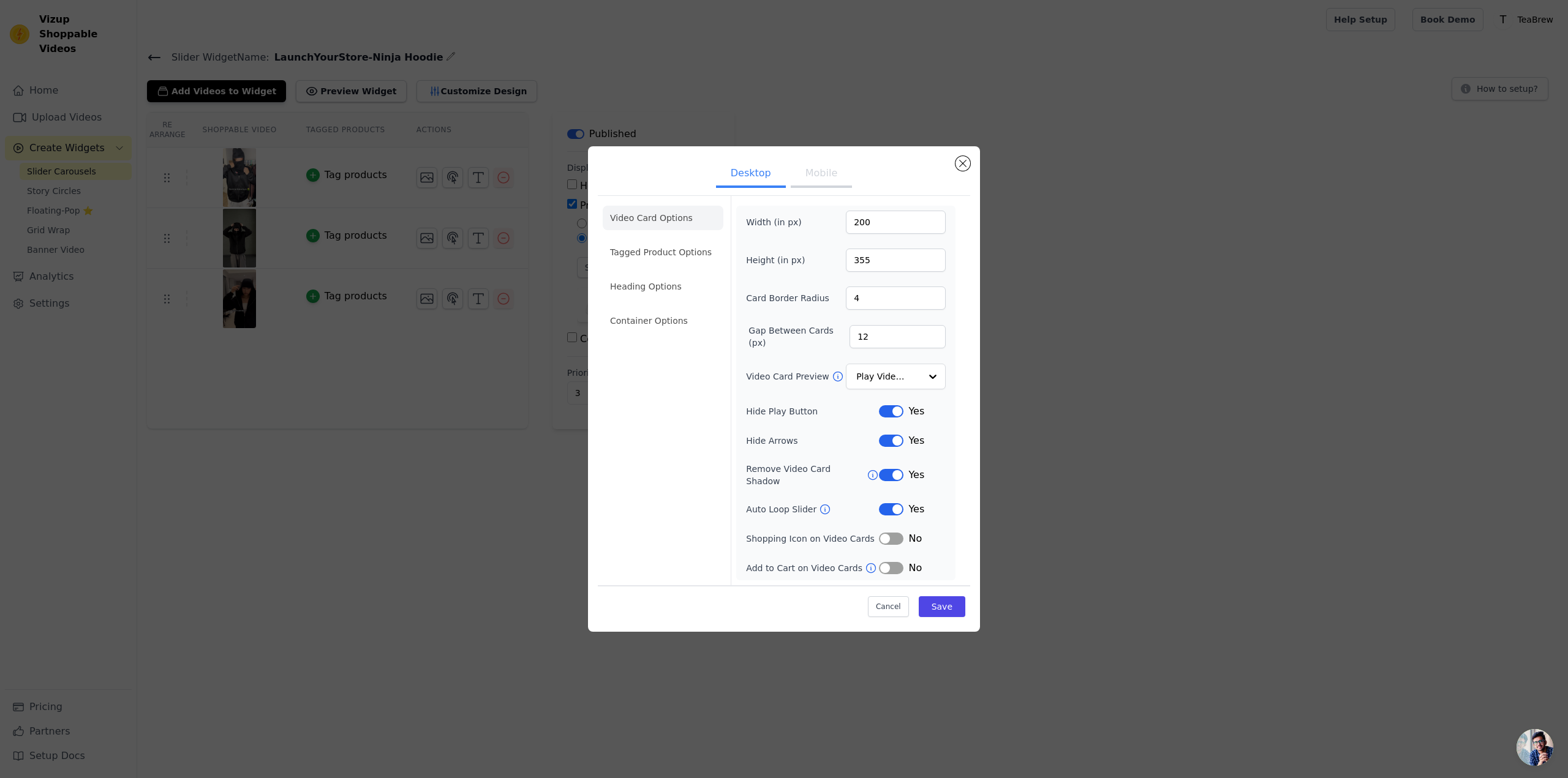
click at [895, 538] on button "Label" at bounding box center [891, 539] width 24 height 13
click at [892, 562] on button "Label" at bounding box center [891, 569] width 24 height 13
click at [941, 596] on button "Save" at bounding box center [942, 606] width 46 height 20
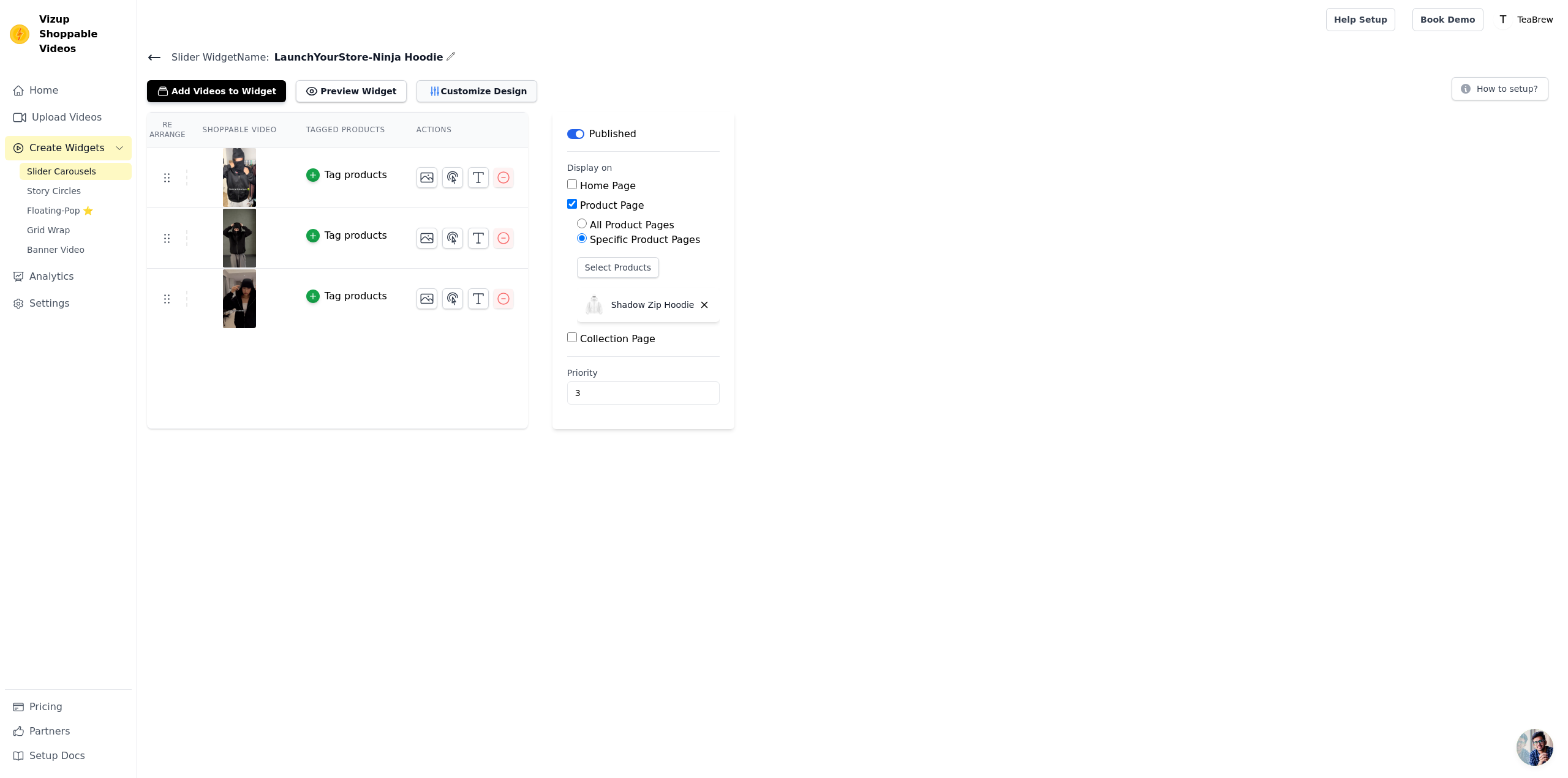
click at [443, 87] on button "Customize Design" at bounding box center [476, 91] width 120 height 22
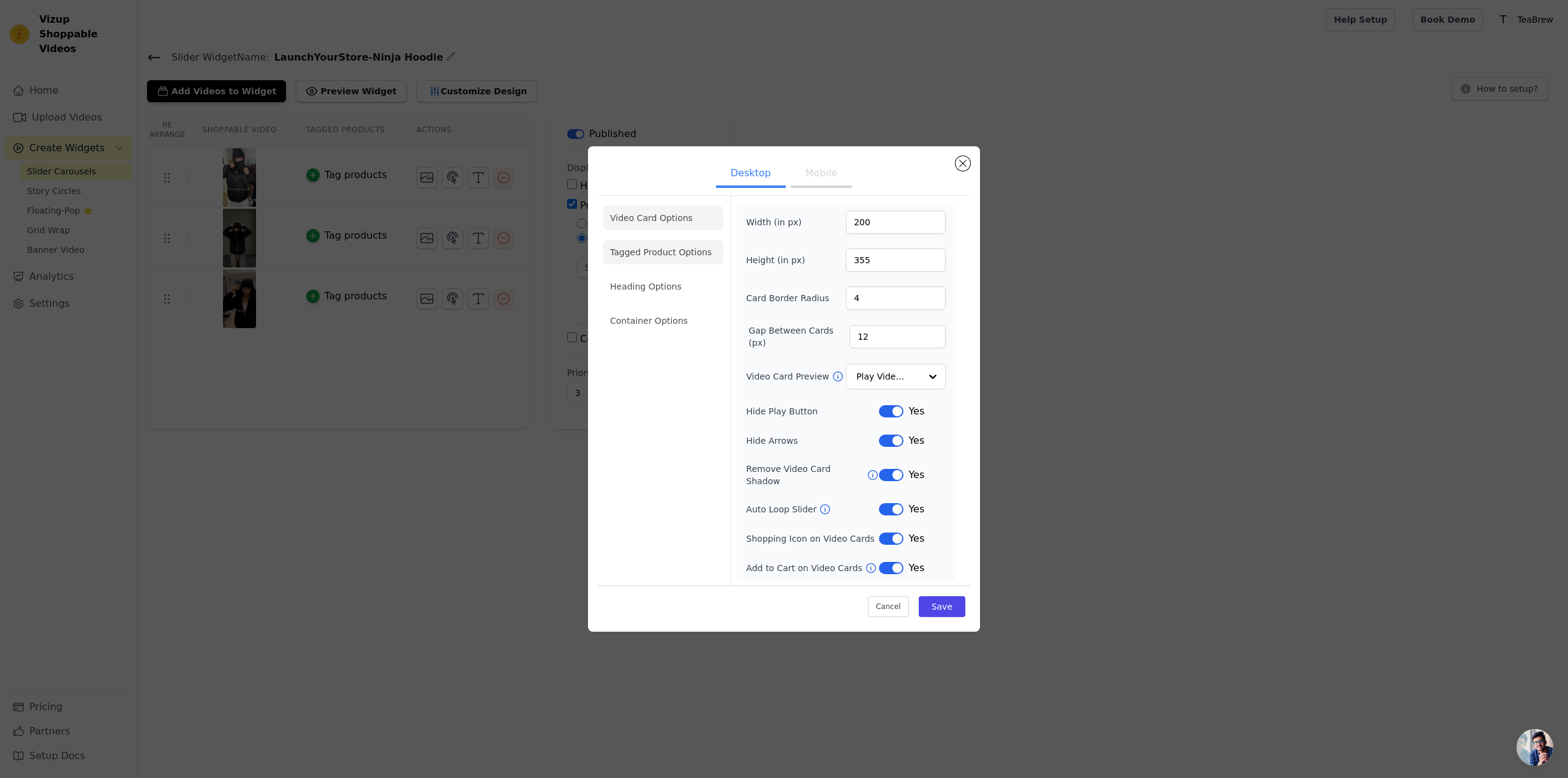
click at [669, 253] on li "Tagged Product Options" at bounding box center [662, 252] width 120 height 24
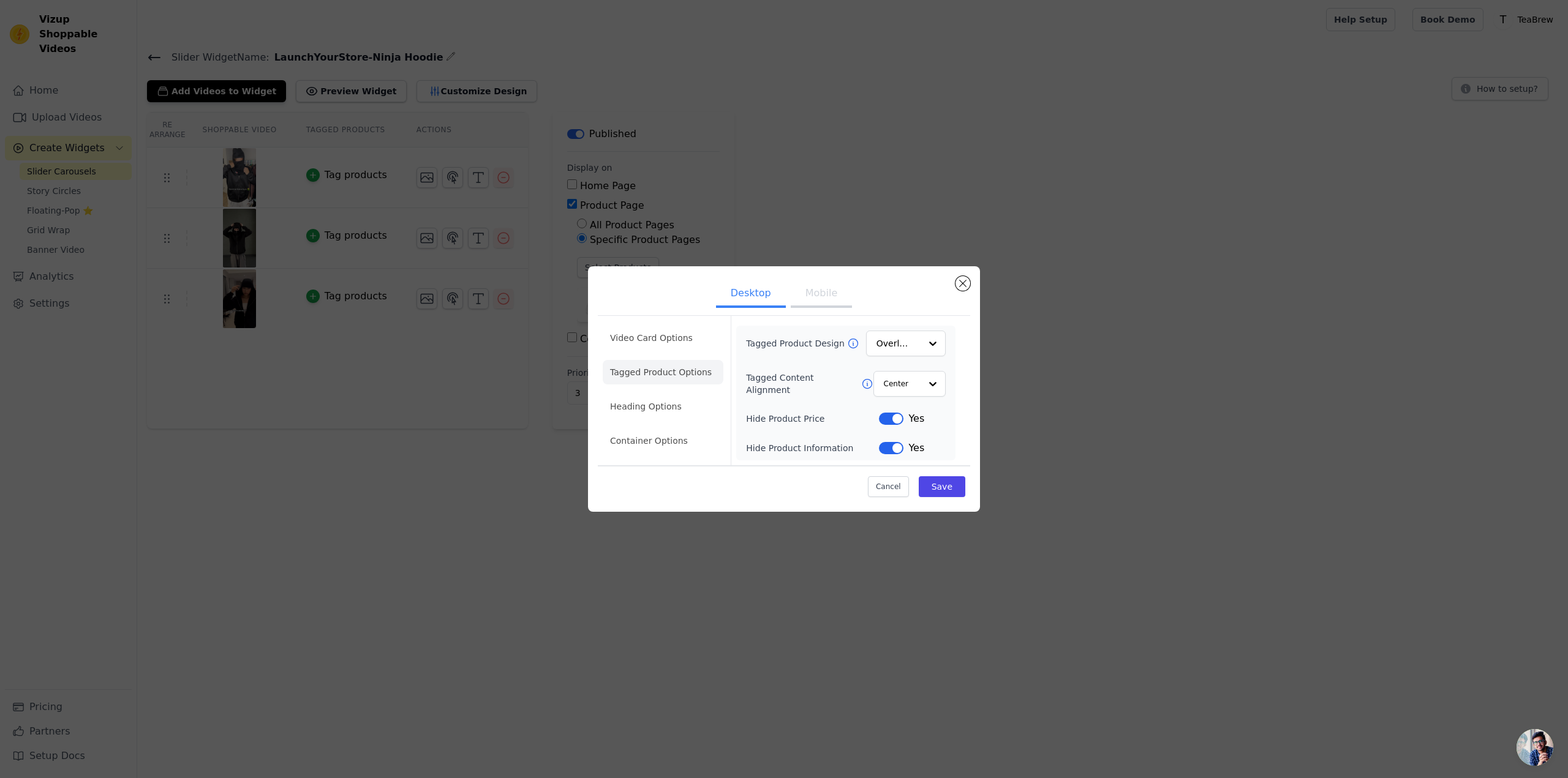
click at [830, 295] on button "Mobile" at bounding box center [821, 295] width 61 height 27
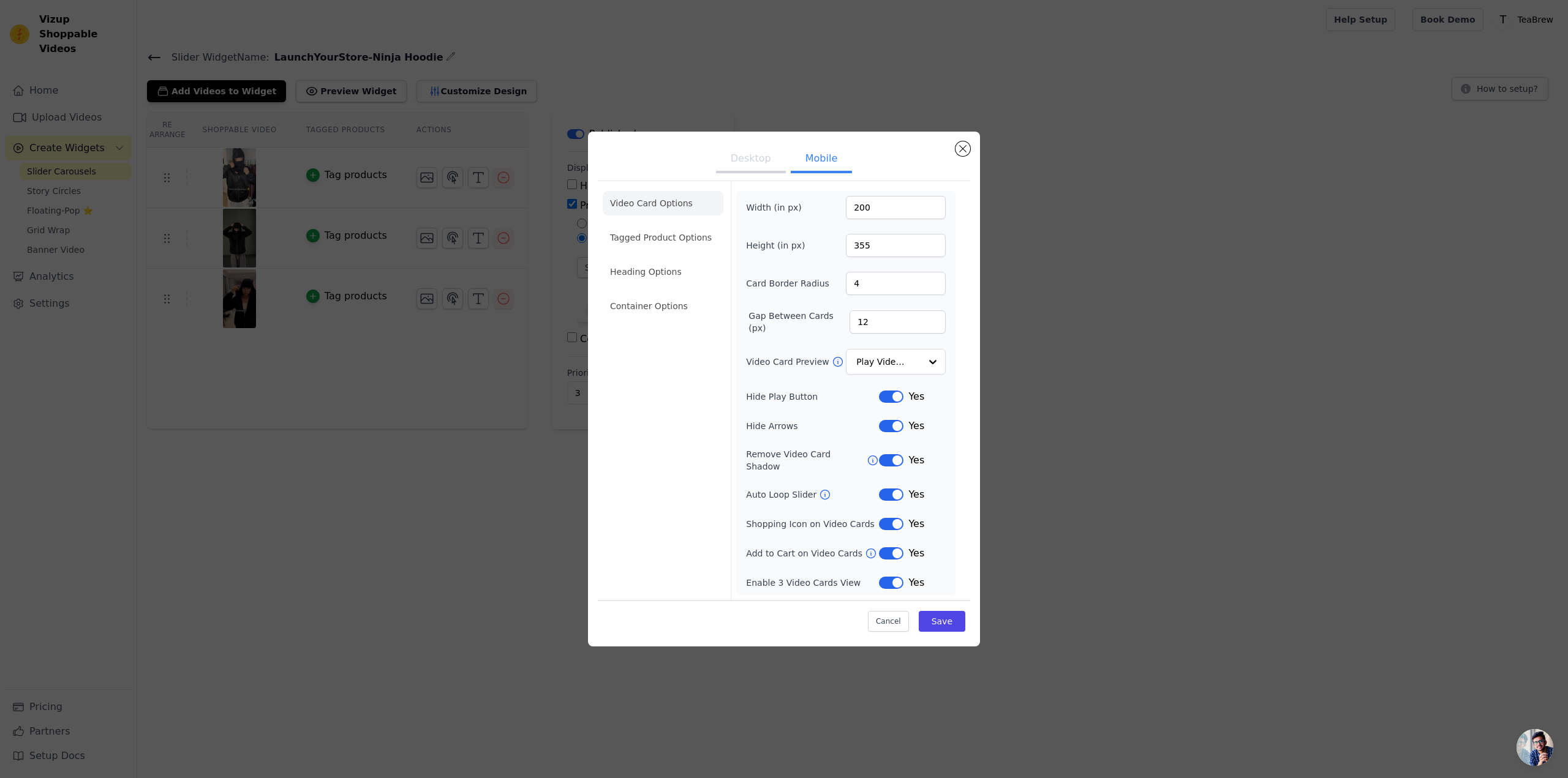
click at [751, 165] on button "Desktop" at bounding box center [751, 160] width 70 height 27
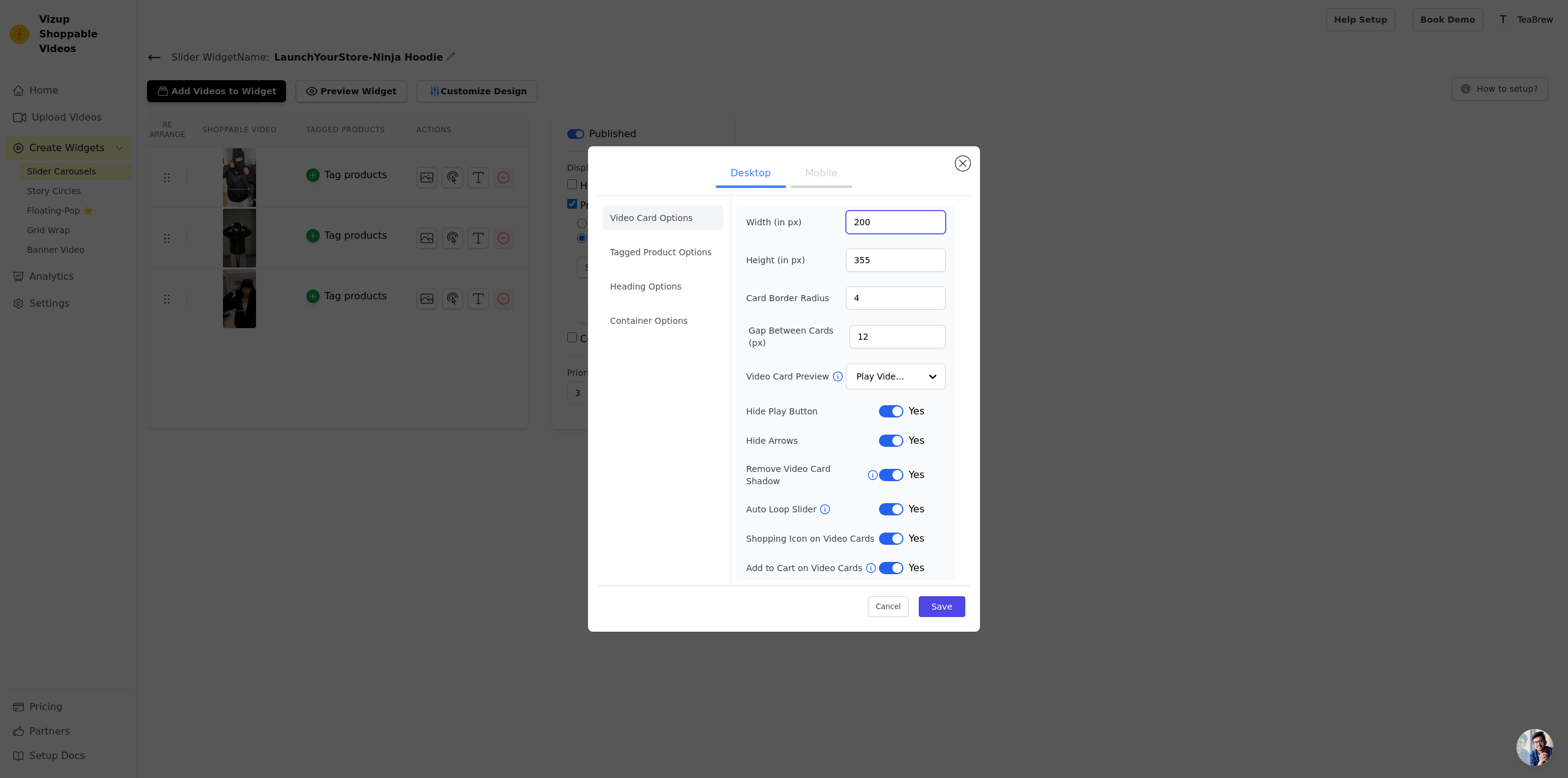
drag, startPoint x: 820, startPoint y: 218, endPoint x: 813, endPoint y: 218, distance: 7.0
click at [813, 218] on div "Width (in px) 200" at bounding box center [846, 223] width 200 height 24
type input "300"
click at [949, 600] on button "Save" at bounding box center [942, 606] width 46 height 20
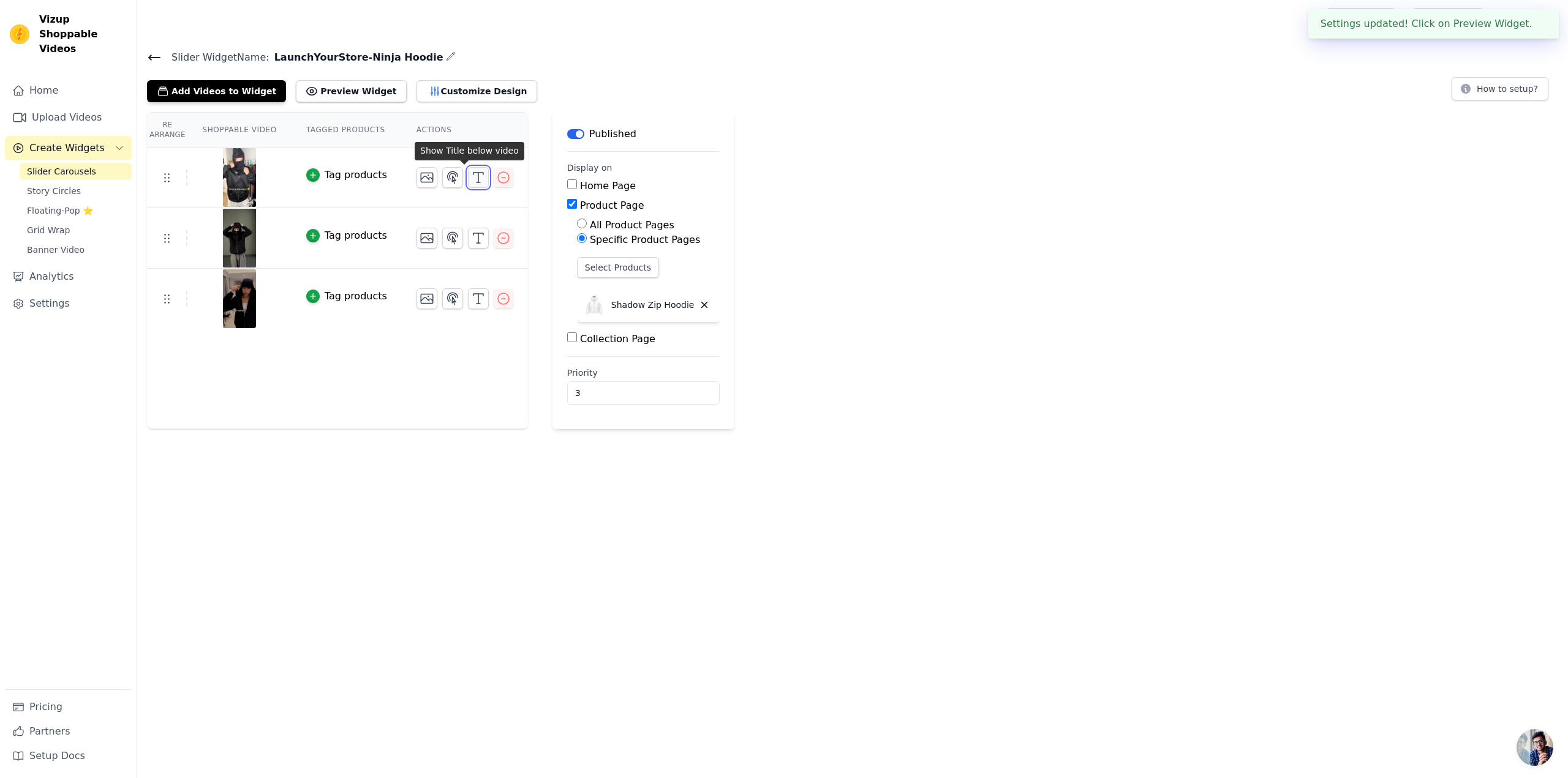
click at [471, 174] on icon "button" at bounding box center [478, 177] width 15 height 15
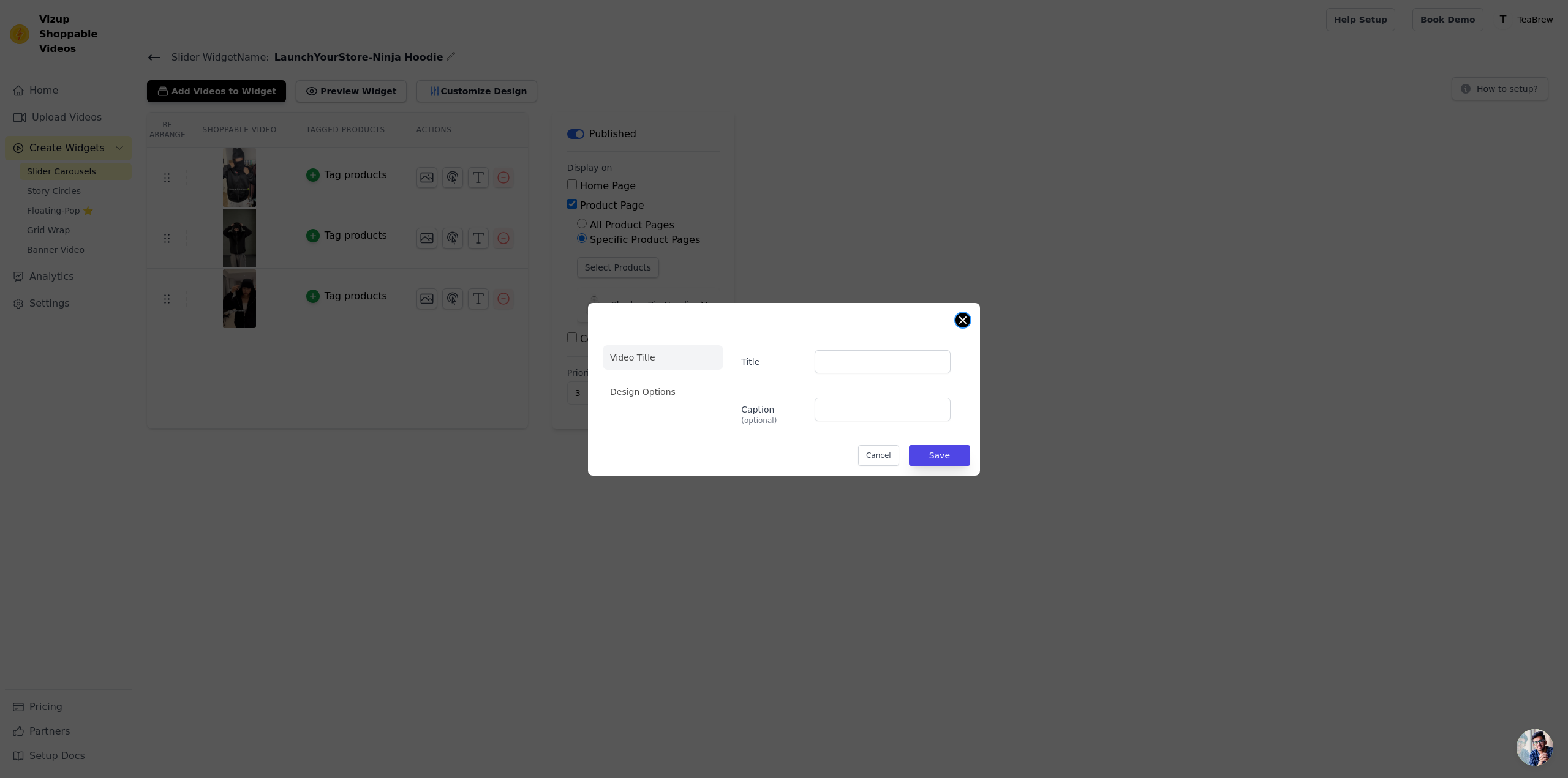
click at [962, 325] on button "Close modal" at bounding box center [962, 320] width 15 height 15
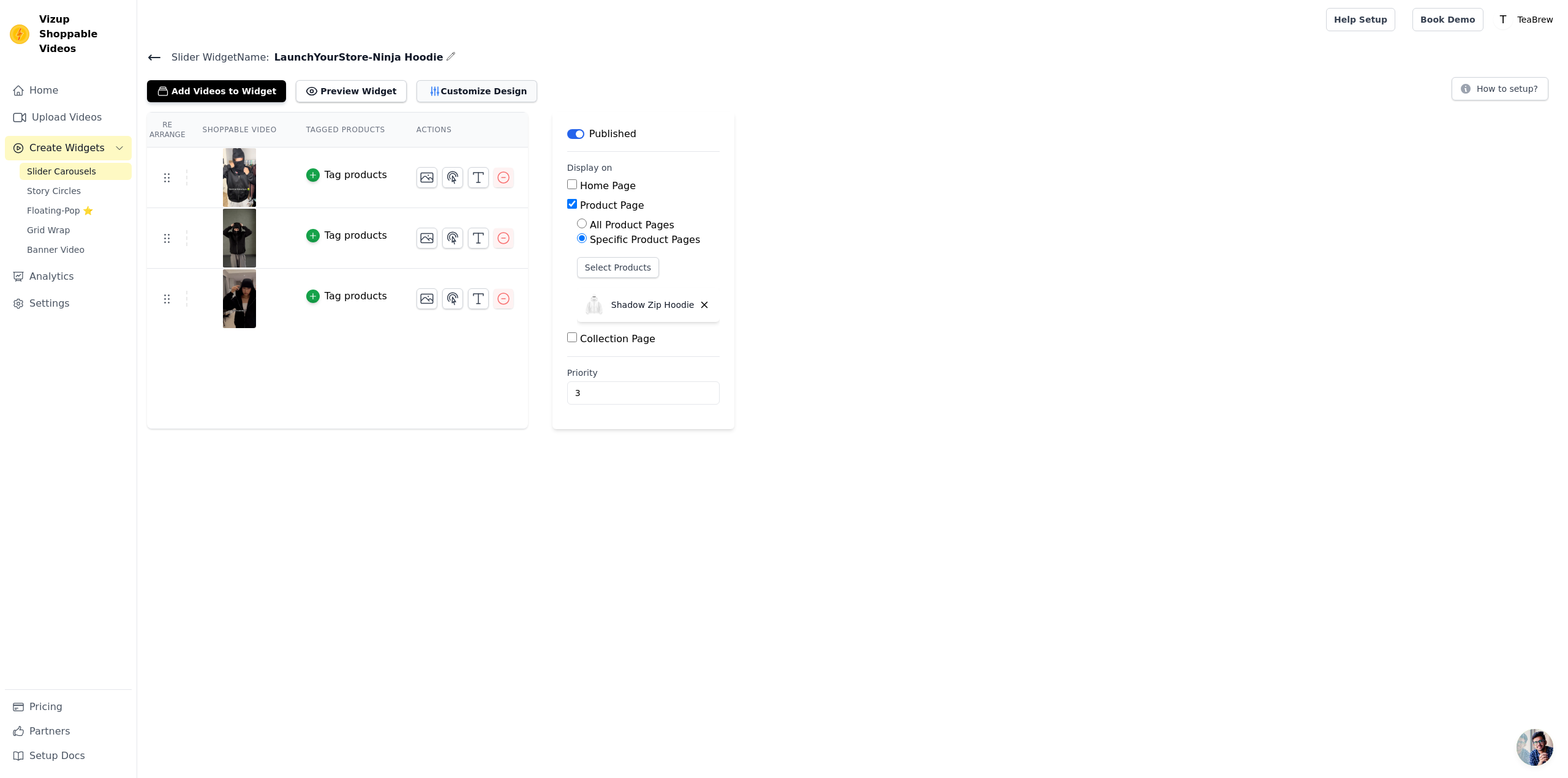
click at [417, 88] on button "Customize Design" at bounding box center [476, 91] width 120 height 22
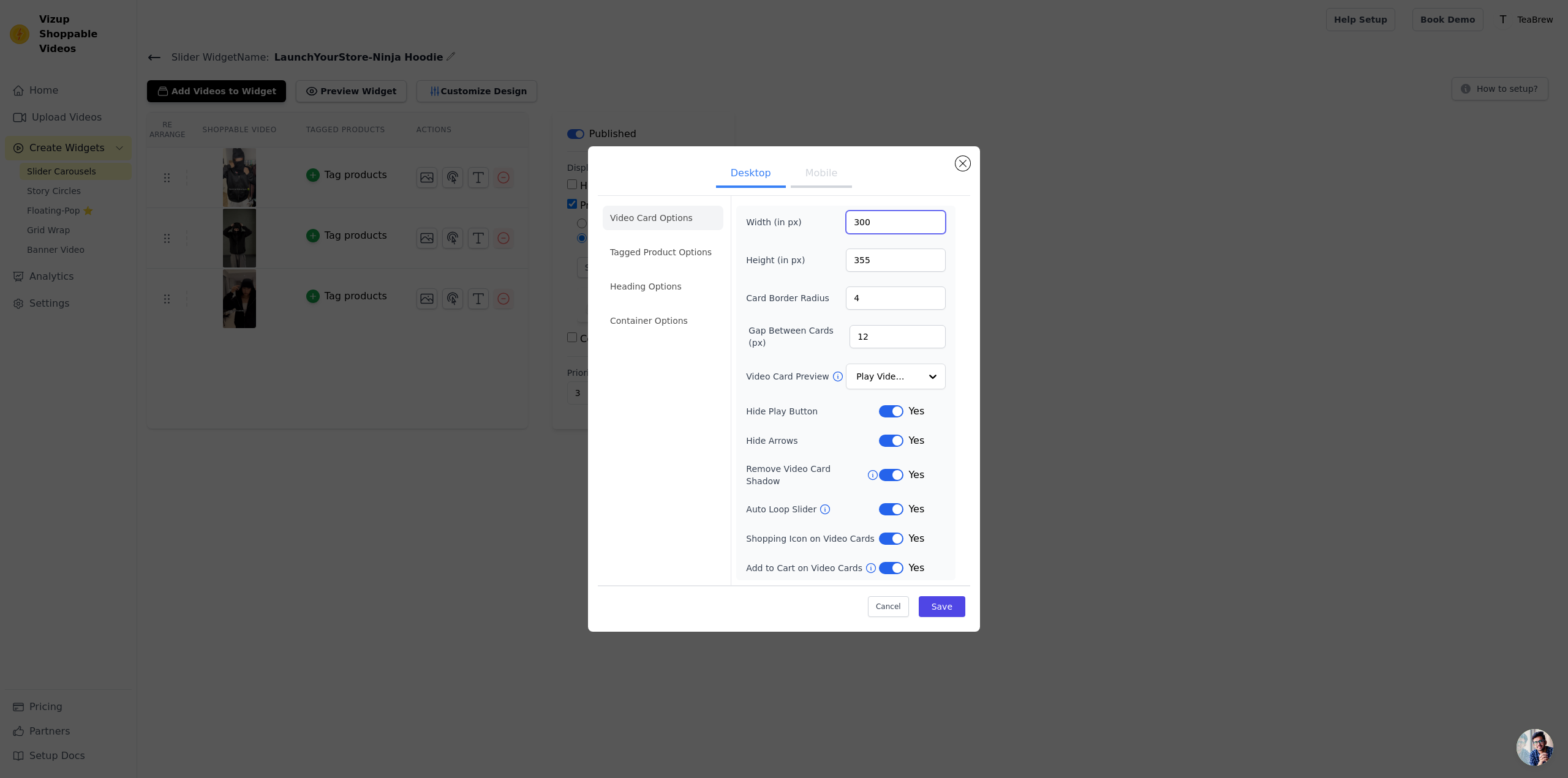
drag, startPoint x: 880, startPoint y: 225, endPoint x: 781, endPoint y: 222, distance: 99.0
click at [784, 222] on div "Width (in px) 300" at bounding box center [846, 223] width 200 height 24
type input "150"
click at [956, 610] on button "Save" at bounding box center [942, 606] width 46 height 20
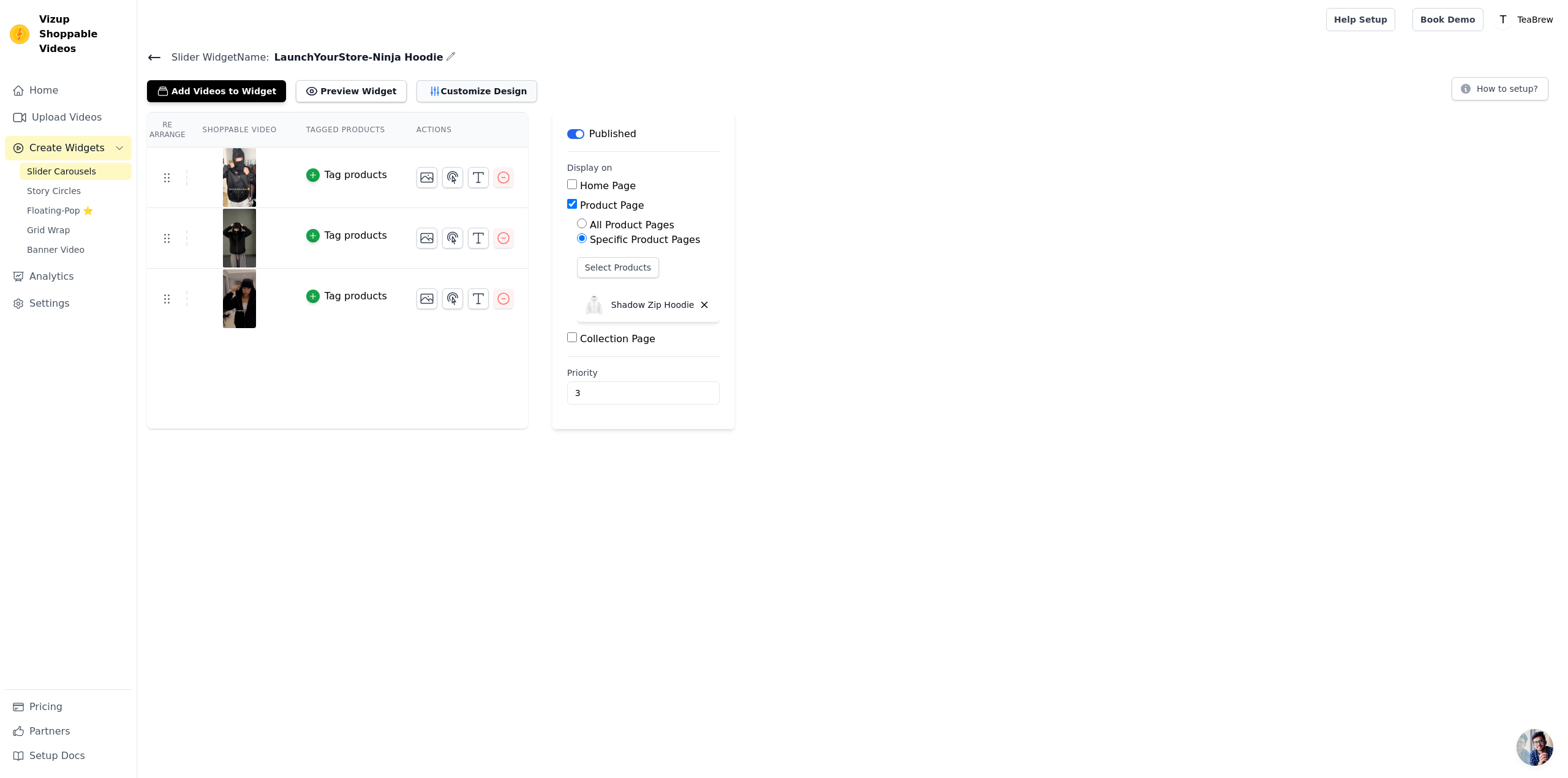
click at [424, 93] on button "Customize Design" at bounding box center [476, 91] width 120 height 22
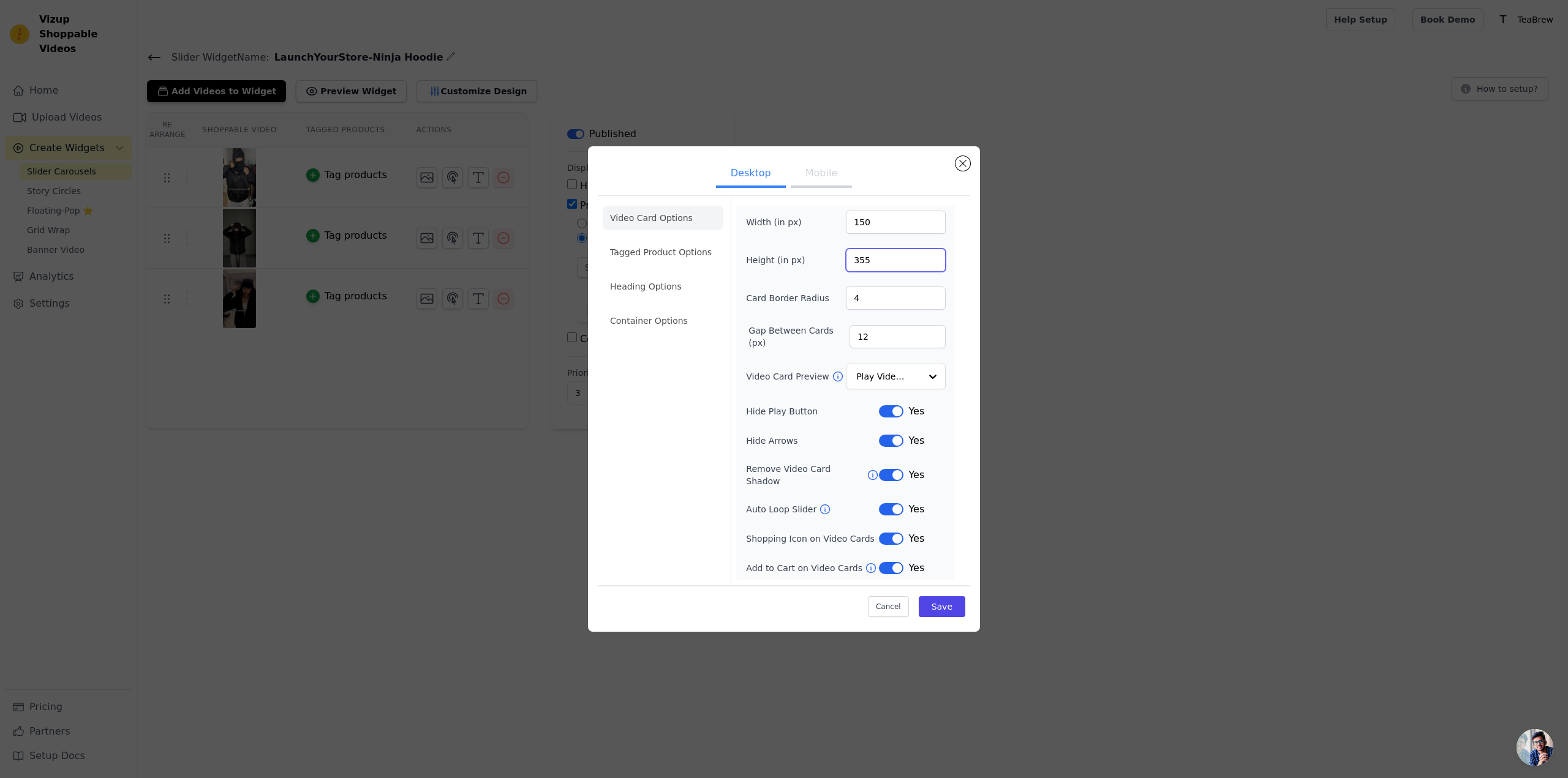
drag, startPoint x: 876, startPoint y: 263, endPoint x: 831, endPoint y: 265, distance: 45.0
click at [831, 263] on div "Height (in px) 355" at bounding box center [846, 261] width 200 height 24
type input "255"
click at [949, 596] on button "Save" at bounding box center [942, 606] width 46 height 20
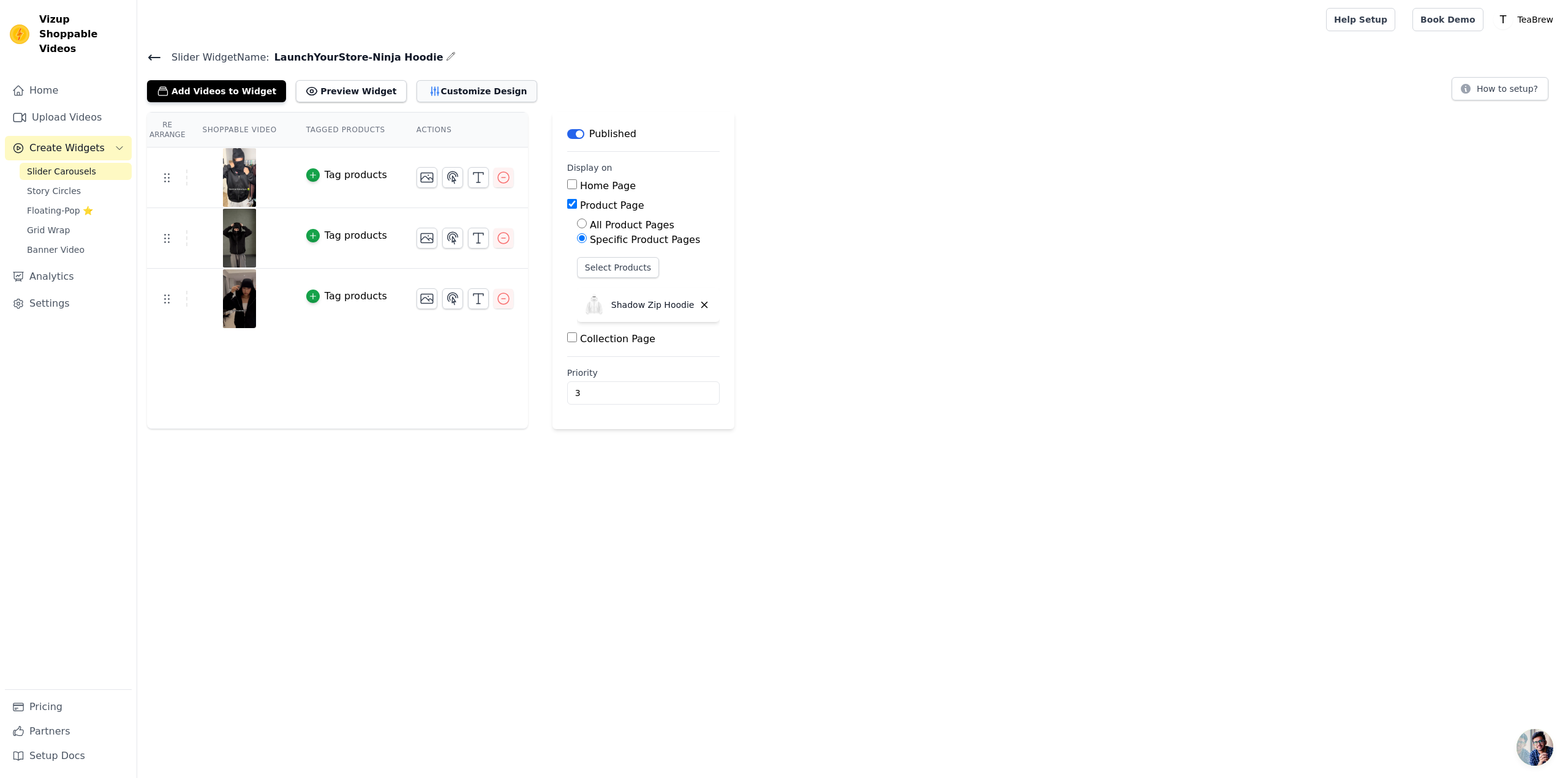
click at [417, 87] on button "Customize Design" at bounding box center [476, 91] width 120 height 22
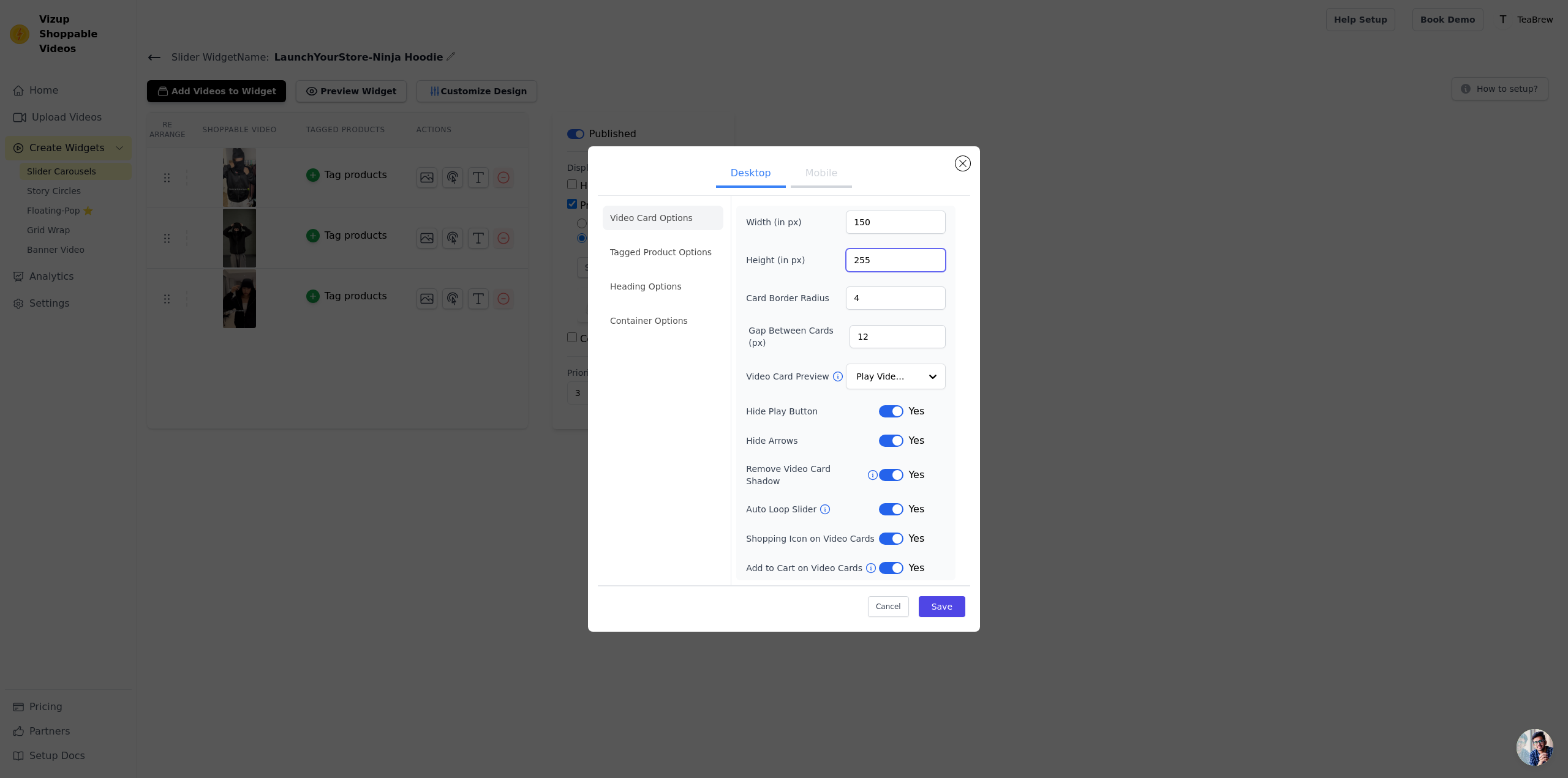
drag, startPoint x: 884, startPoint y: 266, endPoint x: 828, endPoint y: 266, distance: 56.0
click at [828, 266] on div "Height (in px) 255" at bounding box center [846, 261] width 200 height 24
type input "455"
click at [943, 596] on button "Save" at bounding box center [942, 606] width 46 height 20
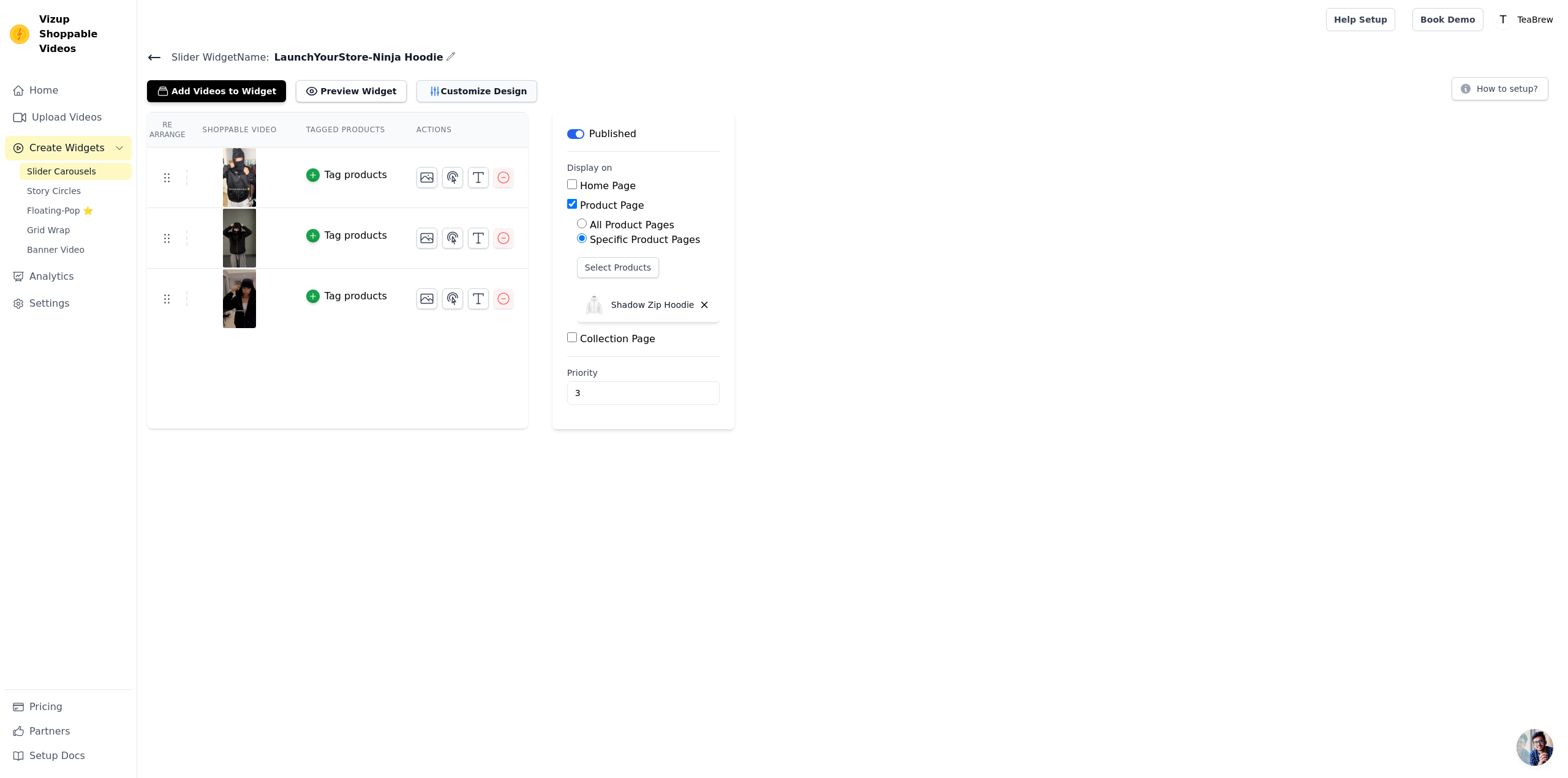
click at [451, 93] on button "Customize Design" at bounding box center [476, 91] width 120 height 22
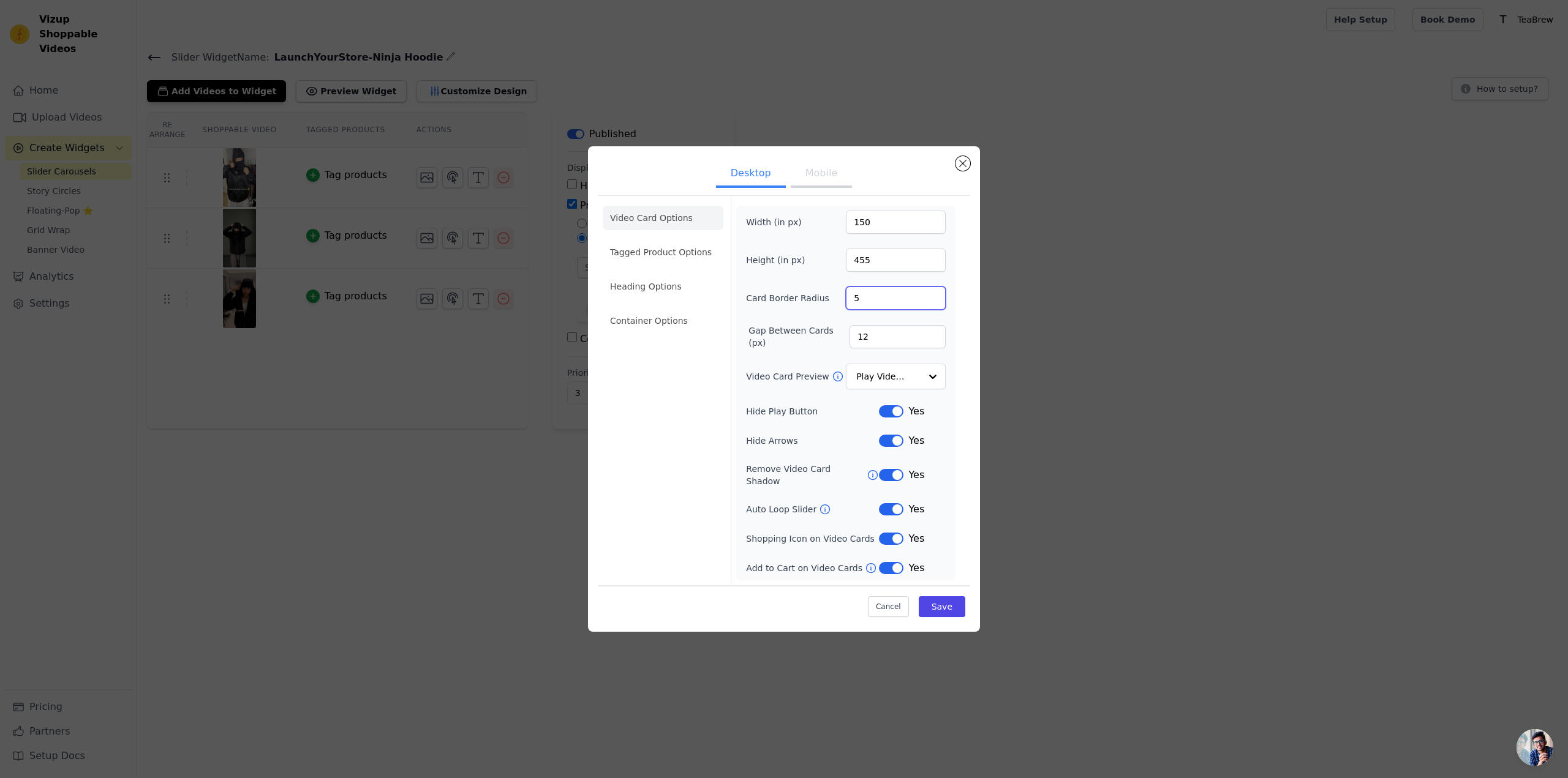
click at [935, 302] on input "5" at bounding box center [895, 298] width 100 height 24
click at [935, 302] on input "6" at bounding box center [895, 298] width 100 height 24
type input "7"
click at [935, 302] on input "7" at bounding box center [895, 298] width 100 height 24
drag, startPoint x: 839, startPoint y: 265, endPoint x: 813, endPoint y: 269, distance: 26.3
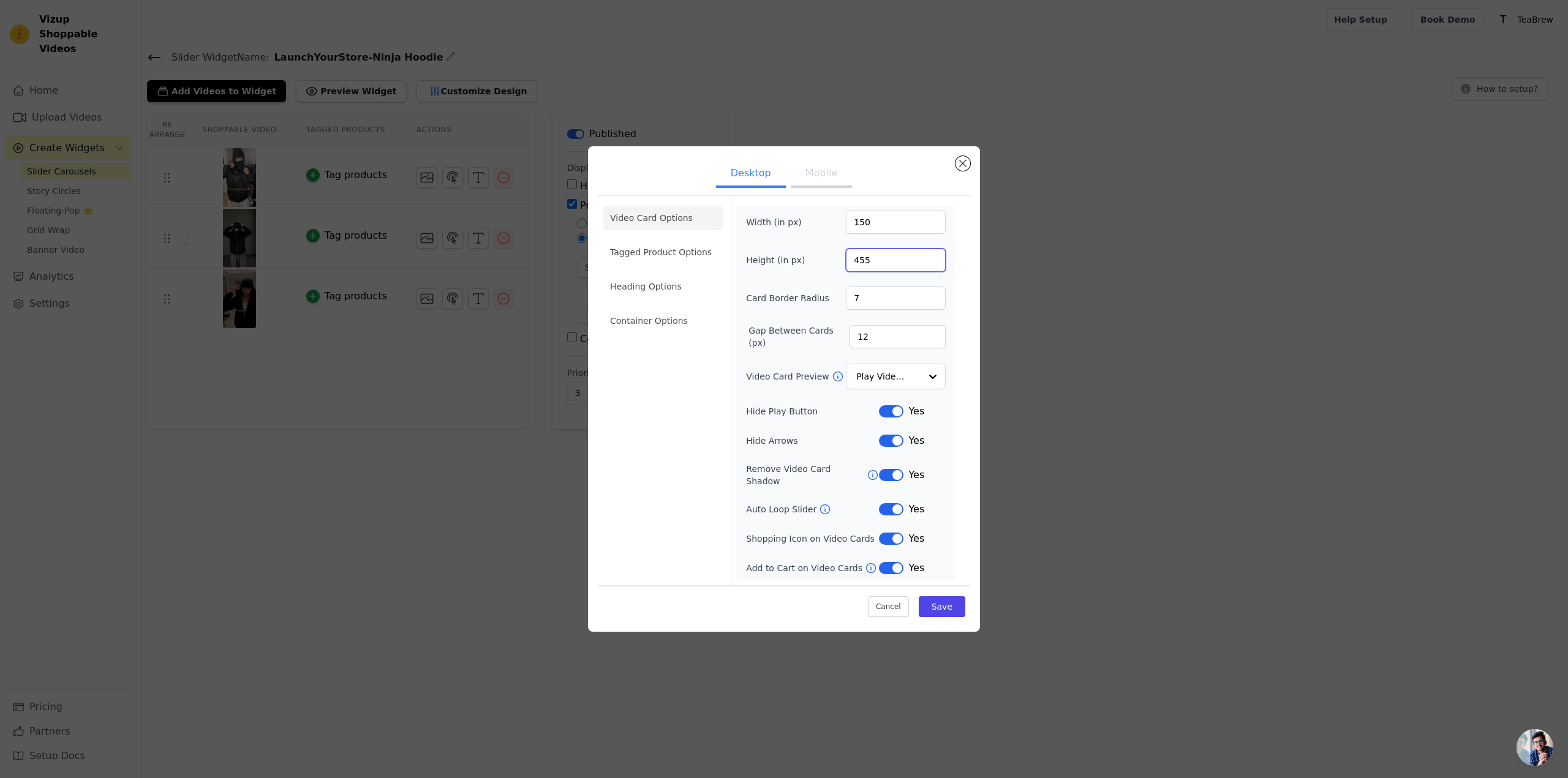
click at [817, 266] on div "Height (in px) 455" at bounding box center [846, 261] width 200 height 24
type input "355"
drag, startPoint x: 872, startPoint y: 343, endPoint x: 837, endPoint y: 339, distance: 35.2
click at [837, 339] on div "Gap Between Cards (px) 12" at bounding box center [846, 336] width 200 height 24
type input "15"
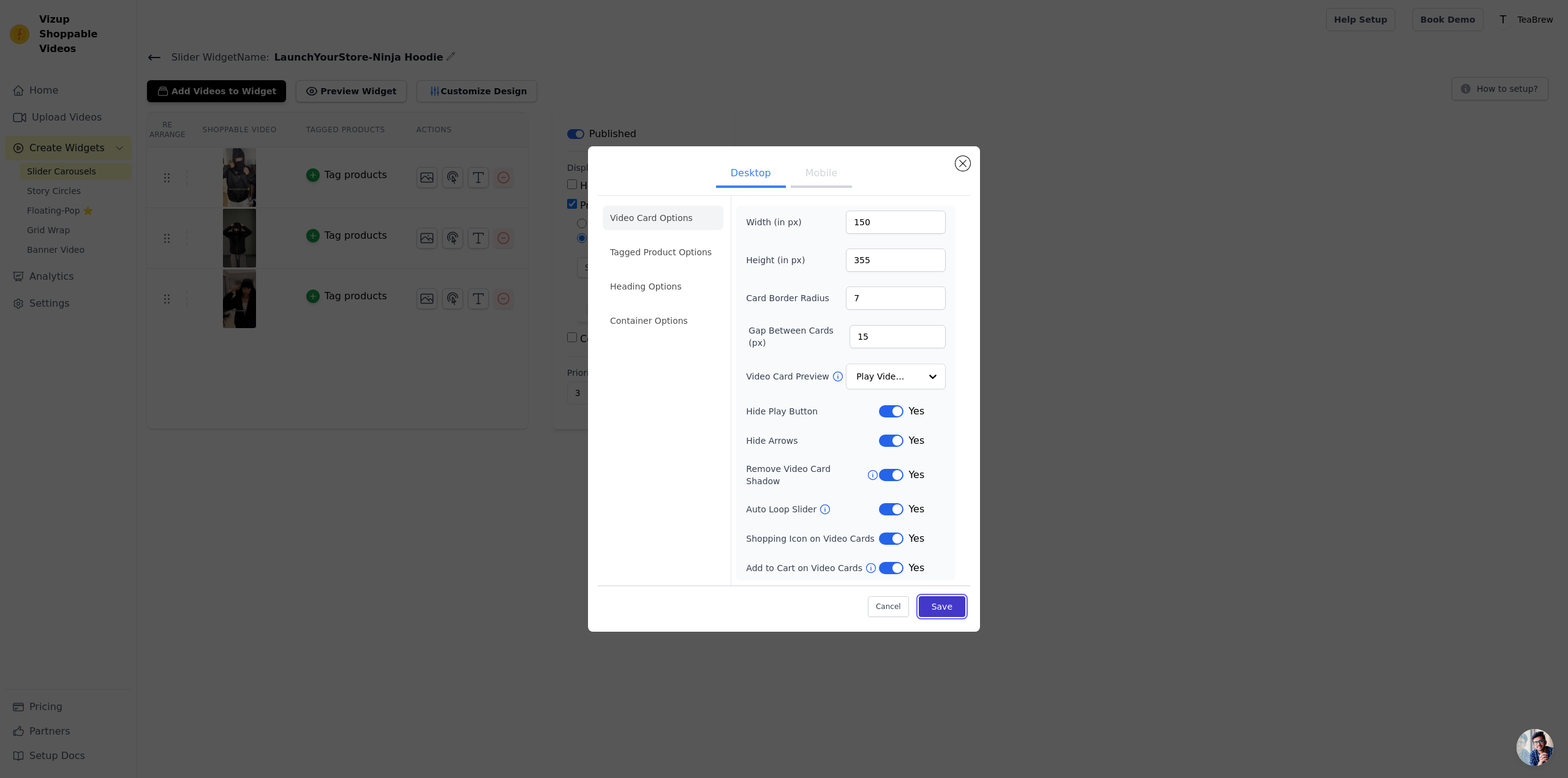
click at [940, 605] on button "Save" at bounding box center [942, 606] width 46 height 20
